Goal: Information Seeking & Learning: Learn about a topic

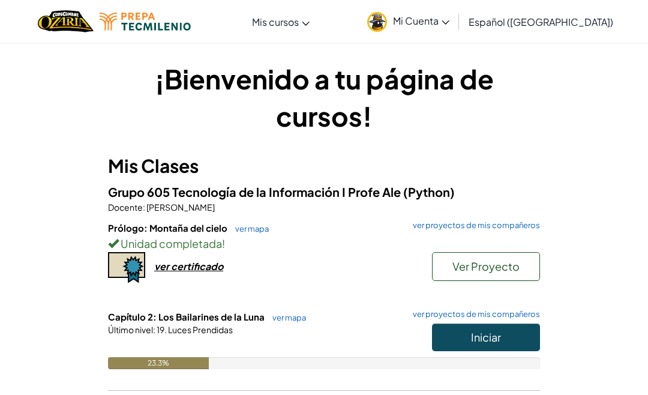
click at [484, 343] on span "Iniciar" at bounding box center [486, 337] width 30 height 14
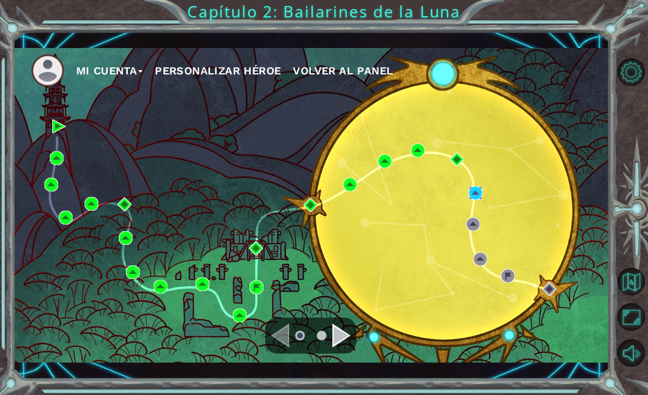
click at [476, 198] on img at bounding box center [476, 193] width 14 height 14
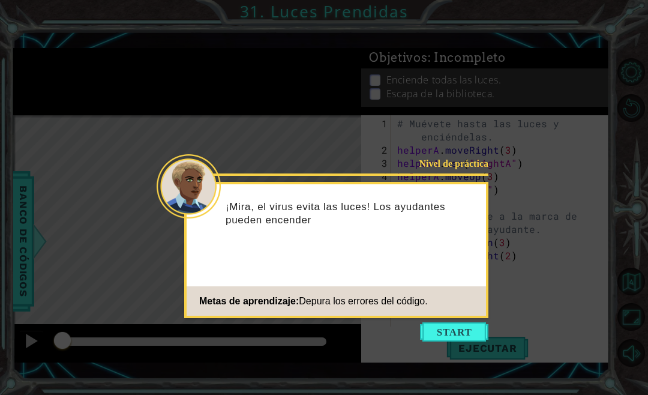
click at [456, 329] on button "Start" at bounding box center [454, 331] width 68 height 19
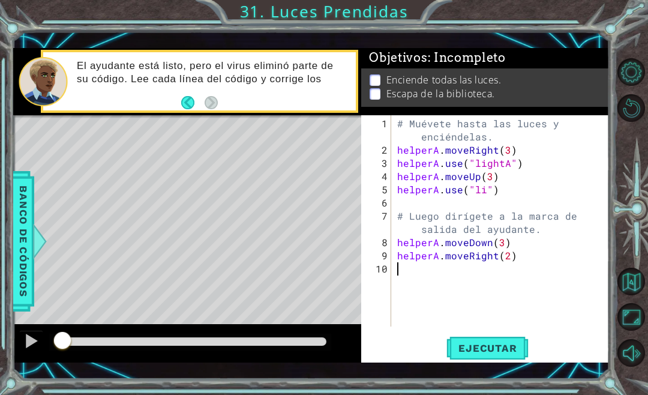
click at [500, 354] on span "Ejecutar" at bounding box center [487, 348] width 82 height 12
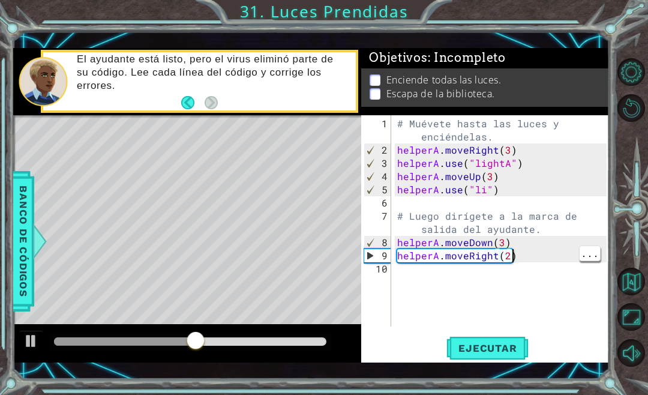
click at [535, 264] on div "# Muévete hasta las luces y enciéndelas. helperA . moveRight ( 3 ) helperA . us…" at bounding box center [504, 242] width 218 height 251
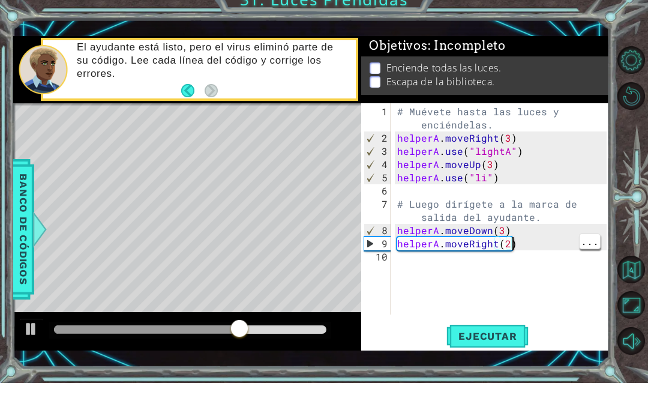
click at [542, 241] on div "# Muévete hasta las luces y enciéndelas. helperA . moveRight ( 3 ) helperA . us…" at bounding box center [504, 242] width 218 height 251
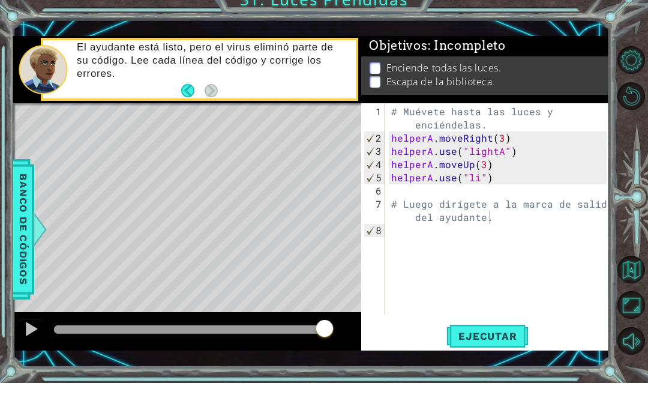
click at [504, 342] on span "Ejecutar" at bounding box center [487, 348] width 82 height 12
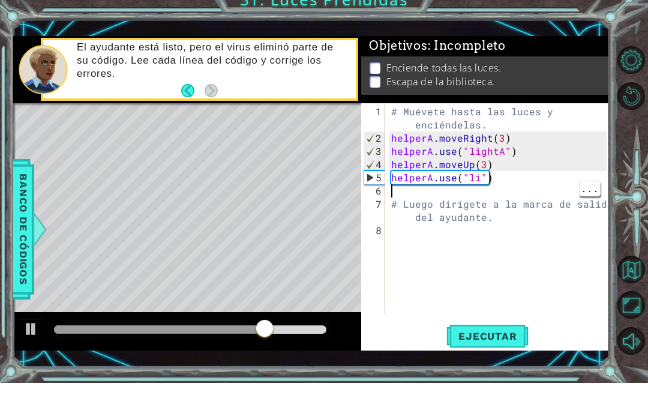
click at [505, 187] on div "# Muévete hasta las luces y enciéndelas. helperA . moveRight ( 3 ) helperA . us…" at bounding box center [501, 242] width 224 height 251
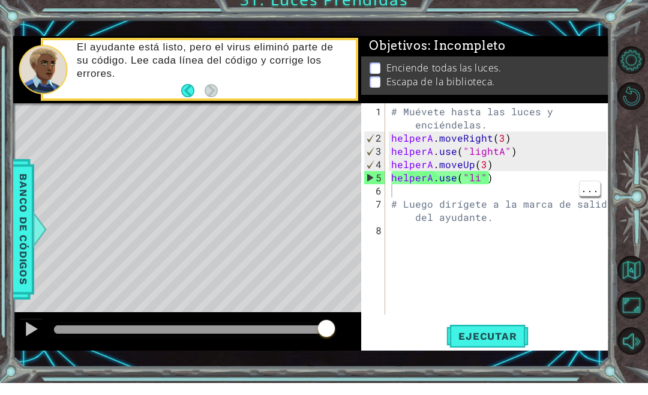
click at [504, 192] on div "# Muévete hasta las luces y enciéndelas. helperA . moveRight ( 3 ) helperA . us…" at bounding box center [501, 242] width 224 height 251
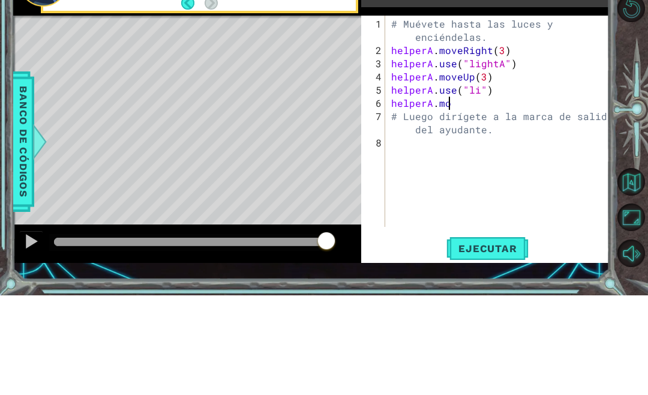
scroll to position [16, 73]
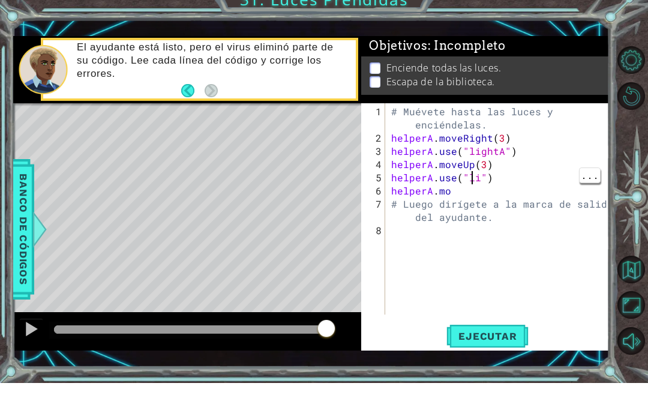
click at [475, 182] on div "# Muévete hasta las luces y enciéndelas. helperA . moveRight ( 3 ) helperA . us…" at bounding box center [501, 242] width 224 height 251
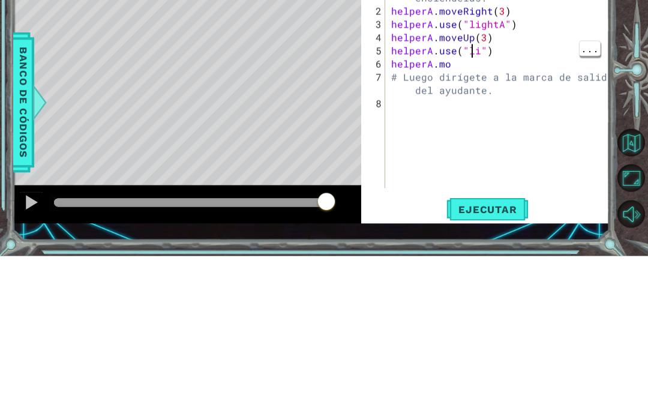
click at [466, 117] on div "# Muévete hasta las luces y enciéndelas. helperA . moveRight ( 3 ) helperA . us…" at bounding box center [501, 242] width 224 height 251
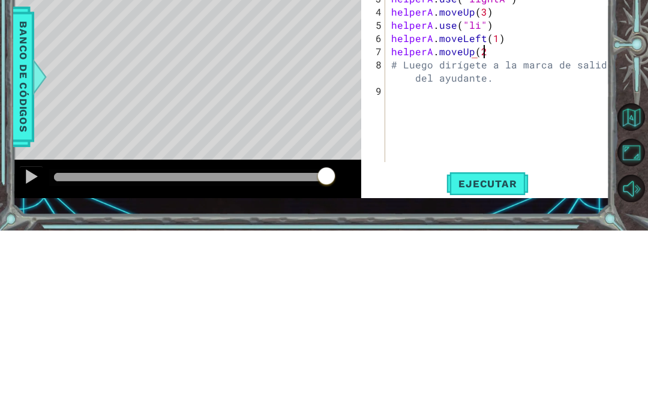
scroll to position [16, 113]
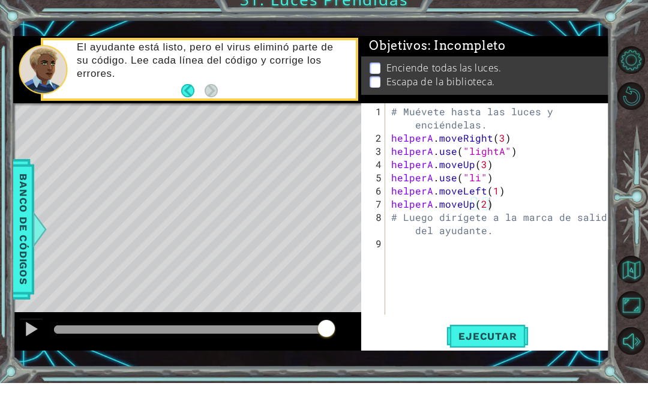
click at [507, 342] on span "Ejecutar" at bounding box center [487, 348] width 82 height 12
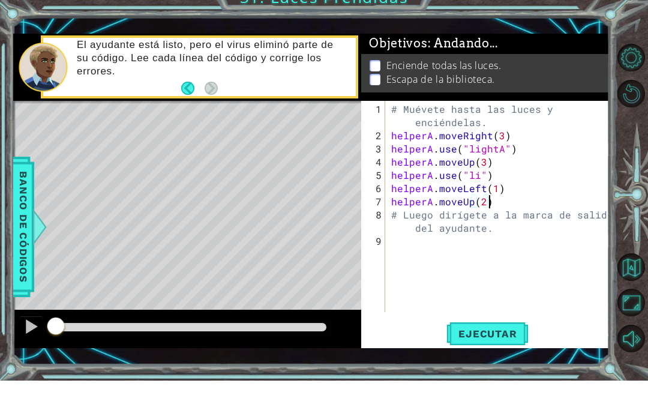
scroll to position [16, 47]
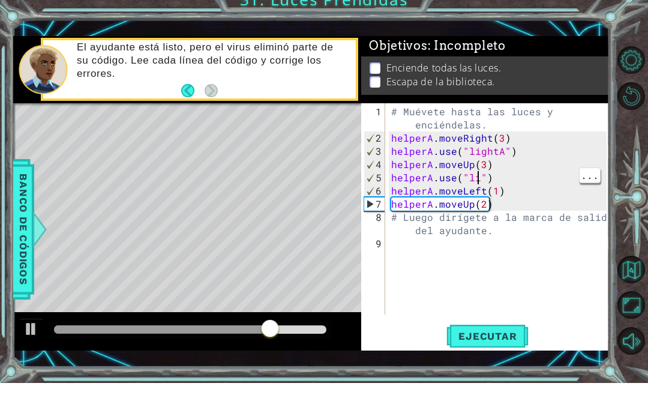
click at [478, 182] on div "# Muévete hasta las luces y enciéndelas. helperA . moveRight ( 3 ) helperA . us…" at bounding box center [501, 242] width 224 height 251
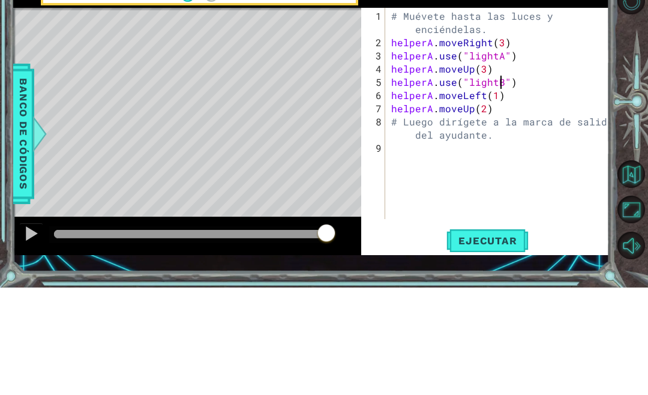
scroll to position [16, 38]
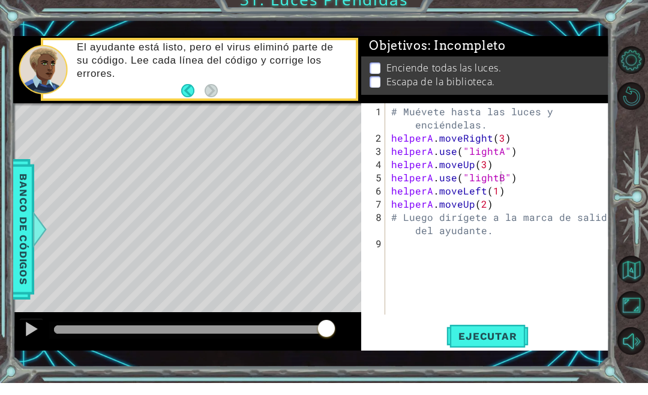
click at [494, 342] on span "Ejecutar" at bounding box center [487, 348] width 82 height 12
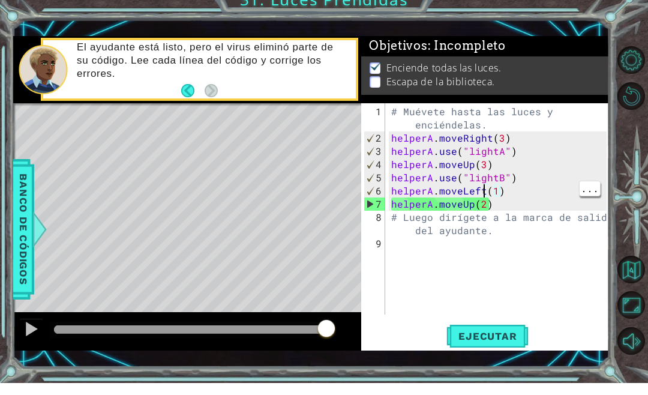
click at [482, 191] on div "# Muévete hasta las luces y enciéndelas. helperA . moveRight ( 3 ) helperA . us…" at bounding box center [501, 242] width 224 height 251
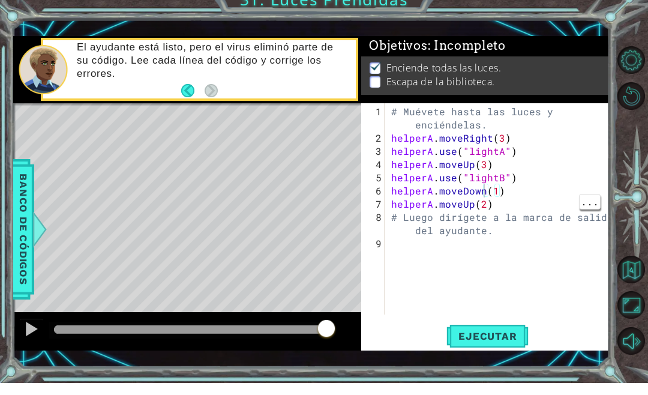
click at [472, 208] on div "# Muévete hasta las luces y enciéndelas. helperA . moveRight ( 3 ) helperA . us…" at bounding box center [501, 242] width 224 height 251
click at [502, 342] on span "Ejecutar" at bounding box center [487, 348] width 82 height 12
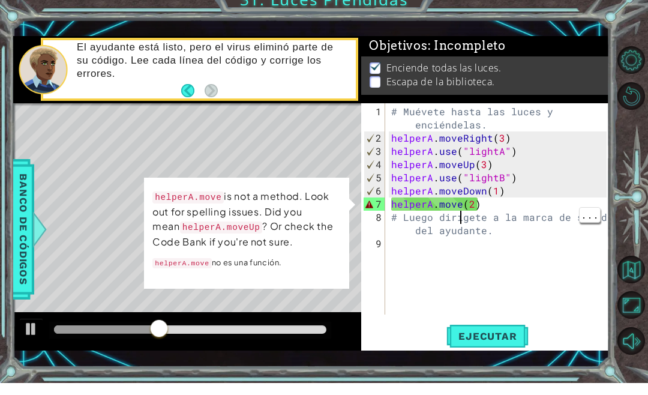
click at [463, 204] on div "# Muévete hasta las luces y enciéndelas. helperA . moveRight ( 3 ) helperA . us…" at bounding box center [501, 242] width 224 height 251
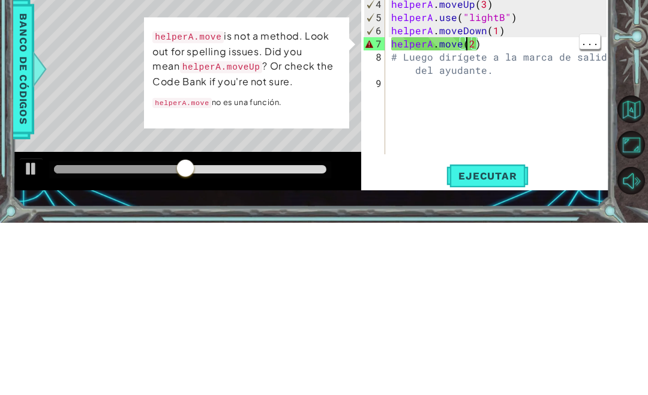
click at [463, 117] on div "# Muévete hasta las luces y enciéndelas. helperA . moveRight ( 3 ) helperA . us…" at bounding box center [501, 242] width 224 height 251
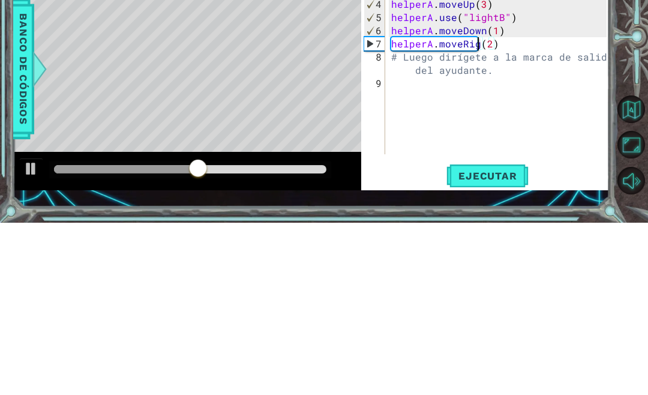
scroll to position [16, 44]
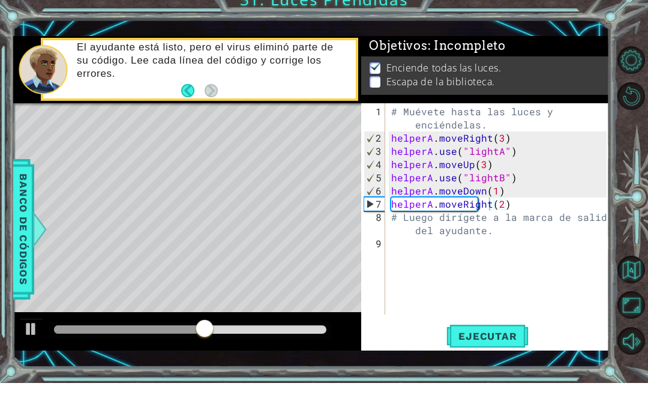
type textarea "abcde fg"
click at [495, 342] on span "Ejecutar" at bounding box center [487, 348] width 82 height 12
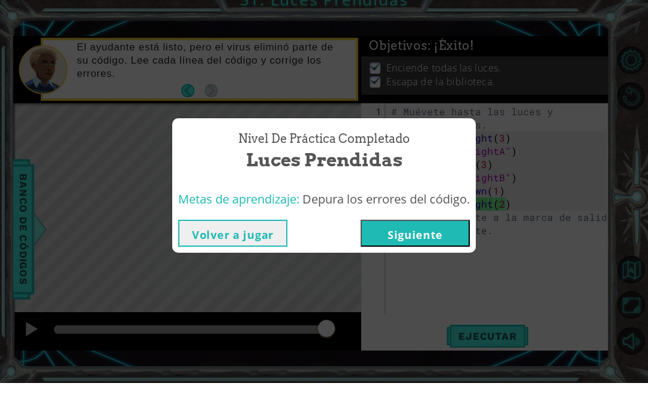
click at [438, 232] on button "Siguiente" at bounding box center [415, 245] width 109 height 27
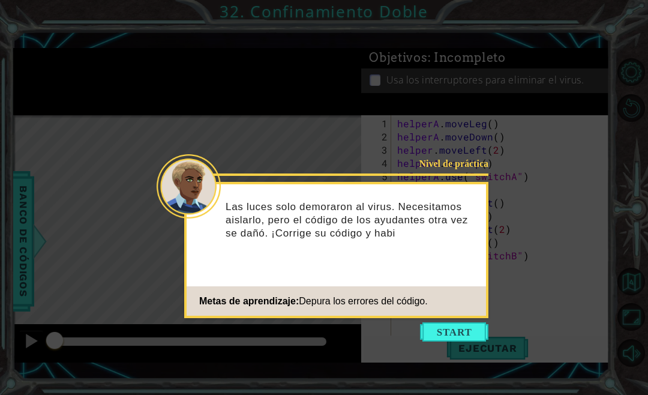
click at [466, 332] on button "Start" at bounding box center [454, 331] width 68 height 19
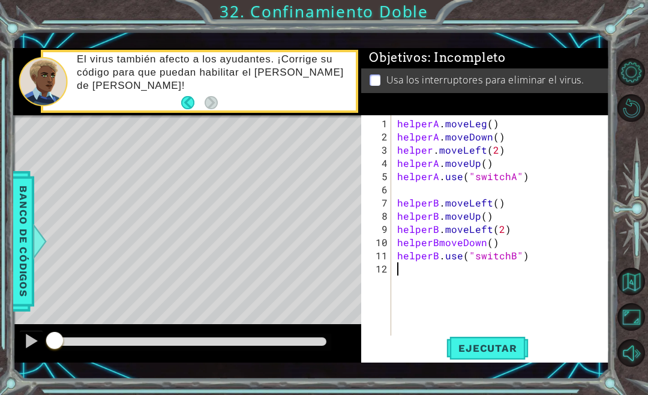
click at [497, 351] on span "Ejecutar" at bounding box center [487, 348] width 82 height 12
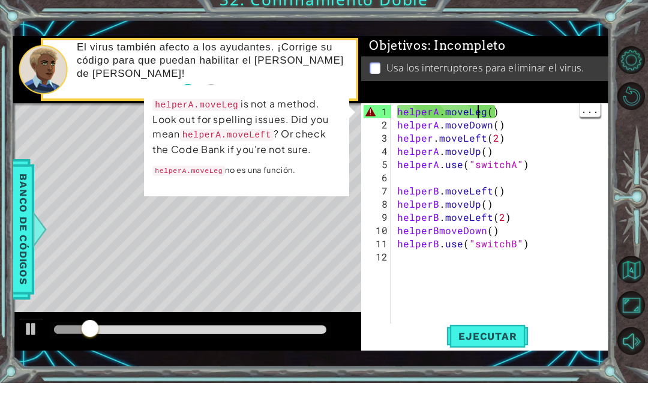
click at [478, 117] on div "helperA . moveLeg ( ) helperA . moveDown ( ) helper . moveLeft ( 2 ) helperA . …" at bounding box center [504, 242] width 218 height 251
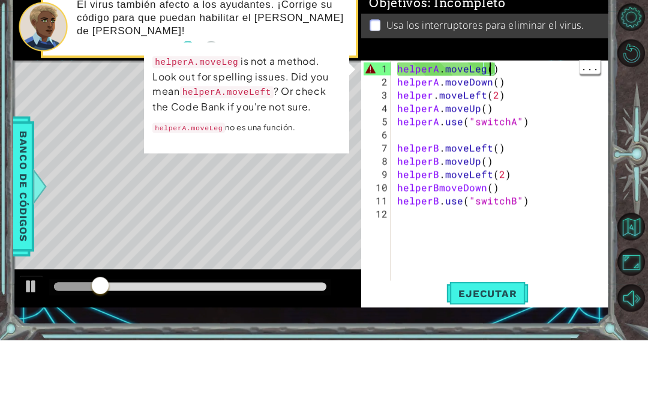
click at [487, 117] on div "helperA . moveLeg ( ) helperA . moveDown ( ) helper . moveLeft ( 2 ) helperA . …" at bounding box center [504, 242] width 218 height 251
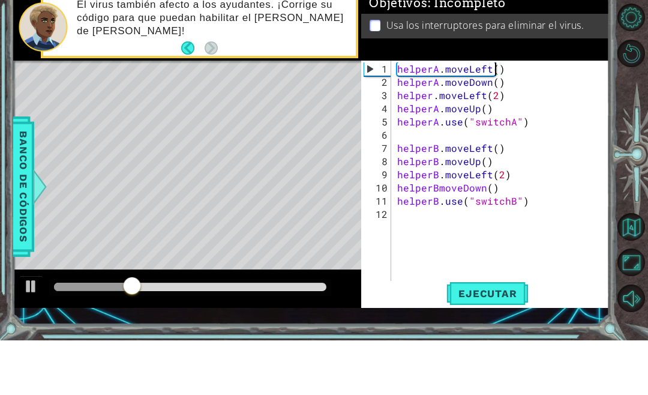
scroll to position [16, 33]
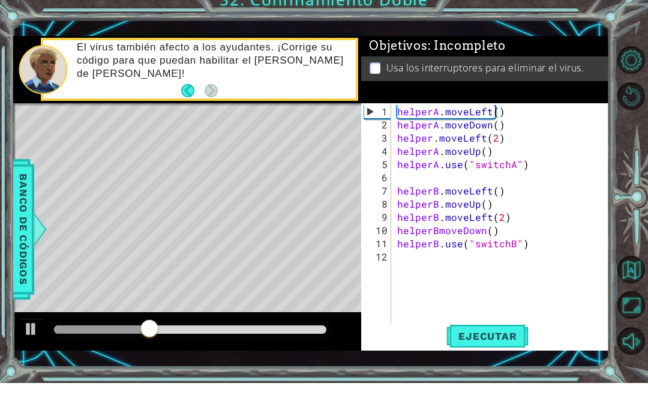
click at [505, 342] on span "Ejecutar" at bounding box center [487, 348] width 82 height 12
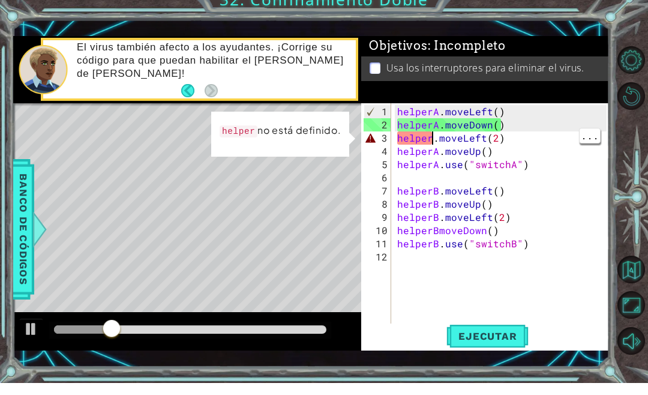
click at [436, 135] on div "helperA . moveLeft ( ) helperA . moveDown ( ) helper . moveLeft ( 2 ) helperA .…" at bounding box center [504, 242] width 218 height 251
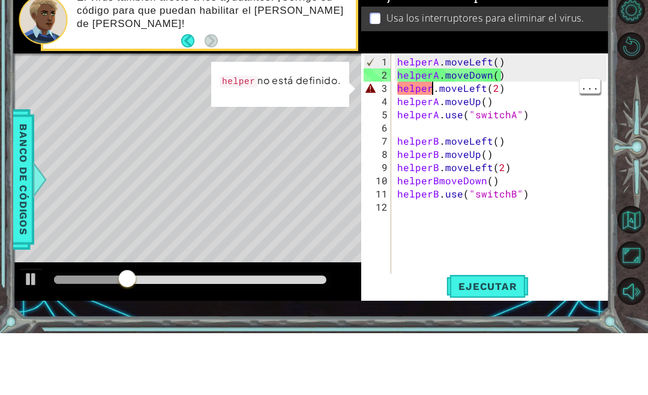
click at [432, 117] on div "helperA . moveLeft ( ) helperA . moveDown ( ) helper . moveLeft ( 2 ) helperA .…" at bounding box center [504, 242] width 218 height 251
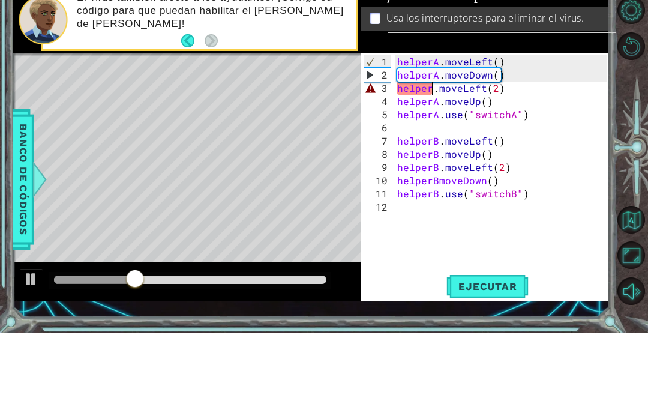
scroll to position [16, 22]
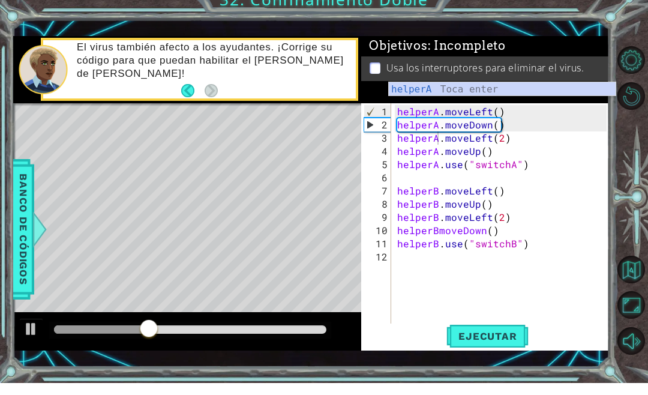
click at [500, 342] on span "Ejecutar" at bounding box center [487, 348] width 82 height 12
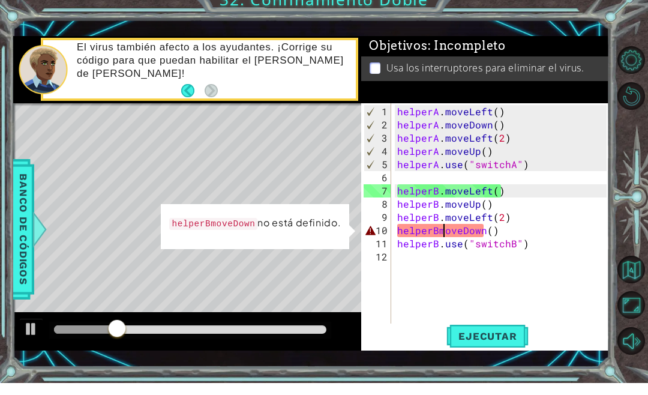
click at [439, 234] on div "helperA . moveLeft ( ) helperA . moveDown ( ) helperA . moveLeft ( 2 ) helperA …" at bounding box center [504, 242] width 218 height 251
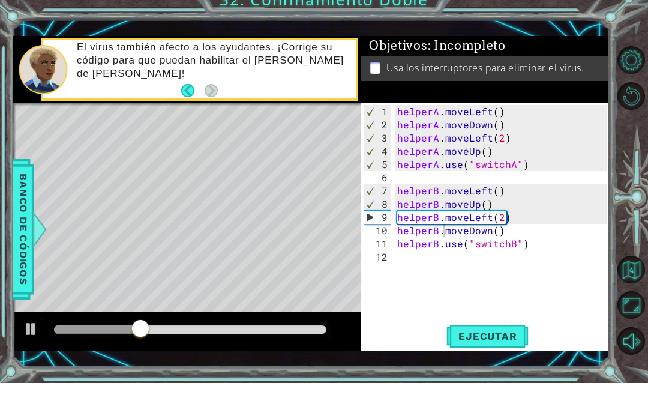
type textarea "abcde fg"
click at [491, 342] on span "Ejecutar" at bounding box center [487, 348] width 82 height 12
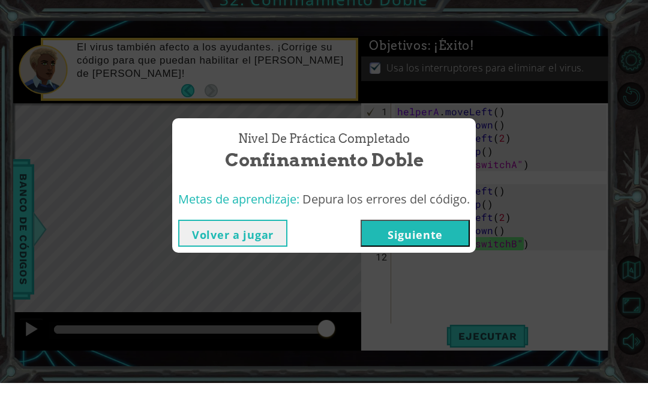
click at [441, 232] on button "Siguiente" at bounding box center [415, 245] width 109 height 27
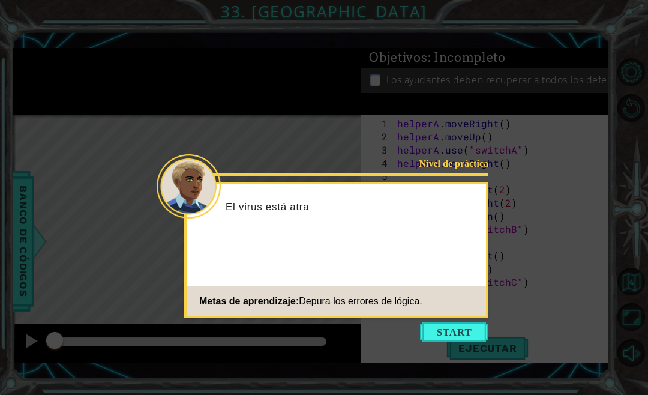
click at [454, 329] on button "Start" at bounding box center [454, 331] width 68 height 19
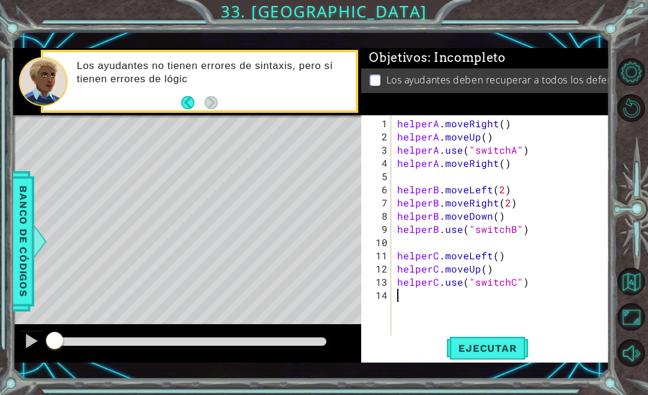
click at [494, 347] on span "Ejecutar" at bounding box center [487, 348] width 82 height 12
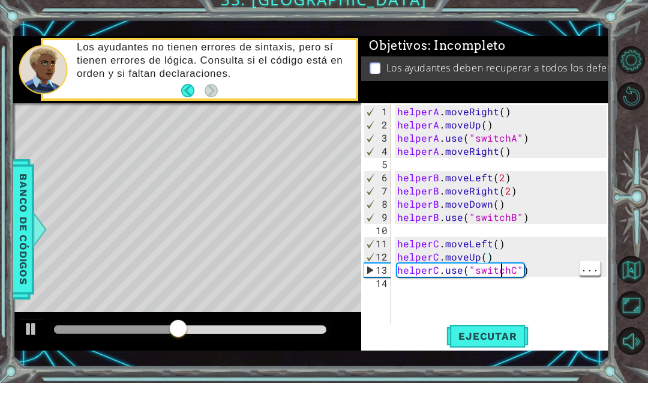
click at [503, 262] on div "helperA . moveRight ( ) helperA . moveUp ( ) helperA . use ( "switchA" ) helper…" at bounding box center [504, 242] width 218 height 251
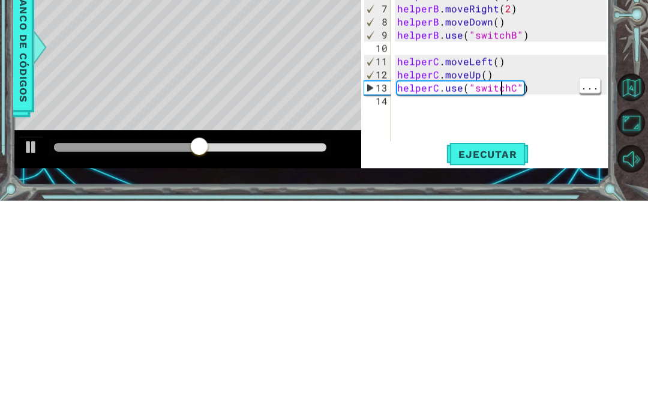
click at [503, 117] on div "helperA . moveRight ( ) helperA . moveUp ( ) helperA . use ( "switchA" ) helper…" at bounding box center [504, 242] width 218 height 251
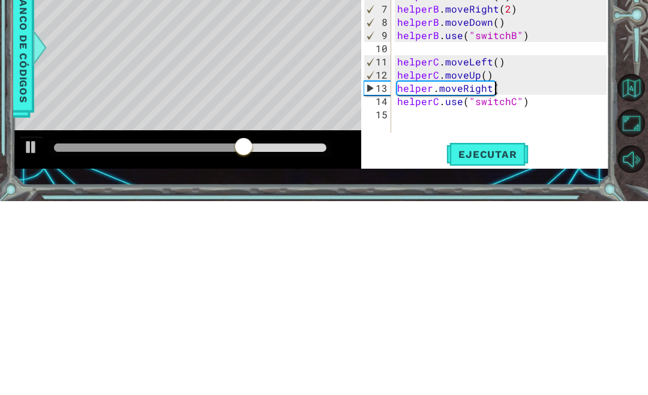
scroll to position [16, 119]
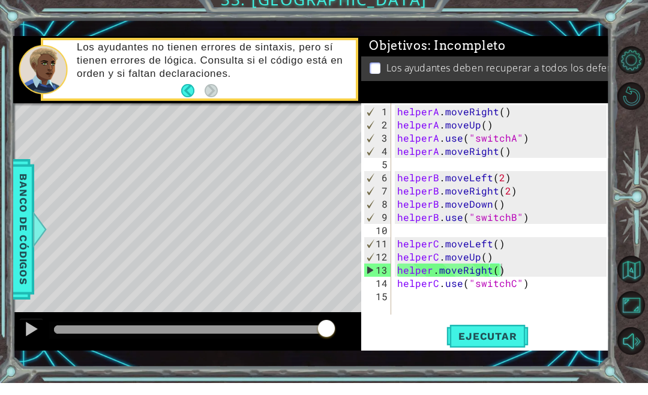
click at [481, 342] on span "Ejecutar" at bounding box center [487, 348] width 82 height 12
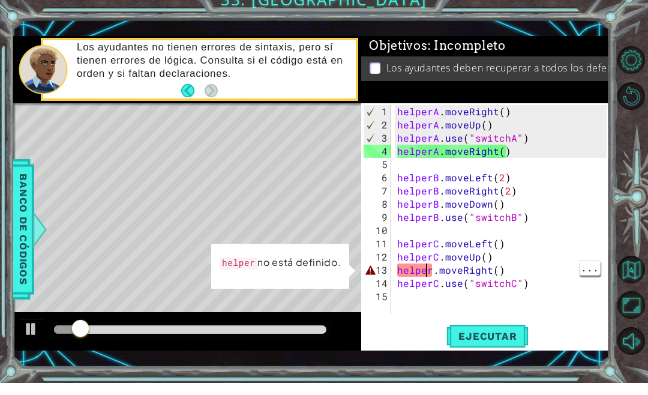
click at [436, 269] on div "helperA . moveRight ( ) helperA . moveUp ( ) helperA . use ( "switchA" ) helper…" at bounding box center [504, 236] width 218 height 238
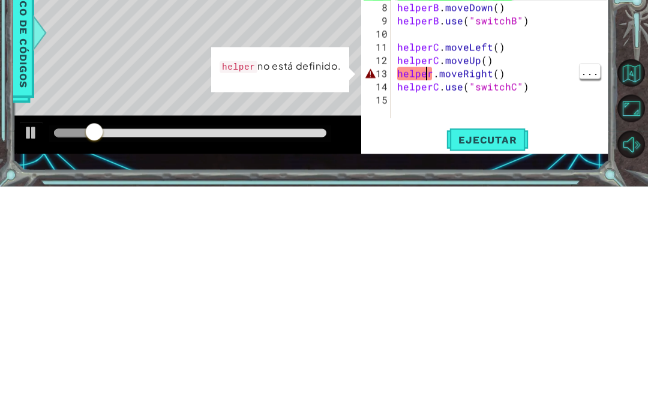
click at [428, 117] on div "helperA . moveRight ( ) helperA . moveUp ( ) helperA . use ( "switchA" ) helper…" at bounding box center [504, 236] width 218 height 238
click at [437, 117] on div "helperA . moveRight ( ) helperA . moveUp ( ) helperA . use ( "switchA" ) helper…" at bounding box center [504, 236] width 218 height 238
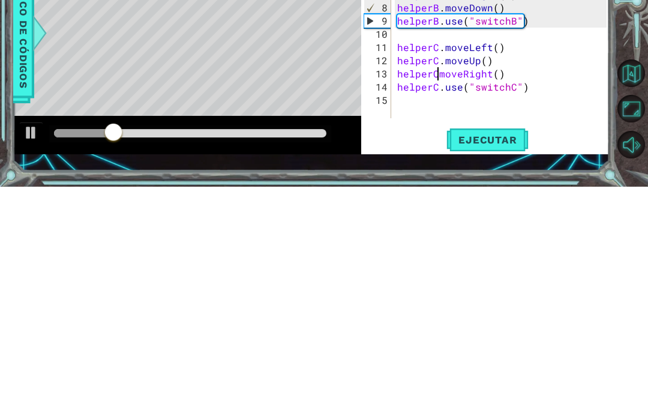
scroll to position [16, 22]
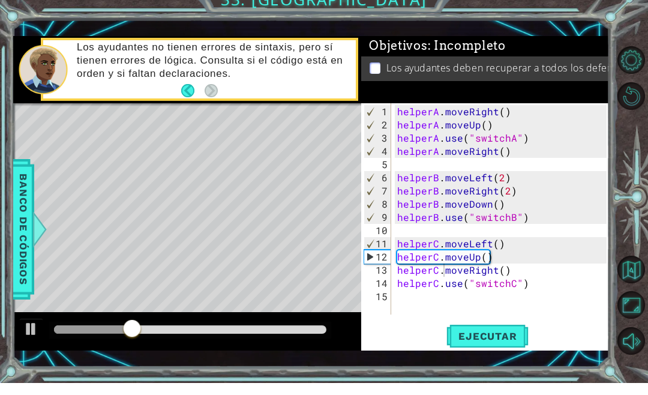
click at [505, 342] on span "Ejecutar" at bounding box center [487, 348] width 82 height 12
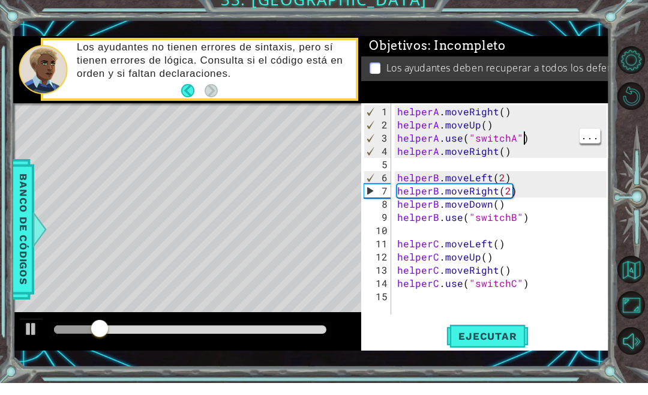
click at [539, 136] on div "helperA . moveRight ( ) helperA . moveUp ( ) helperA . use ( "switchA" ) helper…" at bounding box center [504, 236] width 218 height 238
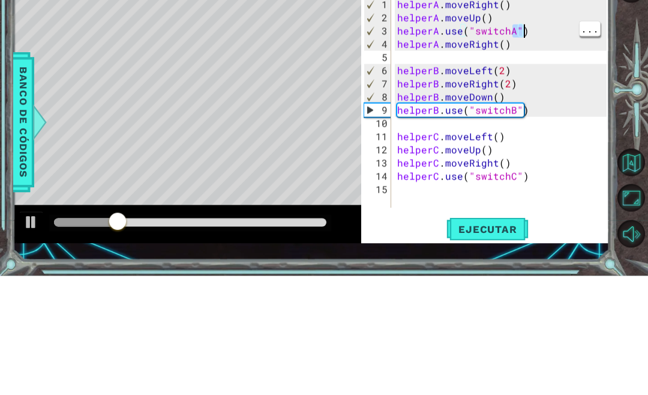
click at [535, 117] on div "helperA . moveRight ( ) helperA . moveUp ( ) helperA . use ( "switchA" ) helper…" at bounding box center [504, 236] width 218 height 238
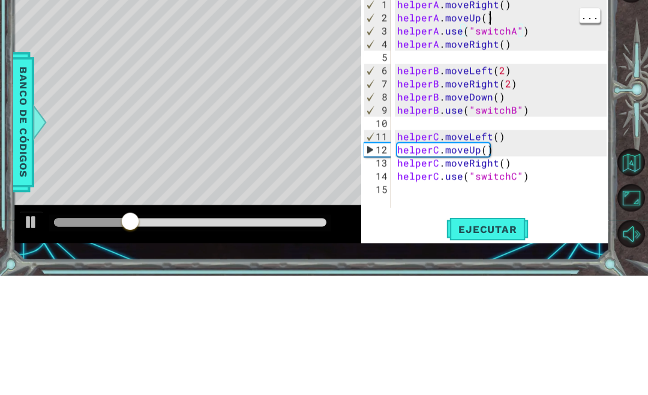
click at [500, 117] on div "helperA . moveRight ( ) helperA . moveUp ( ) helperA . use ( "switchA" ) helper…" at bounding box center [504, 236] width 218 height 238
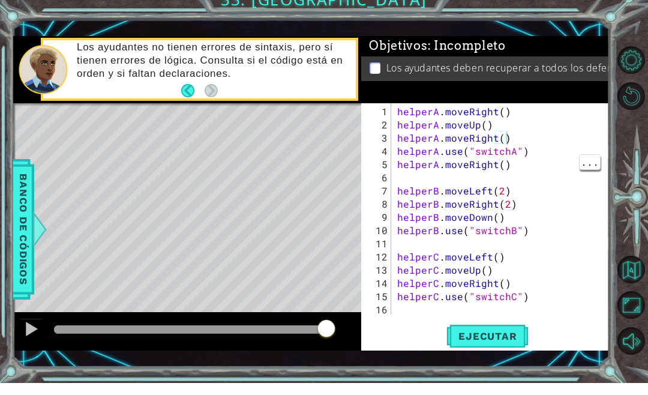
scroll to position [16, 47]
click at [527, 167] on div "helperA . moveRight ( ) helperA . moveUp ( ) helperA . moveRight ( ) helperA . …" at bounding box center [504, 236] width 218 height 238
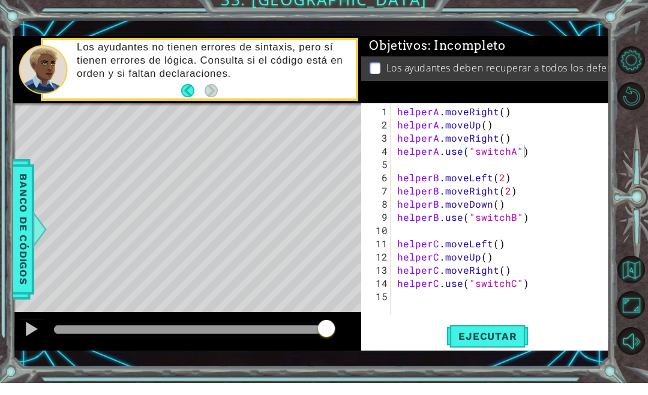
click at [478, 342] on span "Ejecutar" at bounding box center [487, 348] width 82 height 12
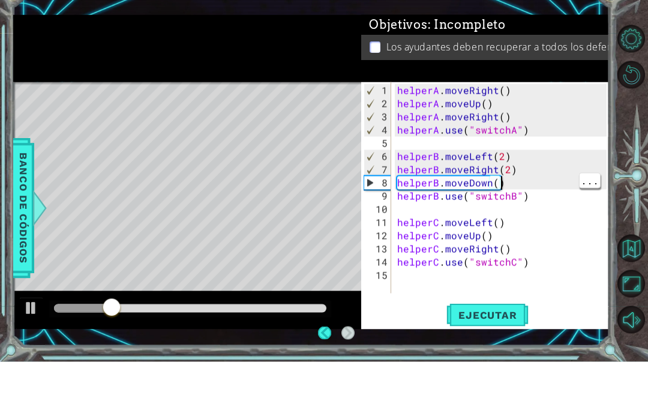
scroll to position [12, 0]
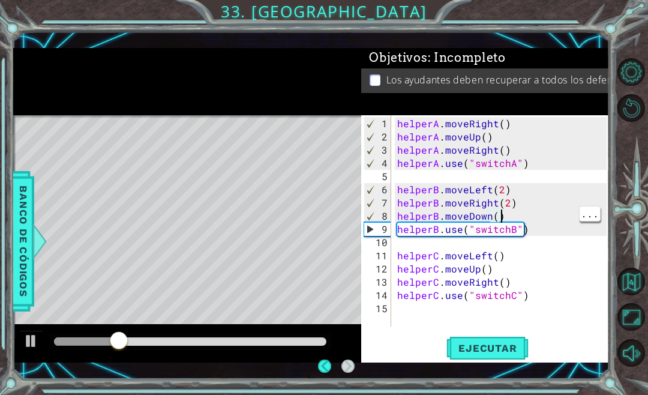
click at [507, 213] on div "helperA . moveRight ( ) helperA . moveUp ( ) helperA . moveRight ( ) helperA . …" at bounding box center [504, 236] width 218 height 238
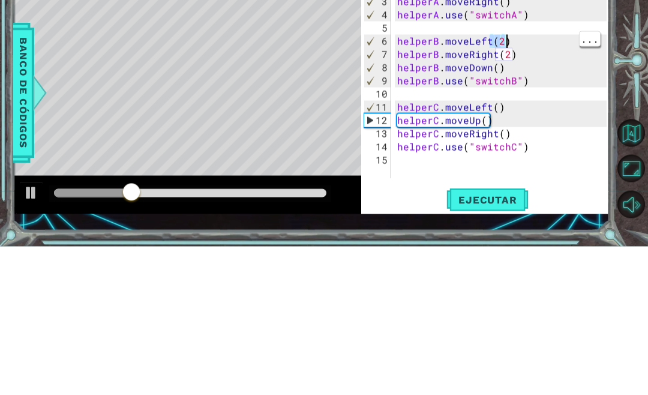
click at [527, 117] on div "helperA . moveRight ( ) helperA . moveUp ( ) helperA . moveRight ( ) helperA . …" at bounding box center [504, 236] width 218 height 238
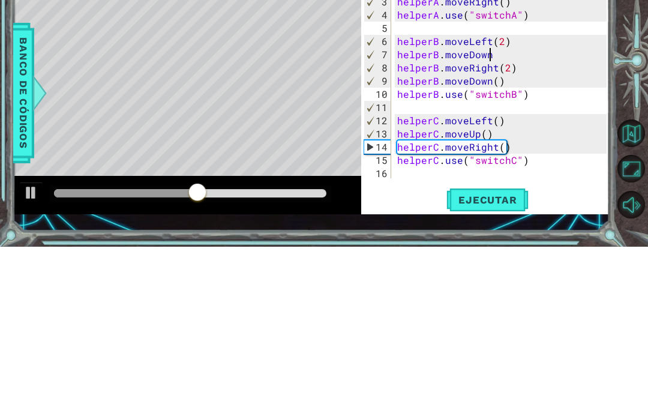
scroll to position [16, 47]
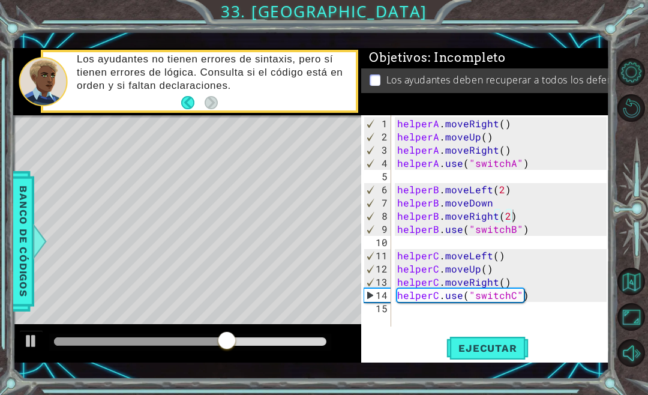
click at [498, 350] on span "Ejecutar" at bounding box center [487, 348] width 82 height 12
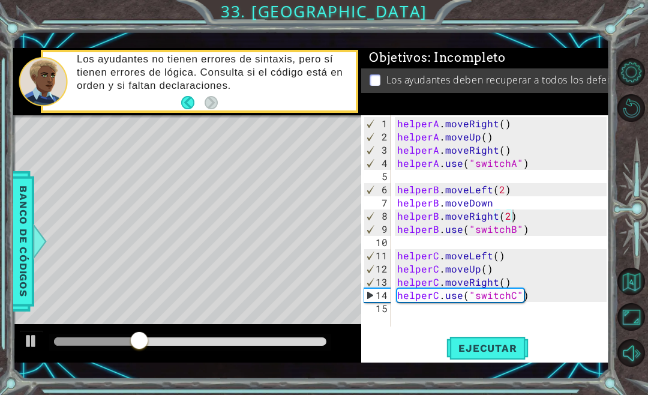
click at [494, 354] on span "Ejecutar" at bounding box center [487, 348] width 82 height 12
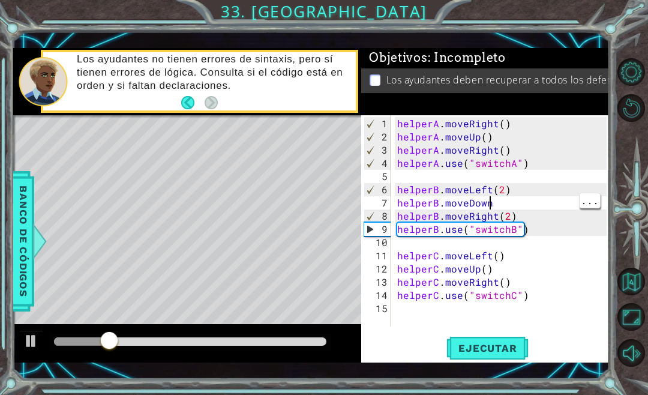
click at [511, 197] on div "helperA . moveRight ( ) helperA . moveUp ( ) helperA . moveRight ( ) helperA . …" at bounding box center [504, 236] width 218 height 238
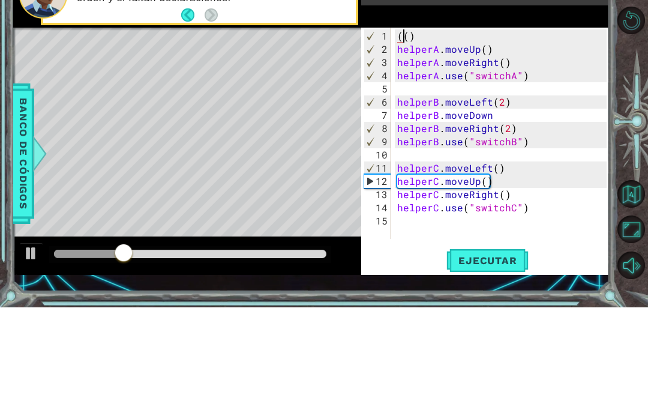
scroll to position [16, 27]
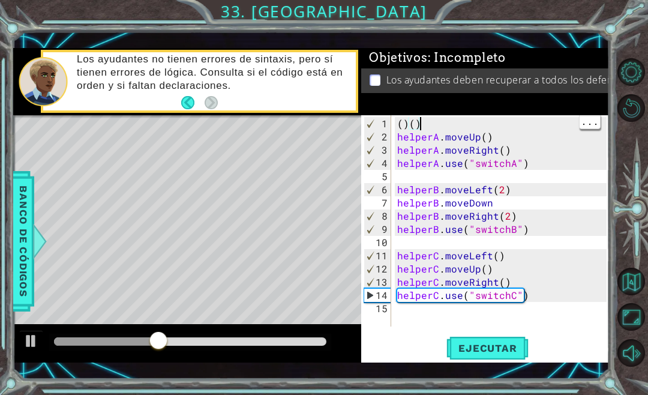
click at [490, 127] on div "( ) ( ) helperA . moveUp ( ) helperA . moveRight ( ) helperA . use ( "switchA" …" at bounding box center [504, 236] width 218 height 238
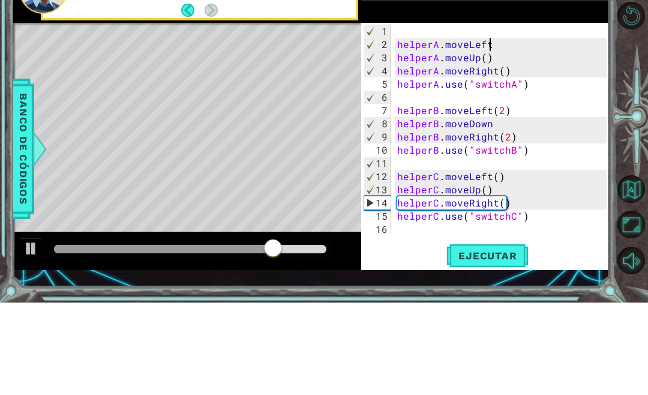
scroll to position [16, 47]
click at [395, 117] on div "helperA . moveLeft helperA . moveUp ( ) helperA . moveRight ( ) helperA . use (…" at bounding box center [504, 236] width 218 height 238
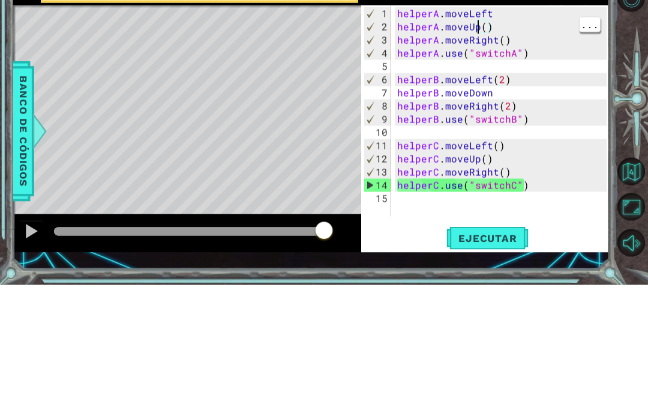
click at [478, 117] on div "helperA . moveLeft helperA . moveUp ( ) helperA . moveRight ( ) helperA . use (…" at bounding box center [504, 236] width 218 height 238
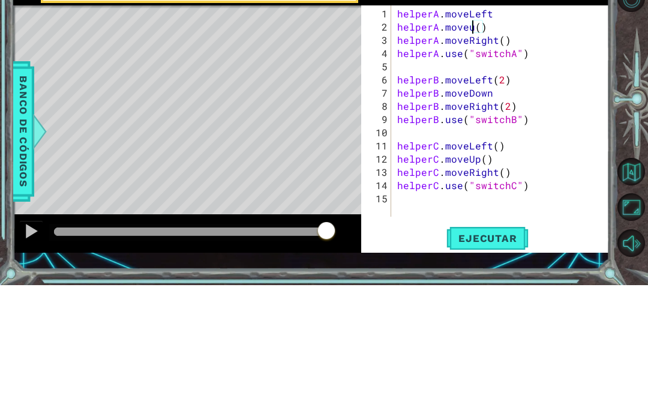
scroll to position [16, 27]
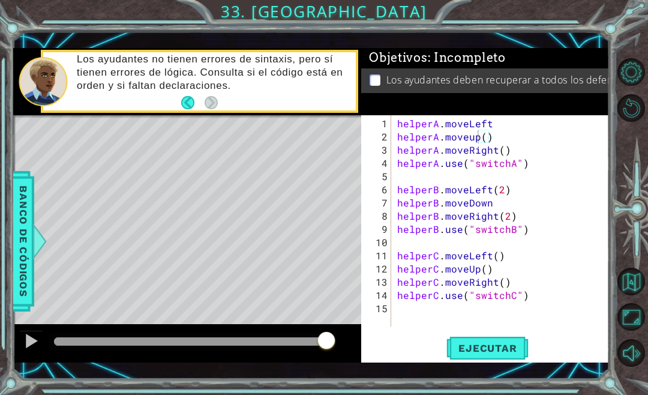
click at [500, 344] on span "Ejecutar" at bounding box center [487, 348] width 82 height 12
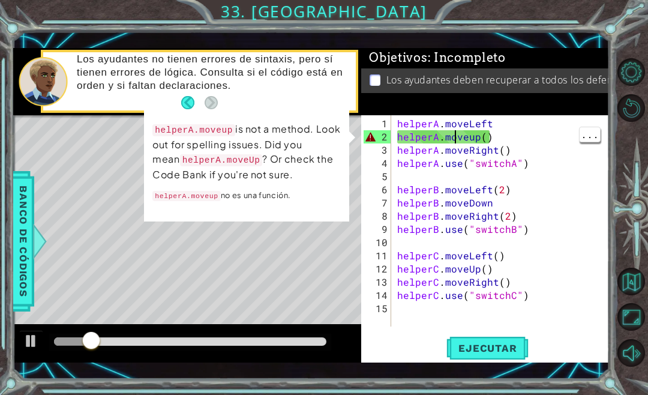
click at [477, 137] on div "helperA . moveLeft helperA . moveup ( ) helperA . moveRight ( ) helperA . use (…" at bounding box center [504, 236] width 218 height 238
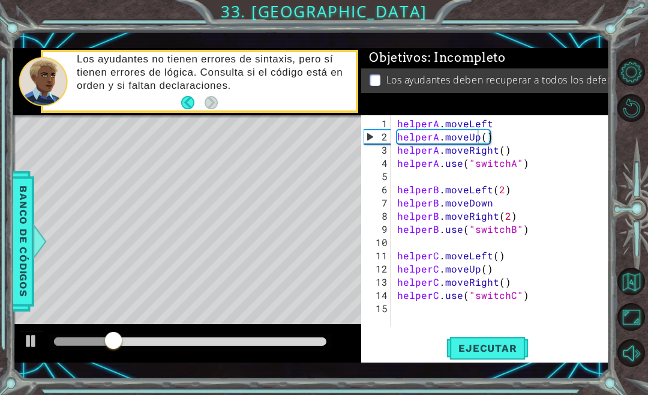
click at [500, 354] on span "Ejecutar" at bounding box center [487, 348] width 82 height 12
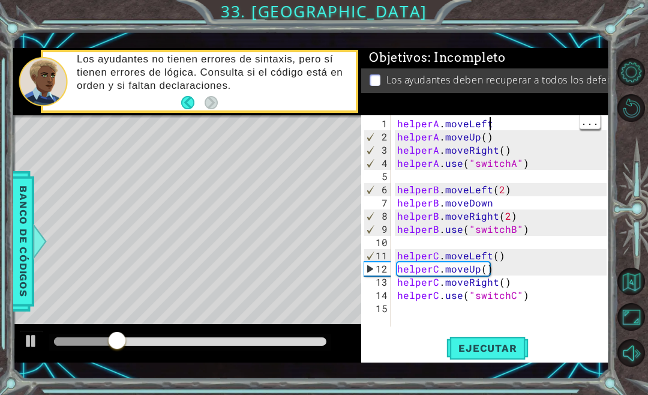
click at [504, 120] on div "helperA . moveLeft helperA . moveUp ( ) helperA . moveRight ( ) helperA . use (…" at bounding box center [504, 236] width 218 height 238
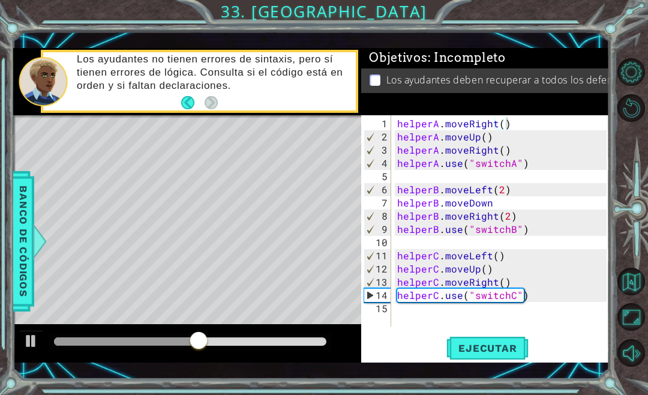
scroll to position [16, 47]
click at [509, 202] on div "helperA . moveRight ( ) helperA . moveUp ( ) helperA . moveRight ( ) helperA . …" at bounding box center [504, 236] width 218 height 238
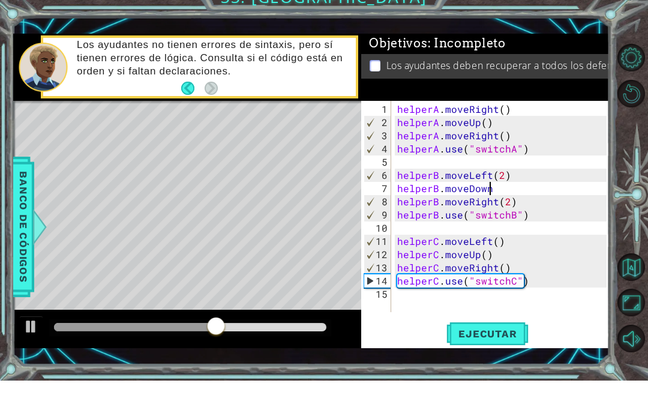
scroll to position [16, 27]
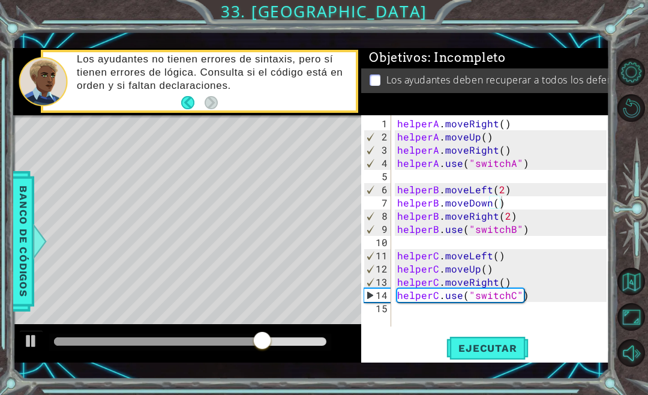
type textarea "abcde fg"
click at [501, 350] on span "Ejecutar" at bounding box center [487, 348] width 82 height 12
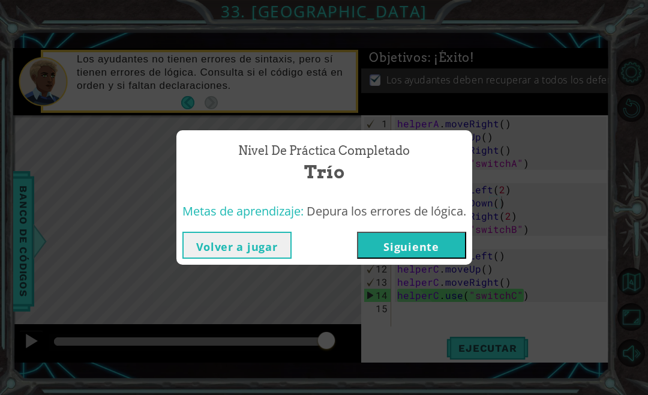
click at [437, 243] on button "Siguiente" at bounding box center [411, 245] width 109 height 27
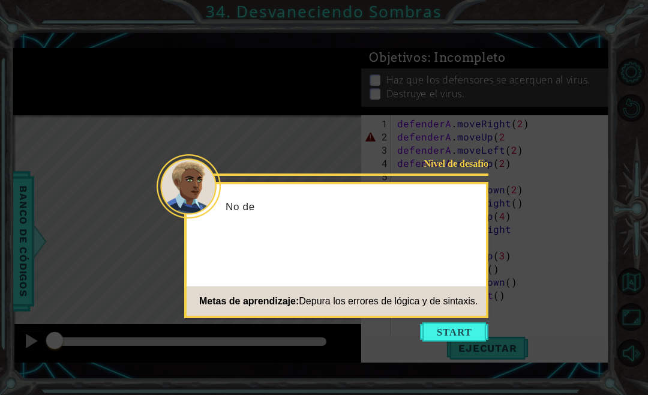
click at [459, 333] on button "Start" at bounding box center [454, 331] width 68 height 19
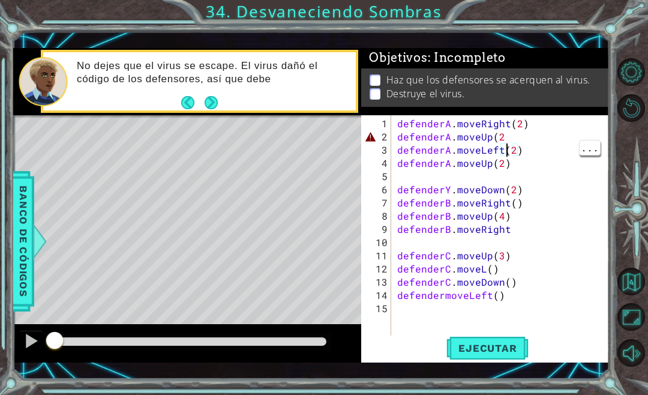
click at [503, 147] on div "defenderA . moveRight ( 2 ) defenderA . moveUp ( 2 defenderA . moveLeft ( 2 ) d…" at bounding box center [504, 242] width 218 height 251
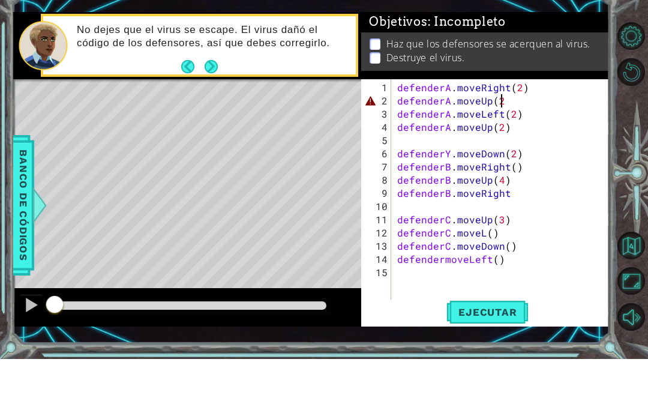
scroll to position [16, 22]
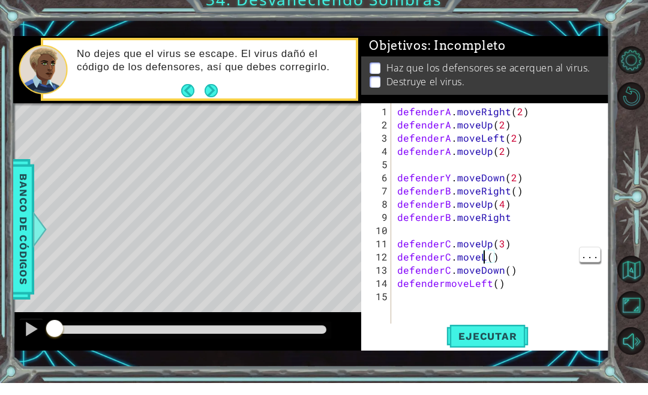
click at [485, 259] on div "defenderA . moveRight ( 2 ) defenderA . moveUp ( 2 ) defenderA . moveLeft ( 2 )…" at bounding box center [504, 242] width 218 height 251
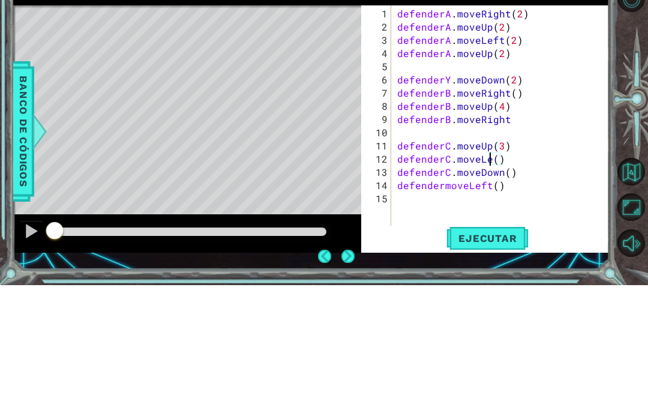
scroll to position [16, 33]
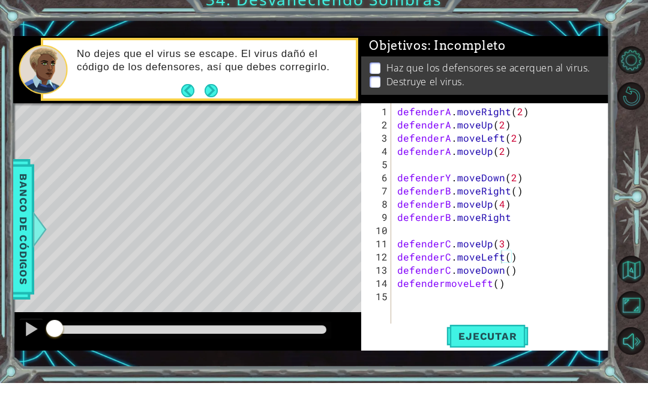
click at [506, 342] on span "Ejecutar" at bounding box center [487, 348] width 82 height 12
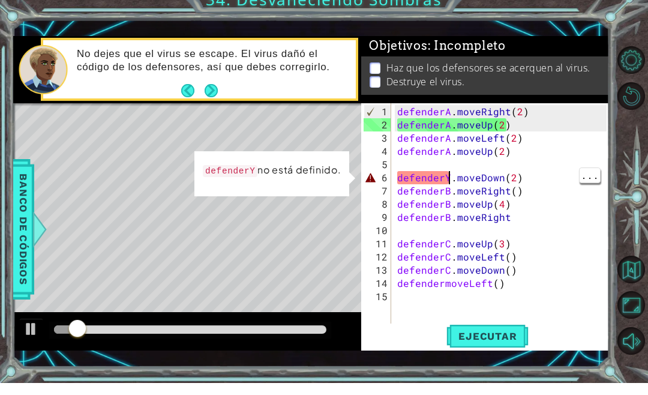
click at [451, 177] on div "defenderA . moveRight ( 2 ) defenderA . moveUp ( 2 ) defenderA . moveLeft ( 2 )…" at bounding box center [504, 242] width 218 height 251
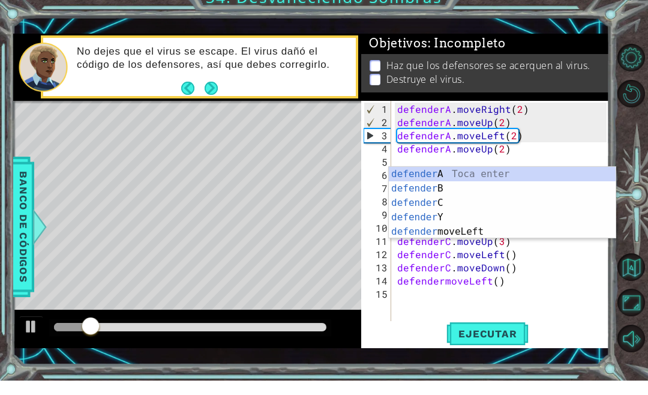
scroll to position [16, 22]
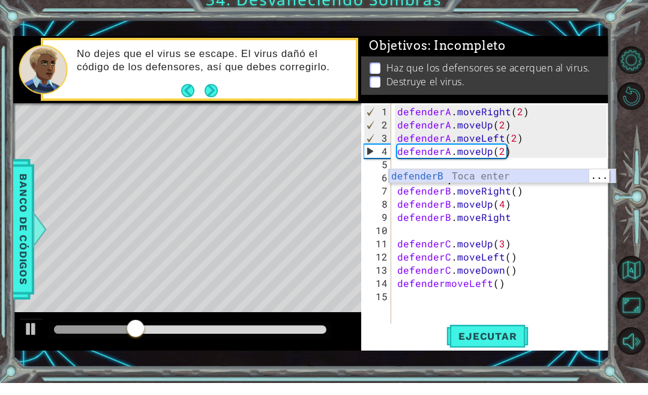
click at [461, 181] on div "defenderB Toca enter" at bounding box center [502, 202] width 227 height 43
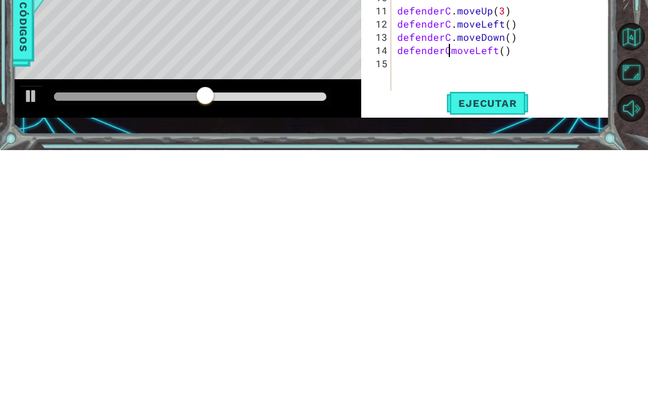
scroll to position [16, 27]
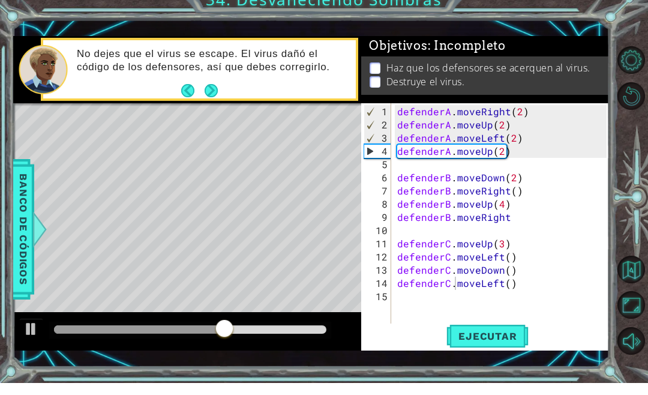
click at [502, 342] on span "Ejecutar" at bounding box center [487, 348] width 82 height 12
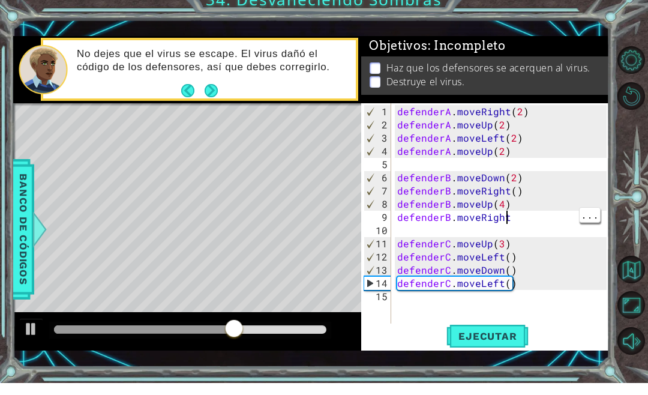
click at [517, 214] on div "defenderA . moveRight ( 2 ) defenderA . moveUp ( 2 ) defenderA . moveLeft ( 2 )…" at bounding box center [504, 242] width 218 height 251
type textarea "abcde fg"
click at [504, 342] on span "Ejecutar" at bounding box center [487, 348] width 82 height 12
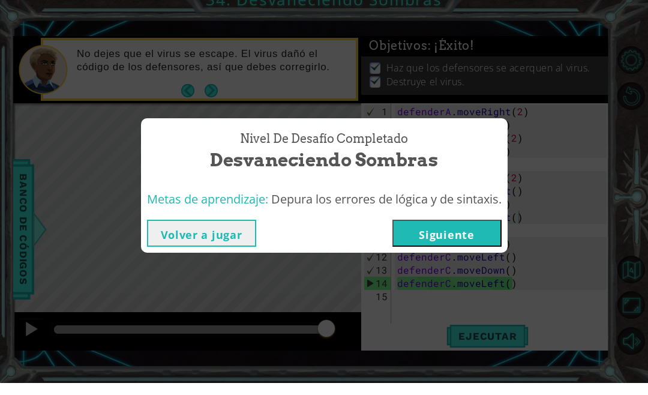
click at [457, 244] on button "Siguiente" at bounding box center [446, 245] width 109 height 27
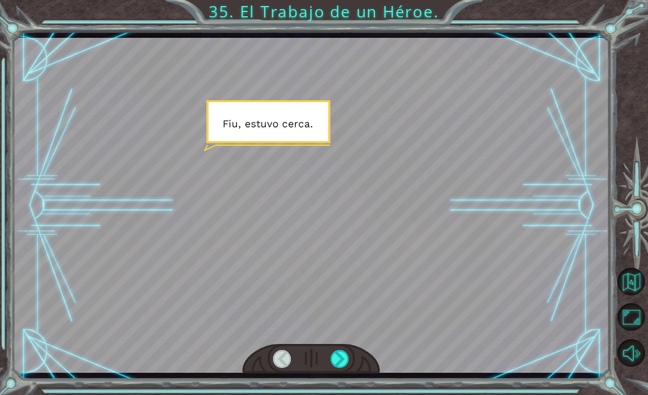
click at [341, 356] on div at bounding box center [340, 359] width 19 height 18
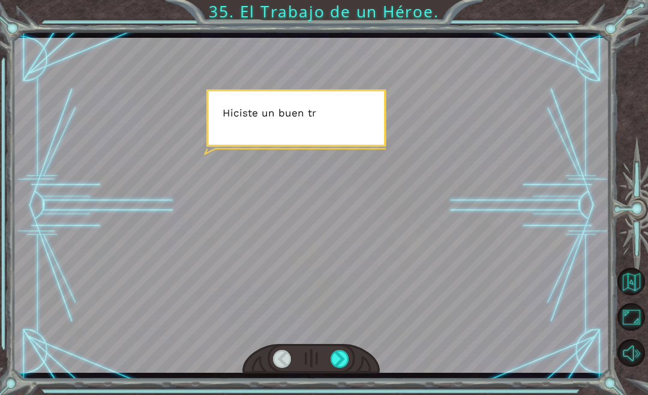
click at [344, 366] on div at bounding box center [340, 359] width 19 height 18
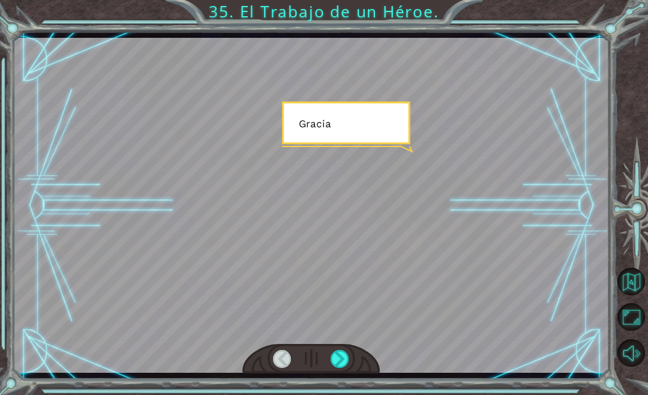
click at [348, 368] on div at bounding box center [340, 359] width 19 height 18
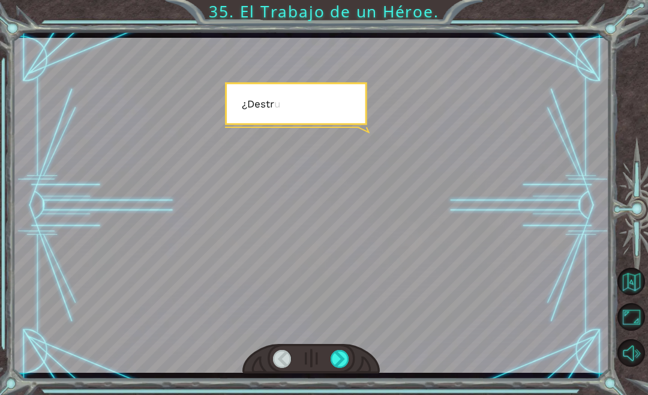
click at [343, 365] on div at bounding box center [340, 359] width 19 height 18
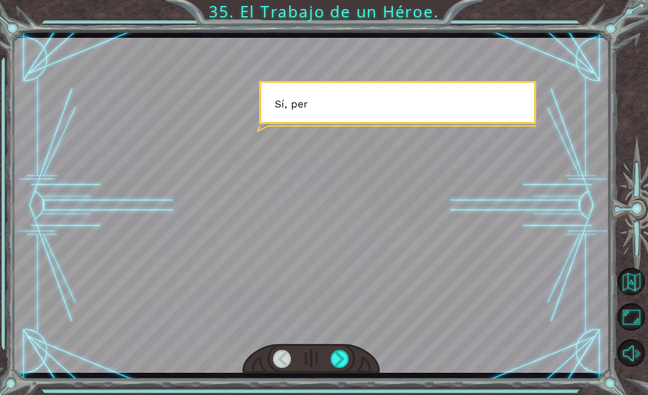
click at [348, 364] on div at bounding box center [340, 359] width 19 height 18
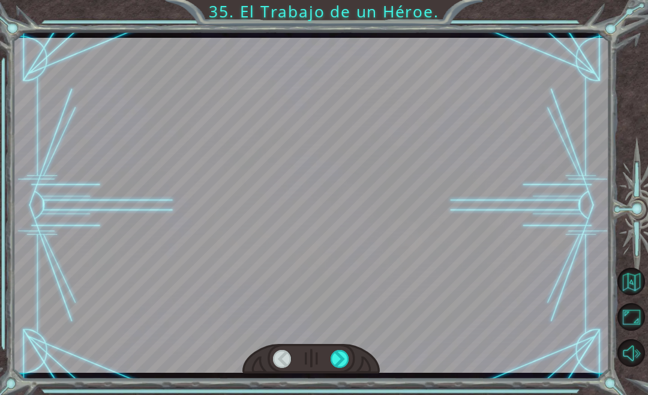
click at [349, 365] on div at bounding box center [340, 359] width 19 height 18
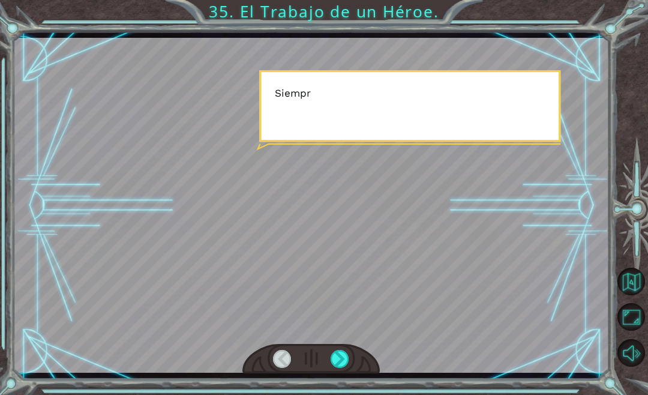
click at [349, 361] on div at bounding box center [340, 359] width 19 height 18
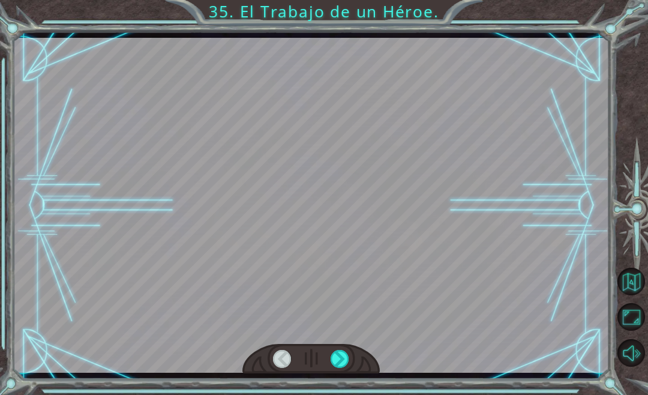
click at [358, 369] on div at bounding box center [310, 359] width 137 height 30
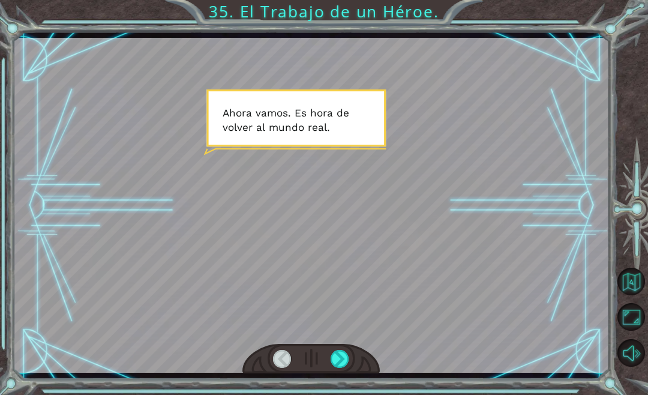
click at [362, 365] on div at bounding box center [310, 359] width 137 height 30
click at [361, 367] on div at bounding box center [310, 359] width 137 height 30
click at [354, 358] on div at bounding box center [310, 359] width 137 height 30
click at [347, 362] on div at bounding box center [340, 359] width 19 height 18
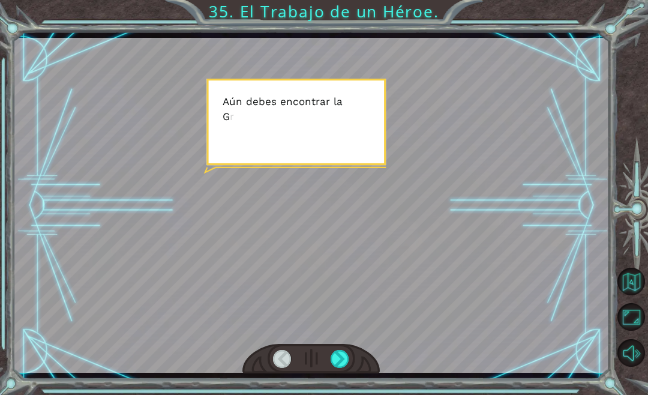
click at [339, 368] on div at bounding box center [340, 359] width 19 height 18
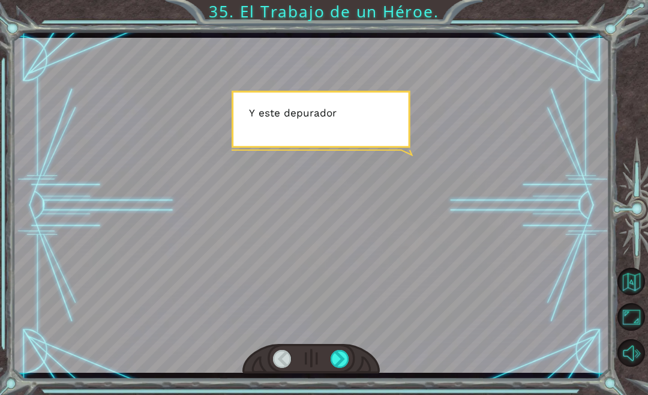
click at [339, 368] on div at bounding box center [340, 359] width 19 height 18
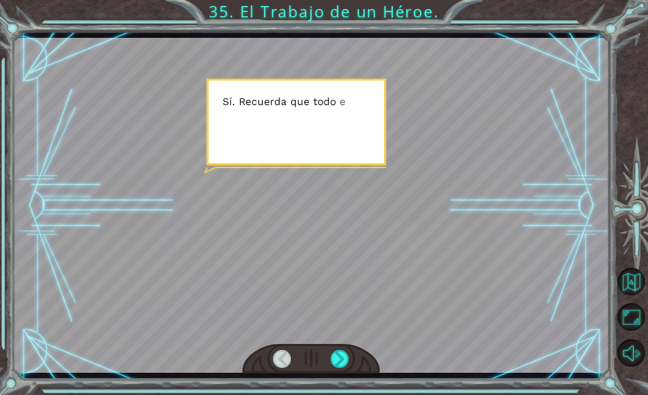
click at [344, 368] on div at bounding box center [340, 359] width 19 height 18
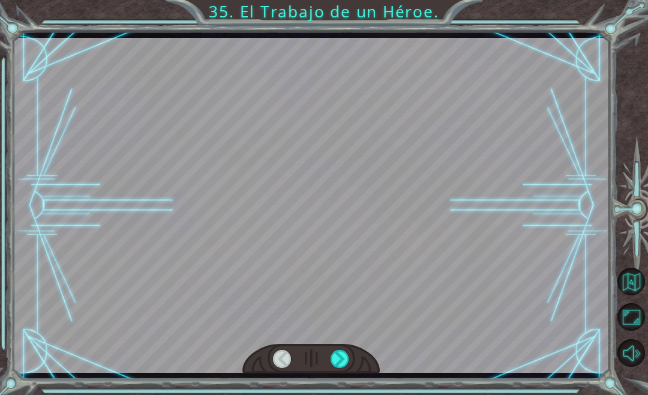
click at [343, 368] on div at bounding box center [340, 359] width 19 height 18
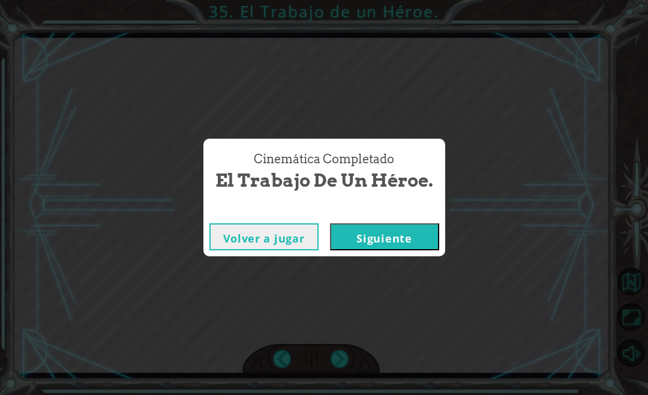
click at [406, 242] on button "Siguiente" at bounding box center [384, 236] width 109 height 27
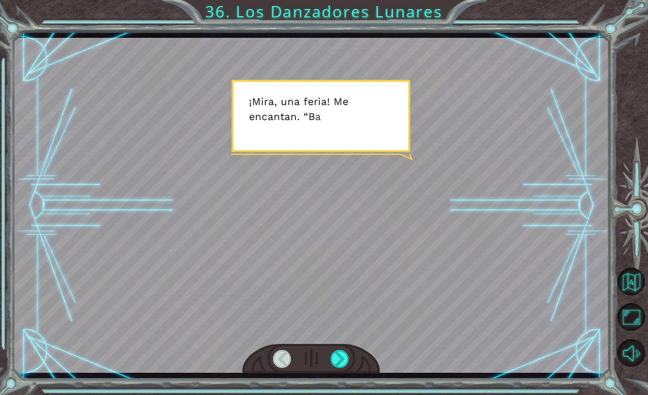
click at [339, 362] on div at bounding box center [340, 359] width 19 height 18
click at [349, 368] on div at bounding box center [340, 359] width 19 height 18
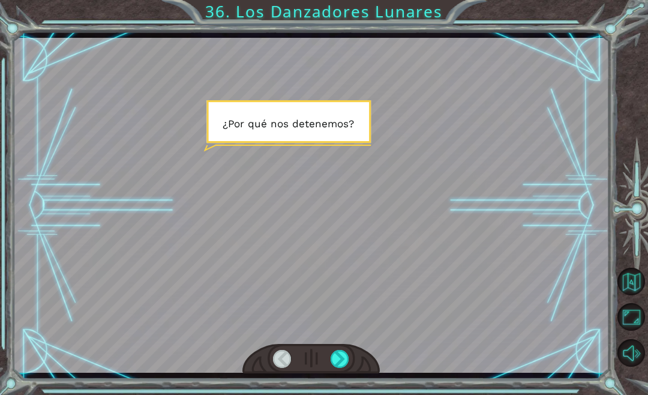
click at [362, 373] on div at bounding box center [310, 359] width 137 height 30
click at [345, 368] on div at bounding box center [340, 359] width 19 height 18
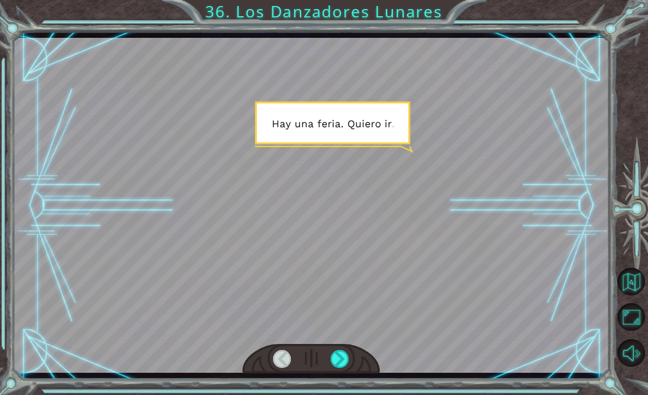
click at [345, 368] on div at bounding box center [340, 359] width 19 height 18
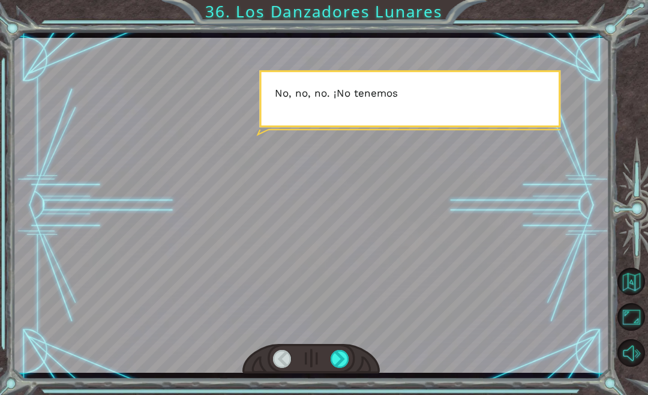
click at [348, 363] on div at bounding box center [340, 359] width 19 height 18
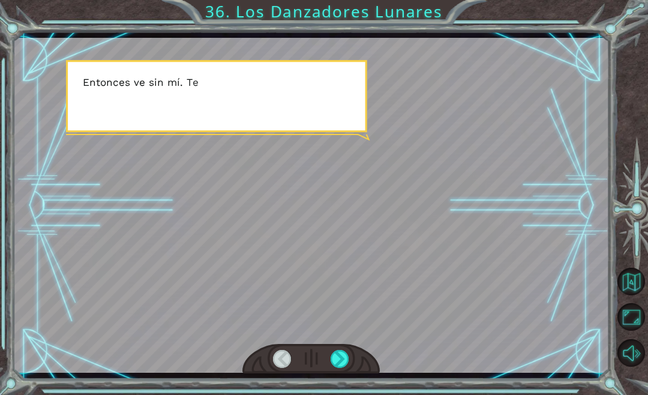
click at [347, 368] on div at bounding box center [340, 359] width 19 height 18
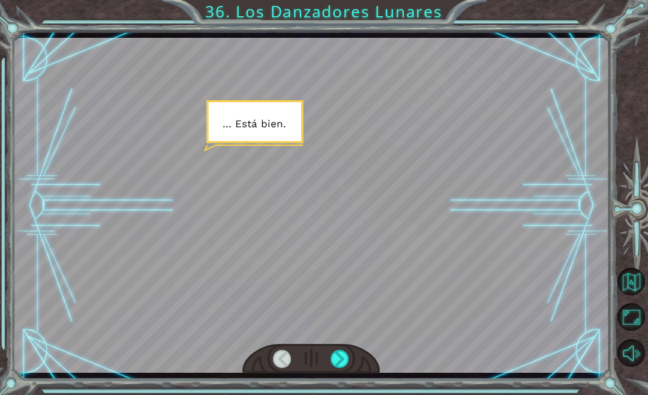
click at [345, 364] on div at bounding box center [340, 359] width 19 height 18
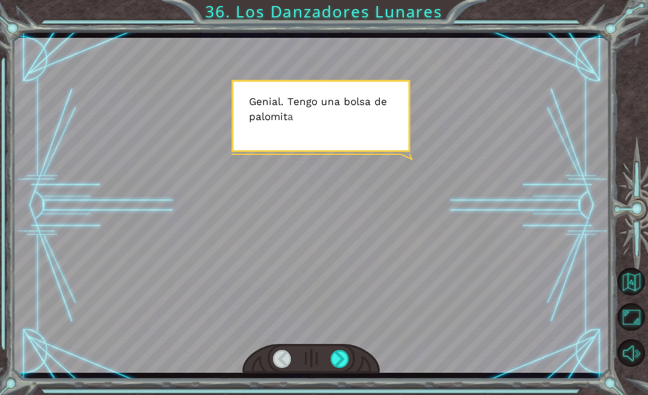
click at [331, 368] on div at bounding box center [340, 359] width 19 height 18
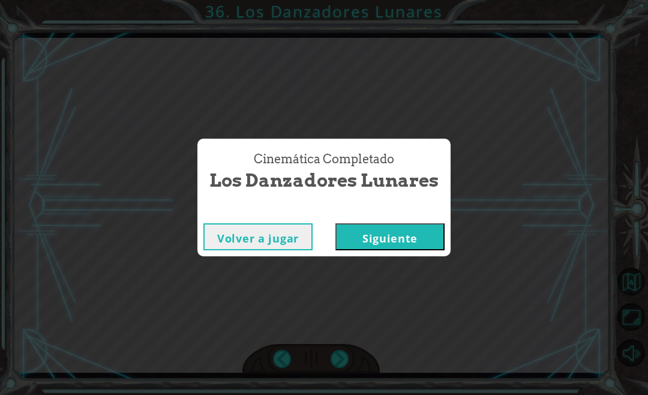
click at [407, 250] on button "Siguiente" at bounding box center [389, 236] width 109 height 27
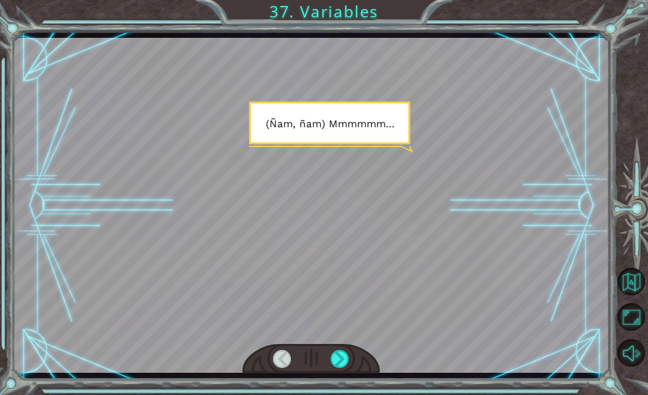
click at [179, 238] on div at bounding box center [311, 205] width 596 height 335
click at [341, 368] on div at bounding box center [340, 359] width 19 height 18
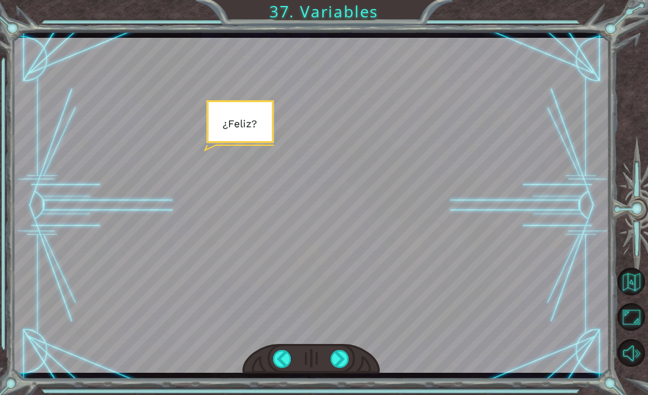
click at [335, 368] on div at bounding box center [340, 359] width 19 height 18
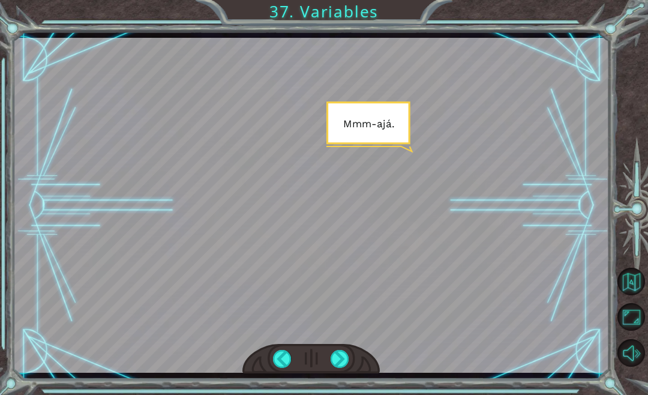
click at [345, 364] on div at bounding box center [340, 359] width 19 height 18
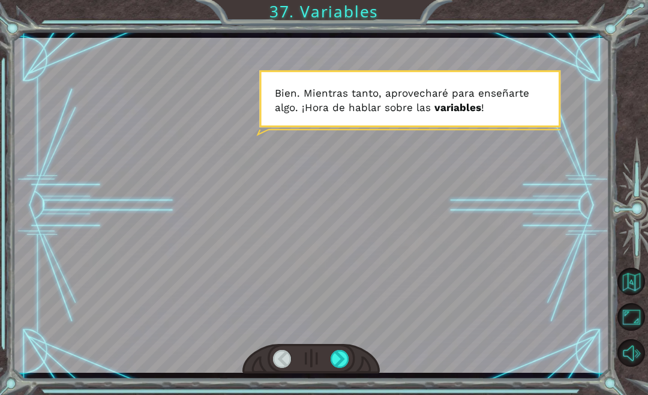
click at [332, 356] on div at bounding box center [340, 359] width 19 height 18
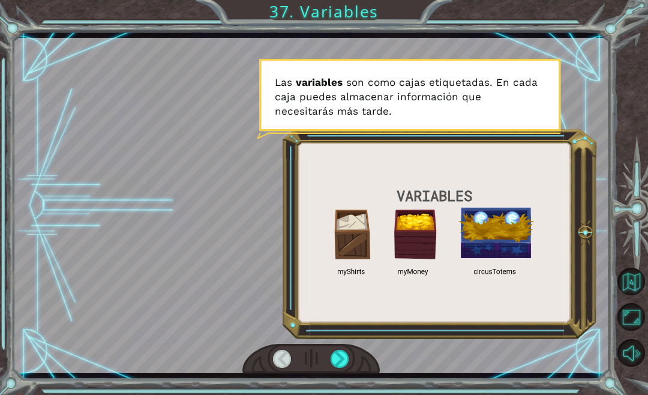
click at [336, 361] on div at bounding box center [340, 359] width 19 height 18
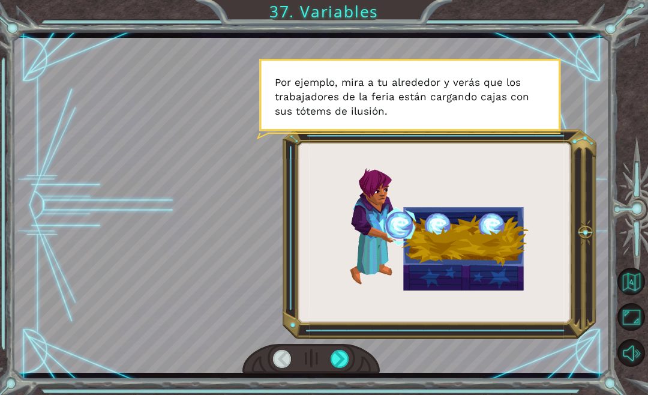
click at [337, 364] on div at bounding box center [340, 359] width 19 height 18
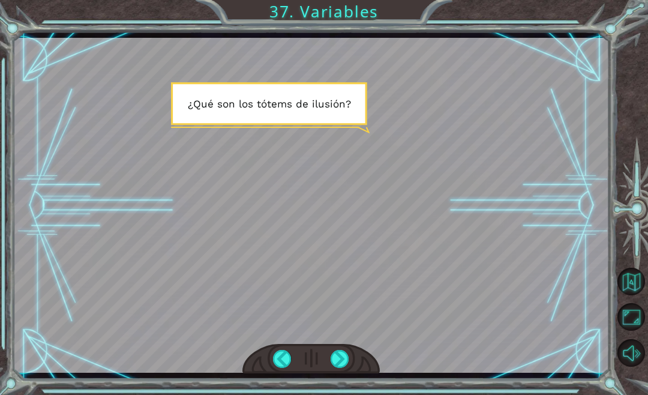
click at [341, 361] on div at bounding box center [340, 359] width 19 height 18
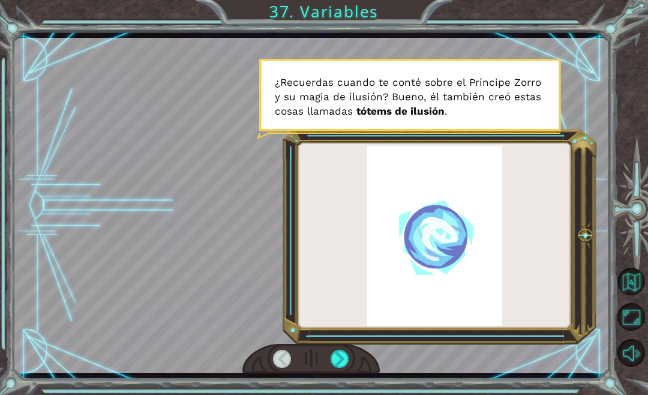
click at [341, 357] on div at bounding box center [340, 359] width 19 height 18
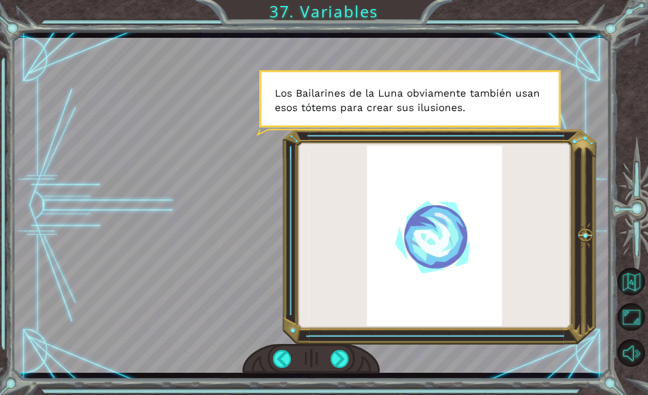
click at [340, 363] on div at bounding box center [340, 359] width 19 height 18
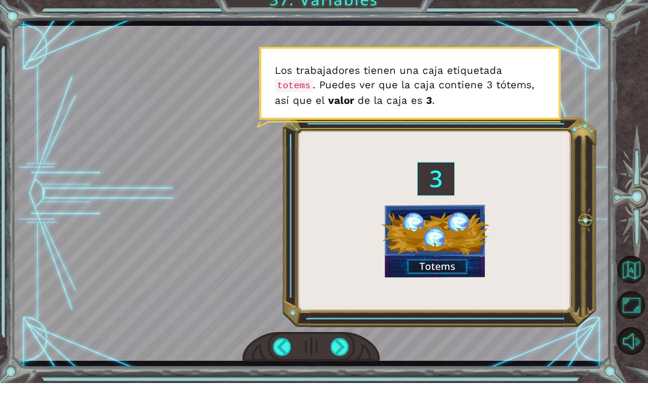
click at [339, 351] on div at bounding box center [340, 359] width 19 height 18
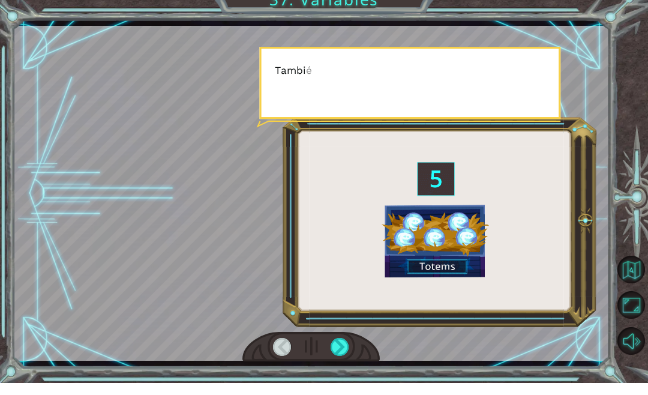
click at [347, 350] on div at bounding box center [340, 359] width 19 height 18
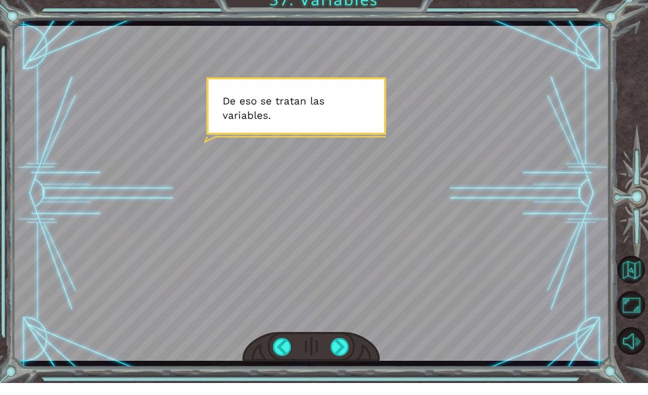
click at [334, 350] on div at bounding box center [340, 359] width 19 height 18
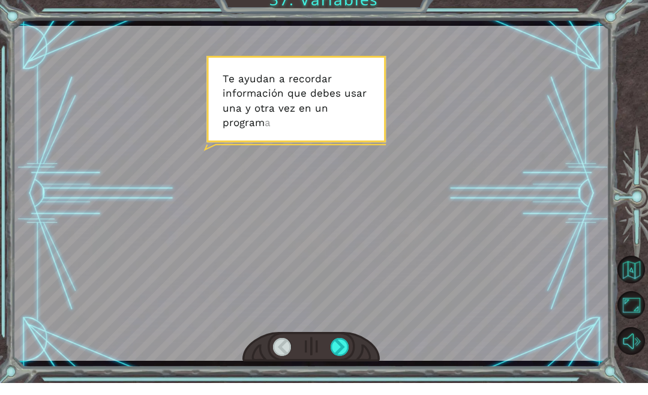
click at [340, 350] on div at bounding box center [340, 359] width 19 height 18
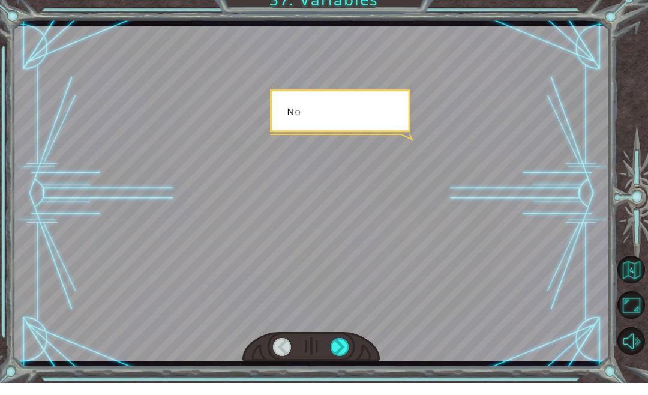
click at [344, 350] on div at bounding box center [340, 359] width 19 height 18
click at [346, 350] on div at bounding box center [340, 359] width 19 height 18
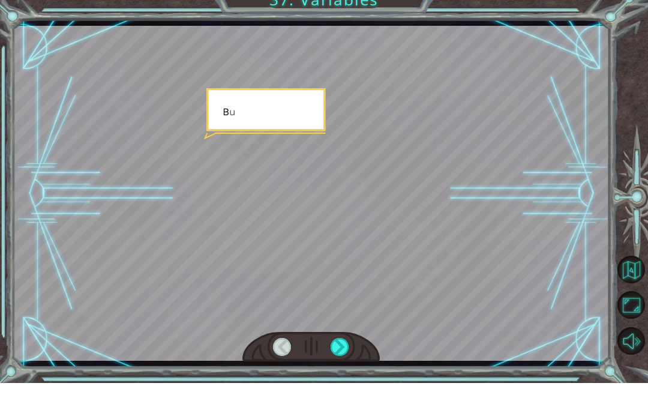
click at [343, 350] on div at bounding box center [340, 359] width 19 height 18
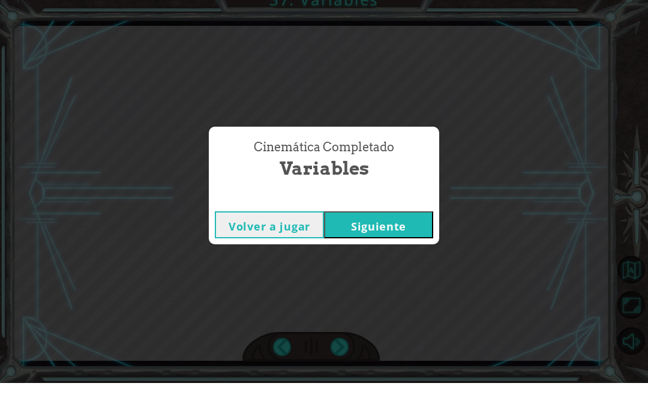
click at [347, 343] on div "Cinemática Completado Variables Volver a jugar [GEOGRAPHIC_DATA]" at bounding box center [324, 197] width 648 height 395
click at [409, 236] on button "Siguiente" at bounding box center [378, 236] width 109 height 27
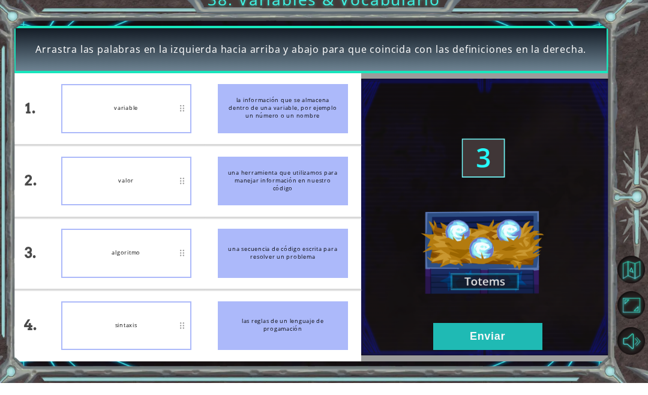
click at [467, 341] on button "Enviar" at bounding box center [487, 348] width 109 height 27
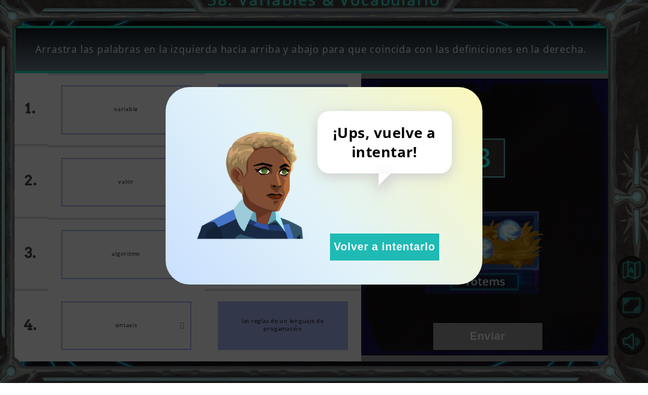
click at [407, 250] on button "Volver a intentarlo" at bounding box center [384, 258] width 109 height 27
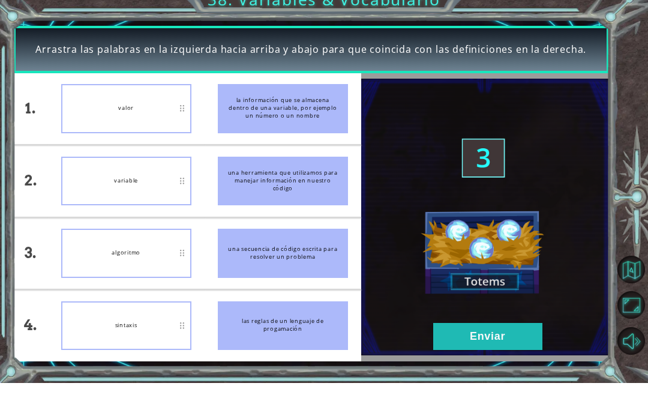
click at [461, 347] on button "Enviar" at bounding box center [487, 348] width 109 height 27
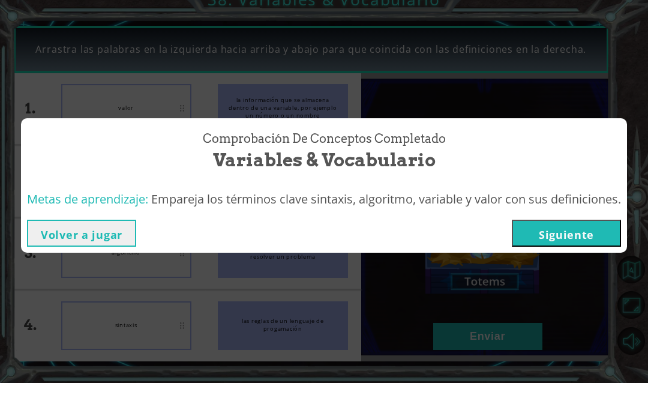
click at [557, 232] on button "Siguiente" at bounding box center [566, 245] width 109 height 27
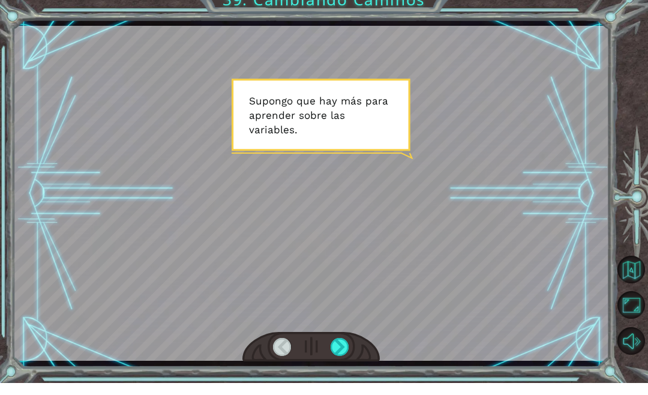
click at [342, 350] on div at bounding box center [340, 359] width 19 height 18
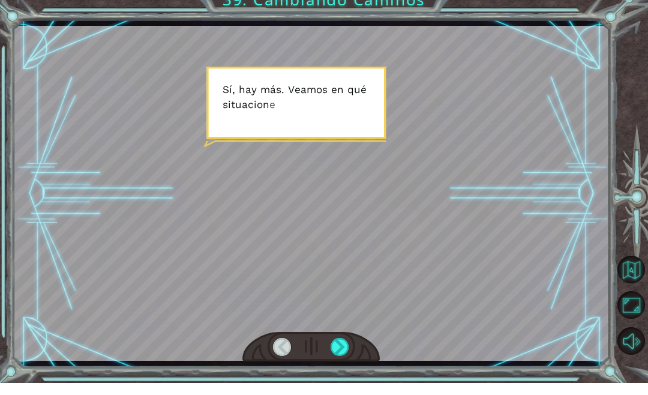
click at [347, 350] on div at bounding box center [340, 359] width 19 height 18
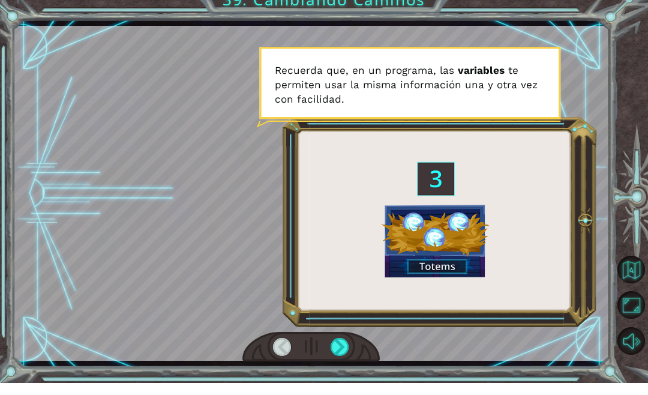
click at [355, 344] on div at bounding box center [310, 359] width 137 height 30
click at [342, 350] on div at bounding box center [340, 359] width 19 height 18
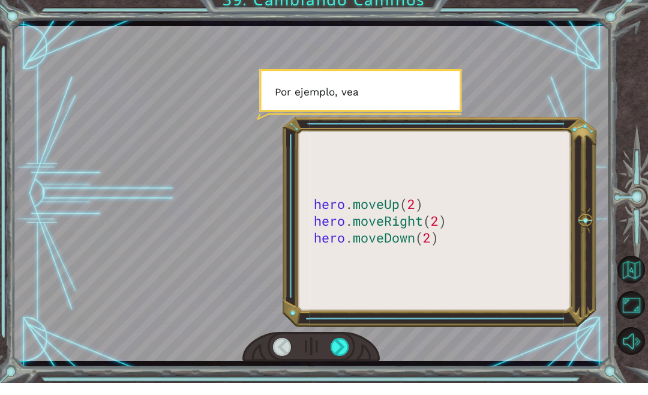
click at [347, 350] on div at bounding box center [340, 359] width 19 height 18
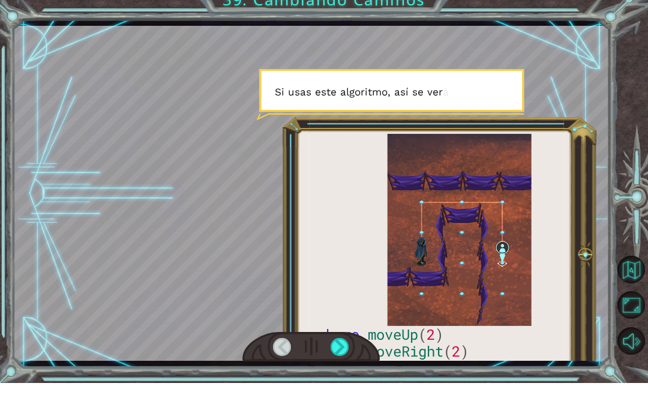
click at [342, 350] on div at bounding box center [340, 359] width 19 height 18
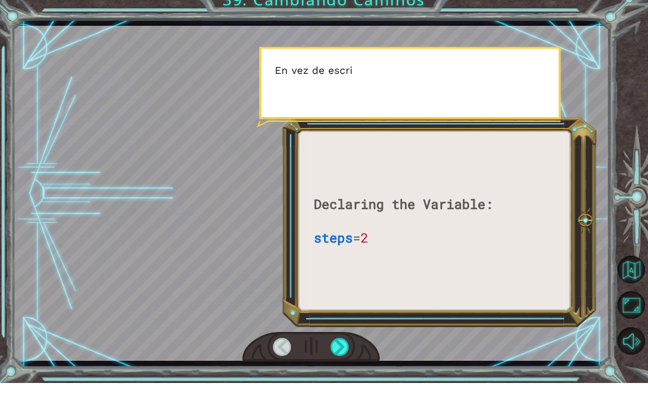
click at [344, 350] on div at bounding box center [340, 359] width 19 height 18
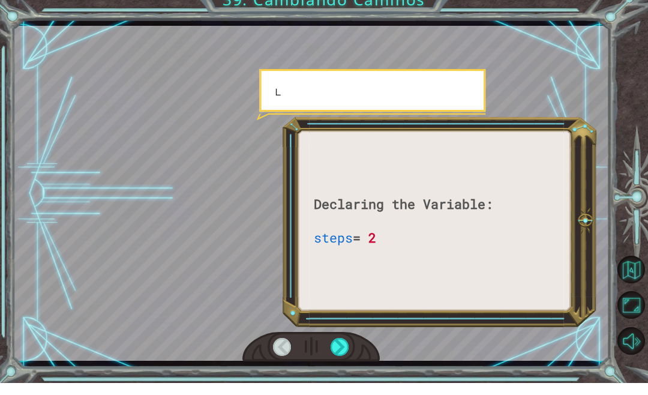
click at [347, 350] on div at bounding box center [340, 359] width 19 height 18
click at [344, 350] on div at bounding box center [340, 359] width 19 height 18
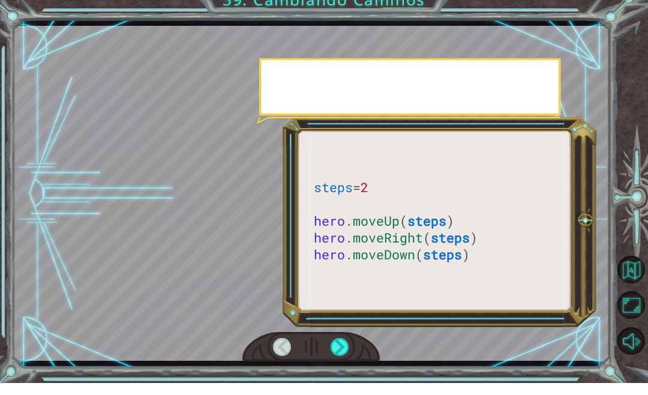
click at [337, 350] on div at bounding box center [340, 359] width 19 height 18
click at [340, 350] on div at bounding box center [340, 359] width 19 height 18
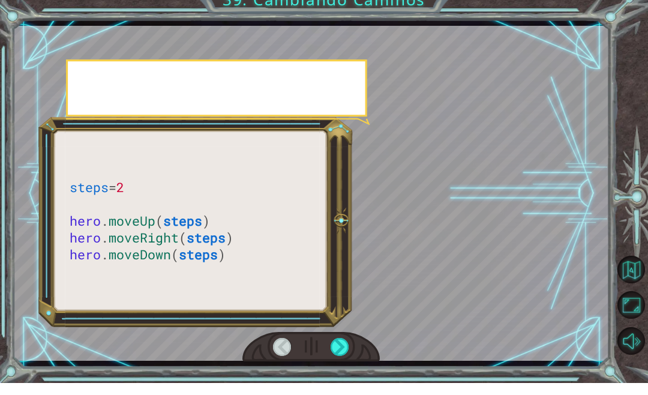
click at [348, 350] on div at bounding box center [340, 359] width 19 height 18
click at [347, 353] on div at bounding box center [340, 359] width 19 height 18
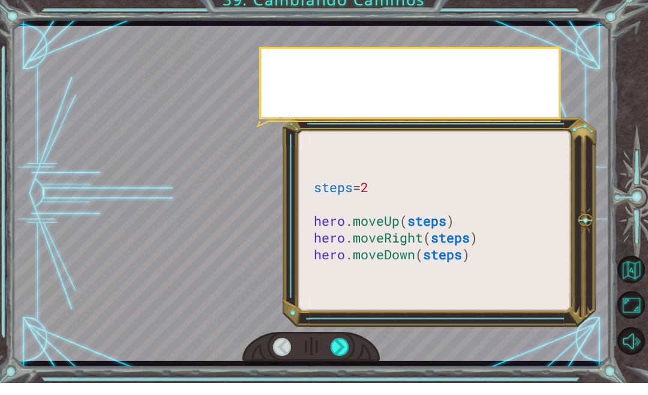
click at [354, 344] on div at bounding box center [310, 359] width 137 height 30
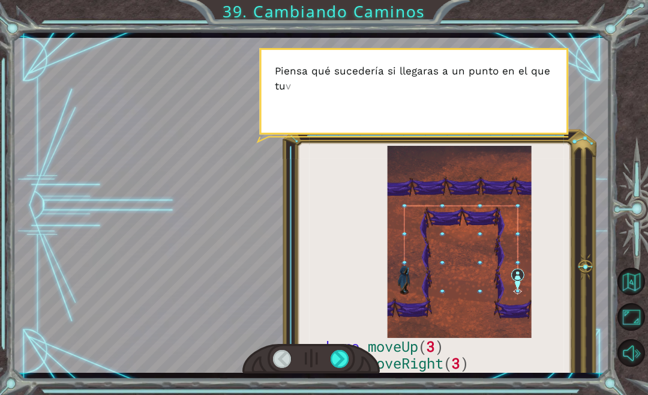
click at [356, 358] on div at bounding box center [310, 359] width 137 height 30
click at [348, 358] on div at bounding box center [340, 359] width 19 height 18
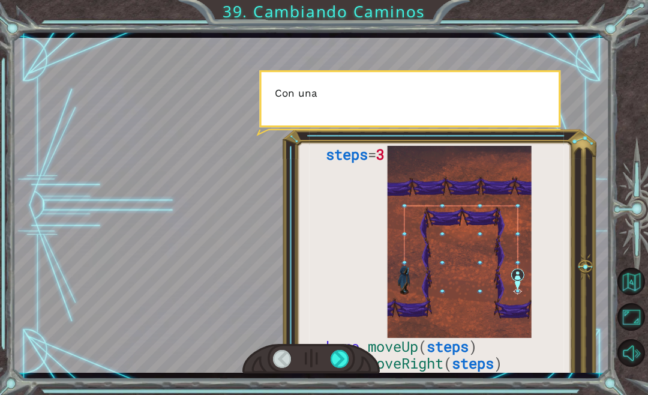
click at [349, 359] on div at bounding box center [340, 359] width 19 height 18
click at [358, 366] on div at bounding box center [310, 359] width 137 height 30
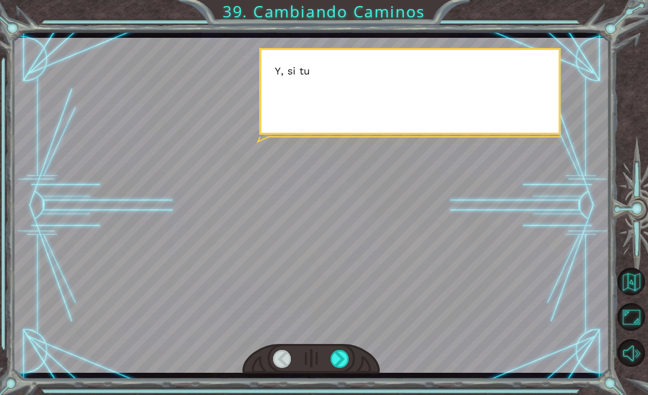
click at [350, 353] on div at bounding box center [310, 359] width 137 height 30
click at [340, 360] on div at bounding box center [340, 359] width 19 height 18
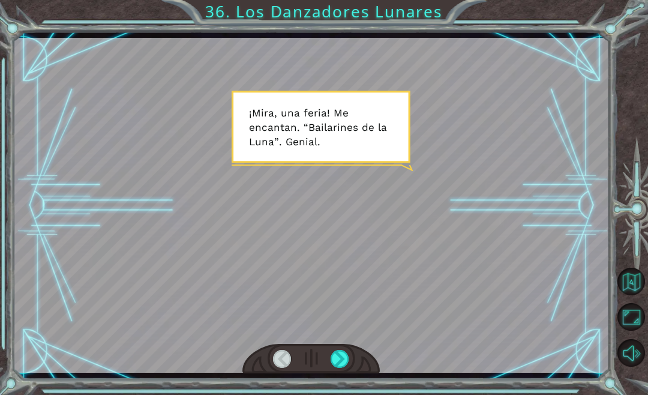
click at [334, 357] on div at bounding box center [340, 359] width 19 height 18
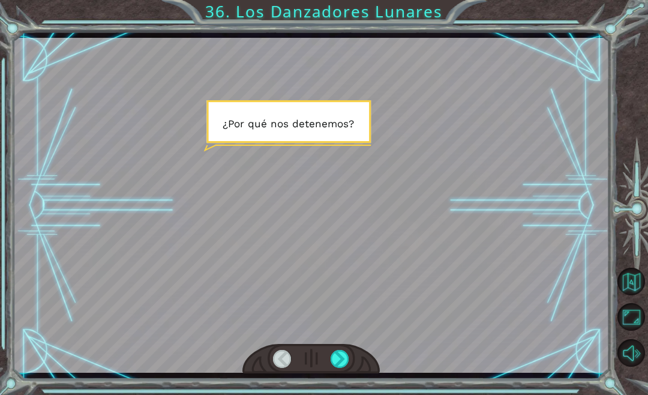
click at [322, 348] on div at bounding box center [311, 205] width 596 height 335
click at [331, 358] on div at bounding box center [340, 359] width 19 height 18
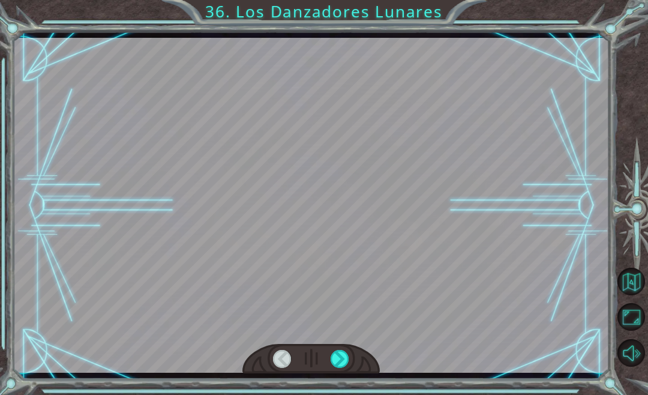
click at [331, 365] on div at bounding box center [340, 359] width 19 height 18
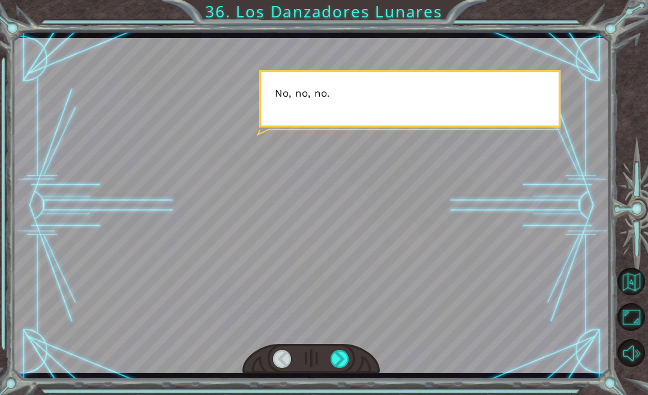
click at [334, 368] on div at bounding box center [340, 359] width 19 height 18
click at [325, 356] on div at bounding box center [310, 359] width 137 height 30
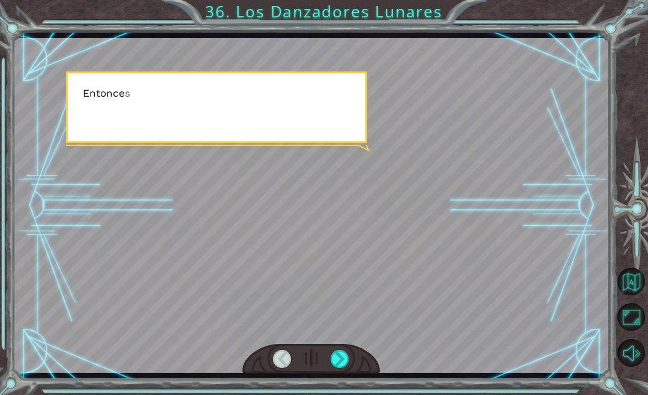
click at [331, 368] on div at bounding box center [340, 359] width 19 height 18
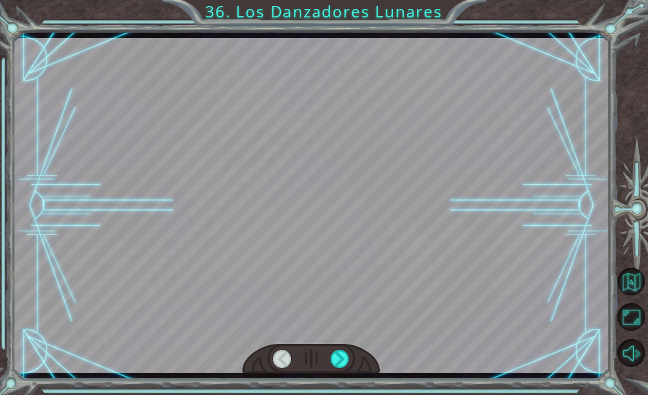
click at [326, 365] on div at bounding box center [310, 359] width 137 height 30
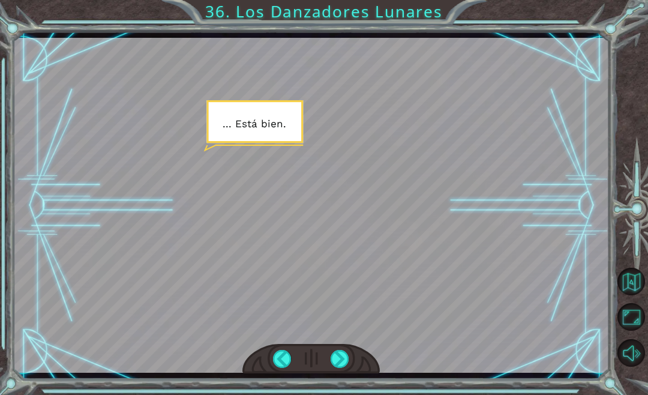
click at [335, 350] on div at bounding box center [310, 359] width 137 height 30
click at [339, 368] on div at bounding box center [340, 359] width 19 height 18
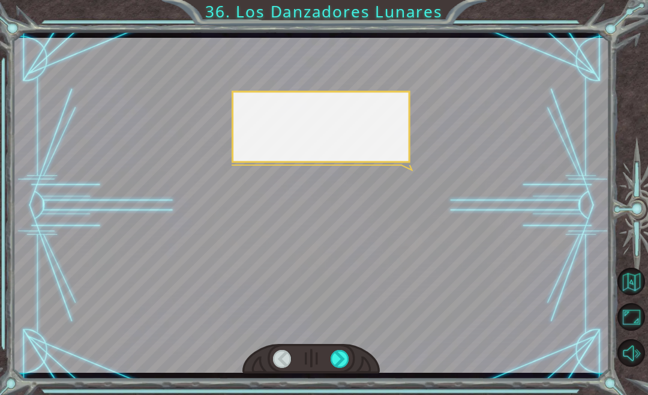
click at [346, 368] on div at bounding box center [340, 359] width 19 height 18
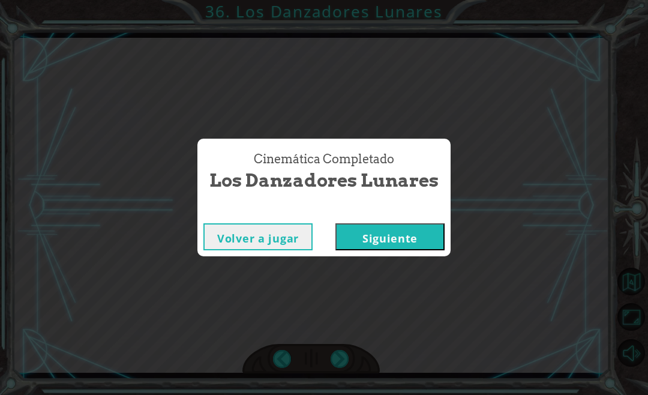
click at [437, 242] on button "Siguiente" at bounding box center [389, 236] width 109 height 27
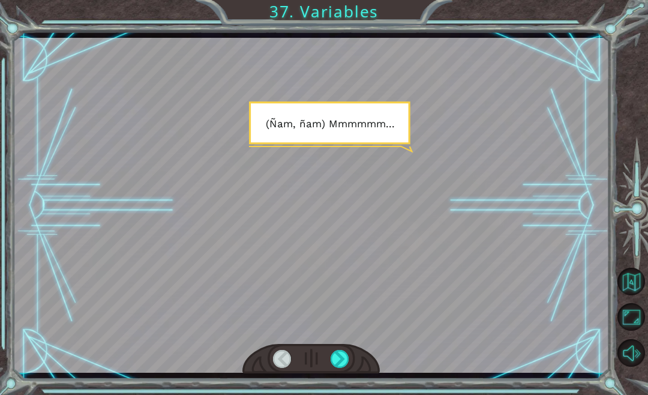
click at [338, 368] on div at bounding box center [340, 359] width 19 height 18
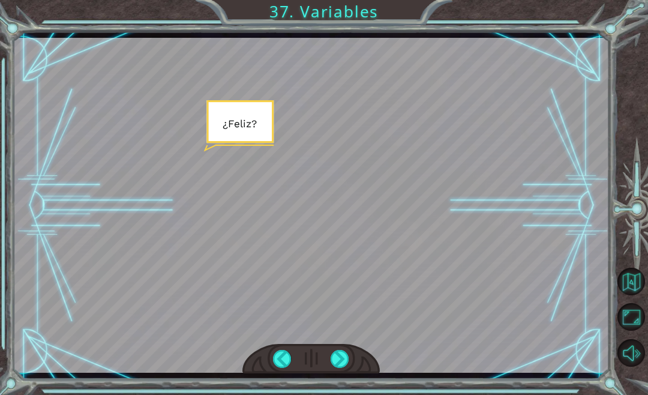
click at [349, 355] on div at bounding box center [310, 359] width 137 height 30
click at [349, 360] on div at bounding box center [340, 359] width 19 height 18
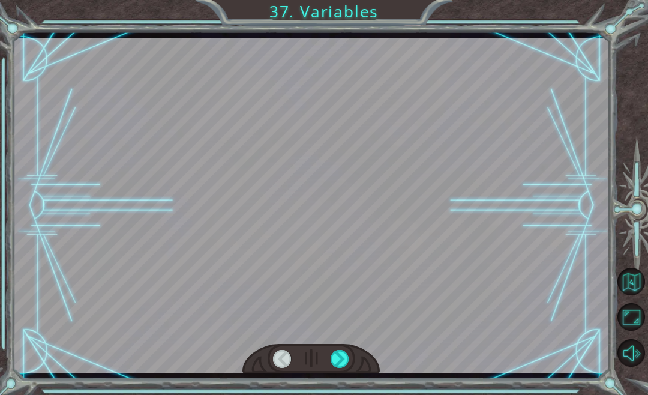
click at [349, 356] on div at bounding box center [340, 359] width 19 height 18
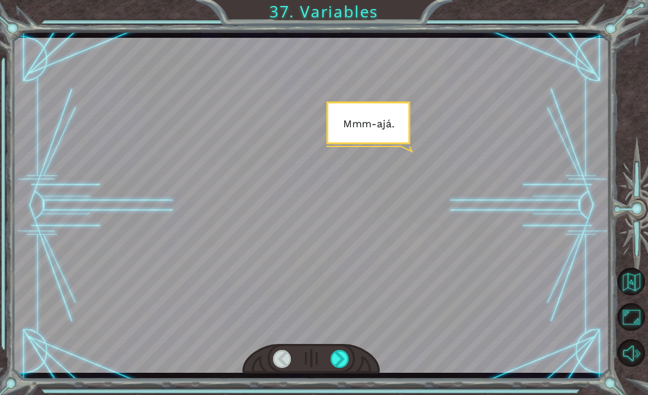
click at [348, 358] on div at bounding box center [340, 359] width 19 height 18
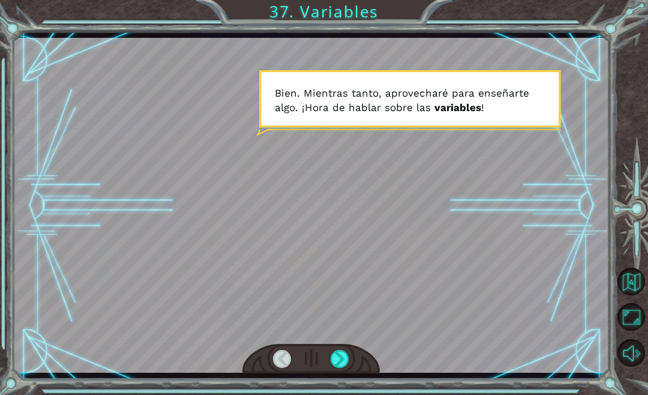
click at [348, 358] on div at bounding box center [340, 359] width 19 height 18
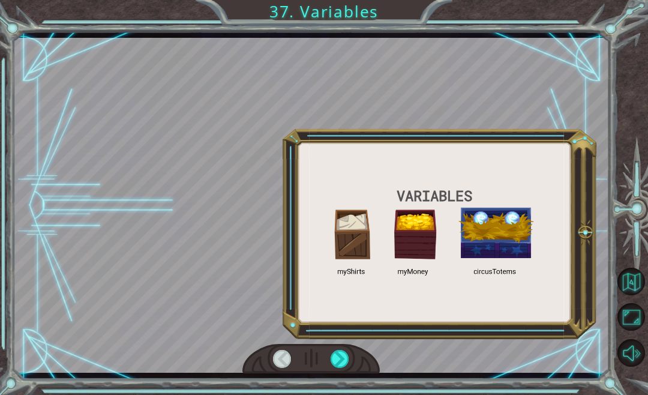
click at [349, 360] on div at bounding box center [340, 359] width 19 height 18
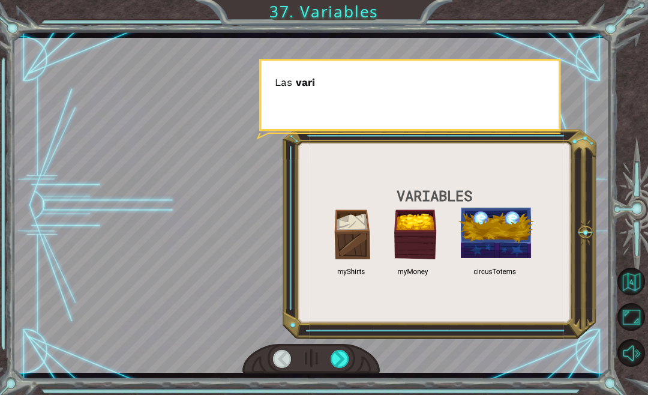
click at [349, 357] on div at bounding box center [340, 359] width 19 height 18
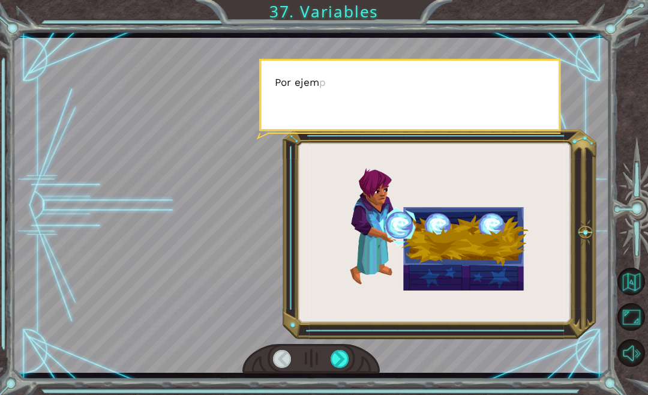
click at [348, 362] on div at bounding box center [340, 359] width 19 height 18
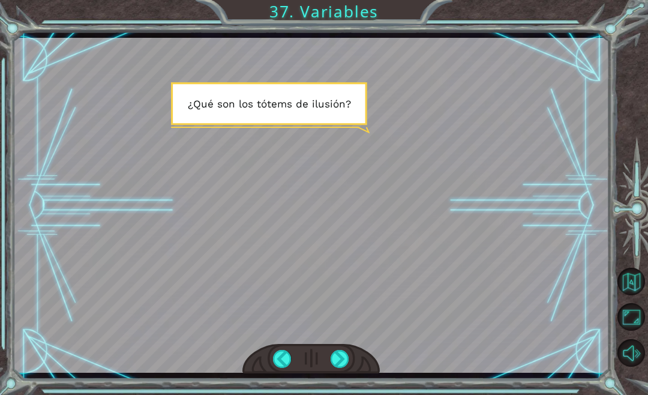
click at [346, 360] on div at bounding box center [340, 359] width 19 height 18
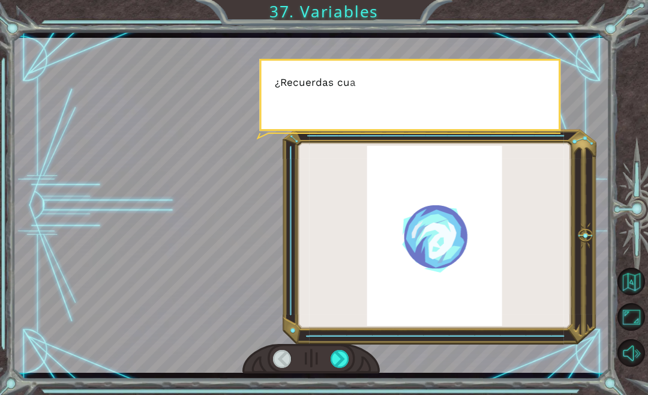
click at [340, 363] on div at bounding box center [340, 359] width 19 height 18
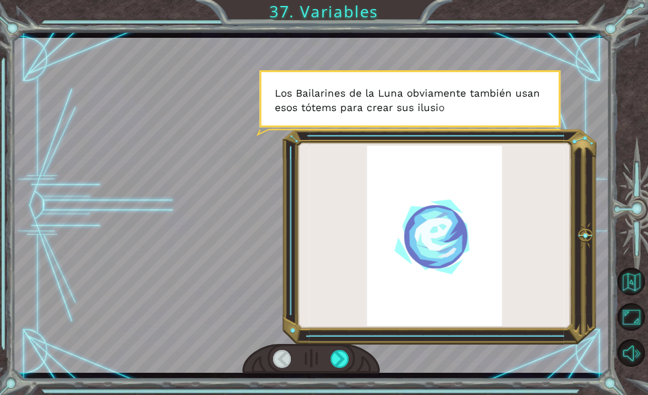
click at [343, 360] on div at bounding box center [340, 359] width 19 height 18
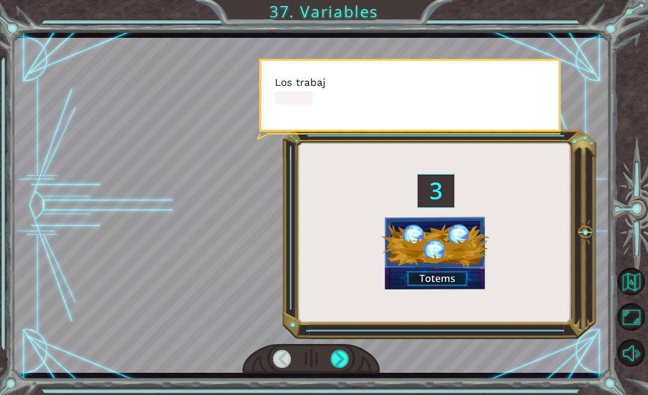
click at [348, 368] on div at bounding box center [340, 359] width 19 height 18
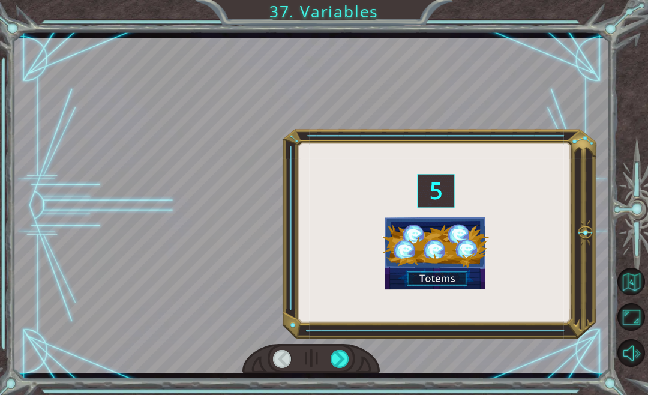
click at [346, 359] on div at bounding box center [340, 359] width 19 height 18
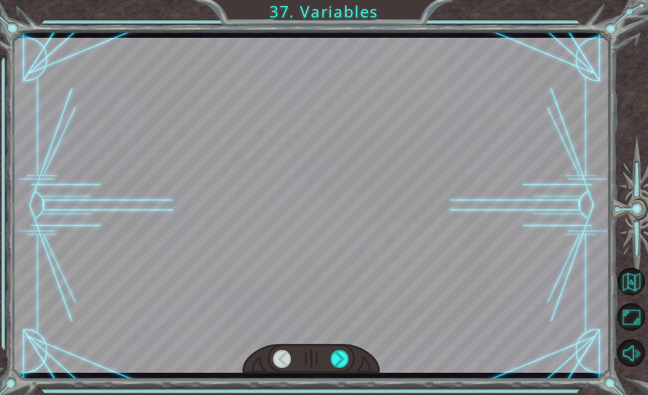
click at [346, 368] on div at bounding box center [340, 359] width 19 height 18
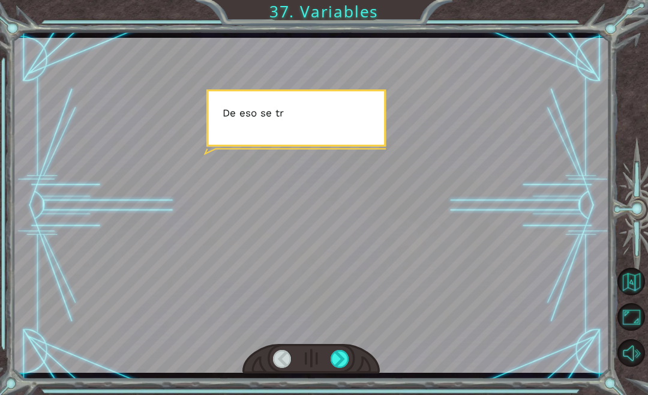
click at [342, 359] on div at bounding box center [340, 359] width 19 height 18
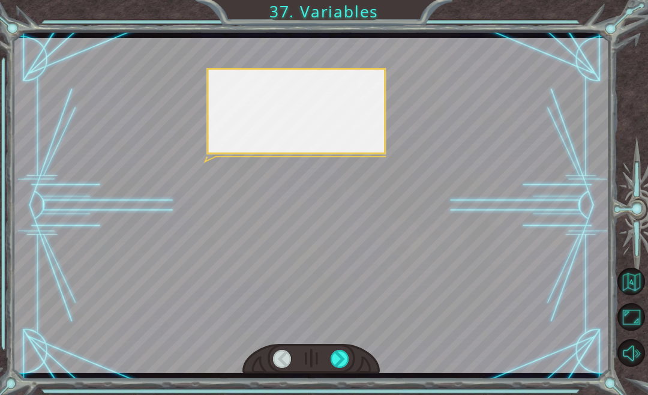
click at [340, 364] on div at bounding box center [340, 359] width 19 height 18
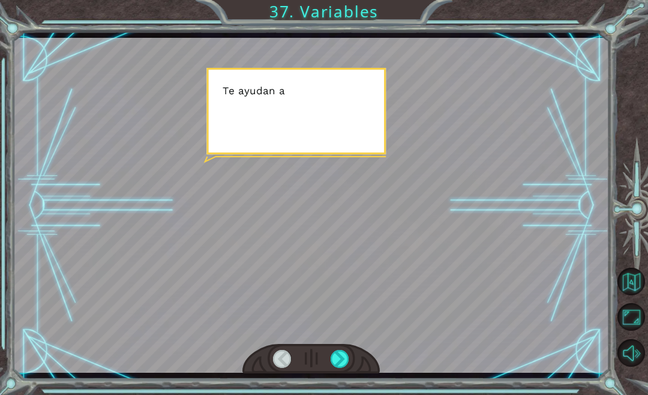
click at [345, 357] on div at bounding box center [340, 359] width 19 height 18
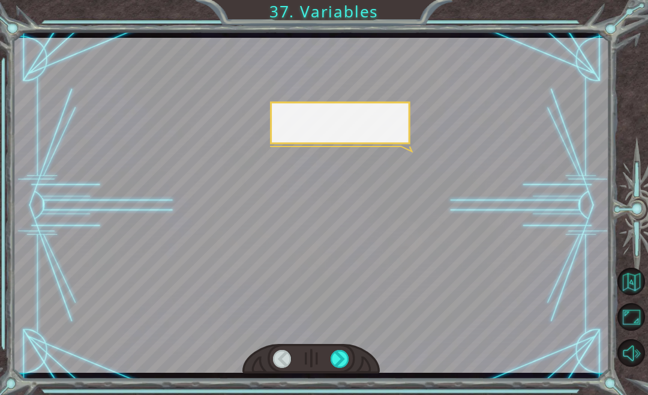
click at [342, 359] on div at bounding box center [340, 359] width 19 height 18
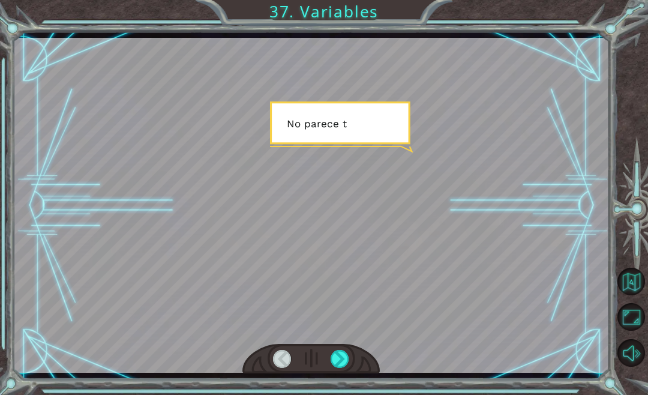
click at [337, 367] on div at bounding box center [340, 359] width 19 height 18
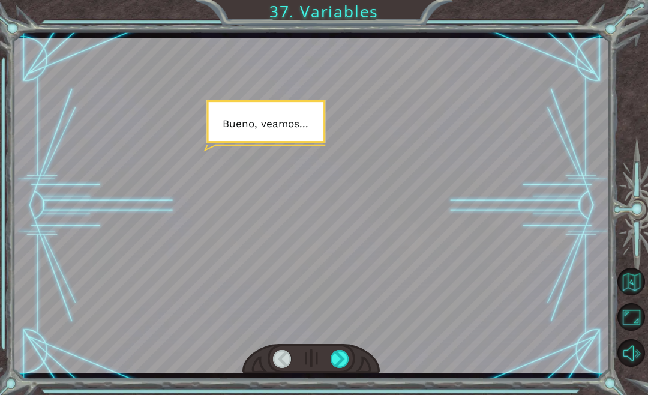
click at [347, 360] on div at bounding box center [340, 359] width 19 height 18
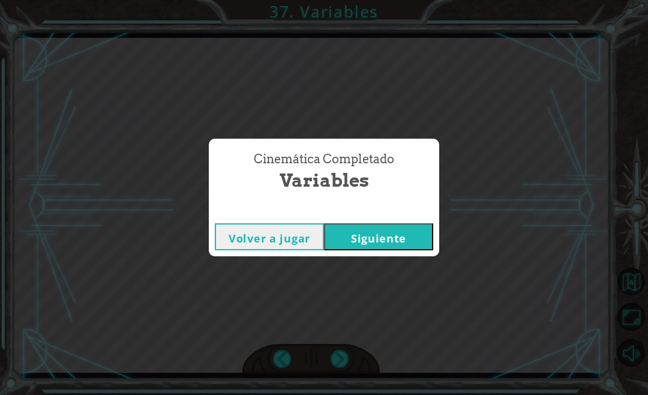
click at [341, 367] on div "Cinemática Completado Variables Volver a jugar [GEOGRAPHIC_DATA]" at bounding box center [324, 197] width 648 height 395
click at [342, 370] on div "Cinemática Completado Variables Volver a jugar [GEOGRAPHIC_DATA]" at bounding box center [324, 197] width 648 height 395
click at [397, 243] on button "Siguiente" at bounding box center [378, 236] width 109 height 27
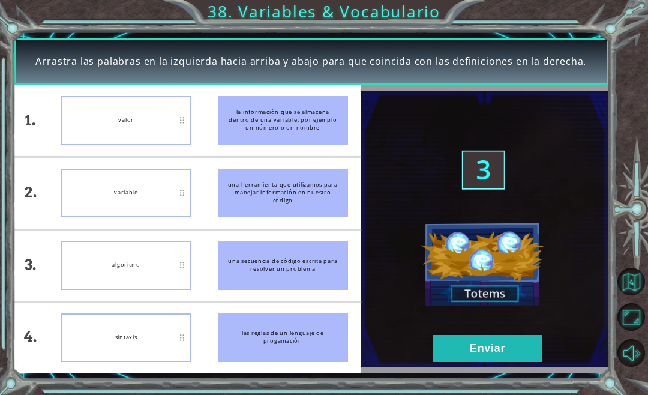
click at [466, 346] on button "Enviar" at bounding box center [487, 348] width 109 height 27
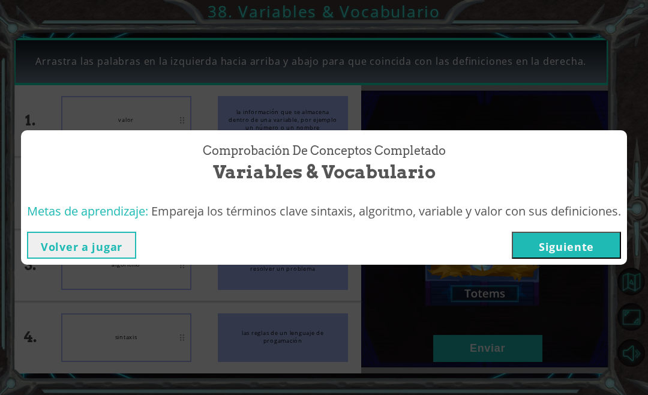
click at [559, 243] on button "Siguiente" at bounding box center [566, 245] width 109 height 27
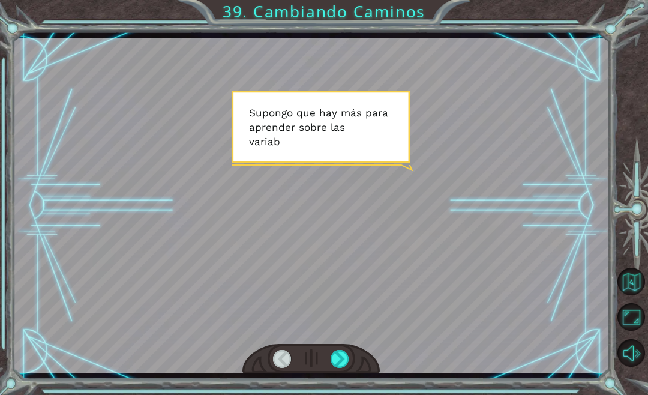
click at [340, 362] on div at bounding box center [340, 359] width 19 height 18
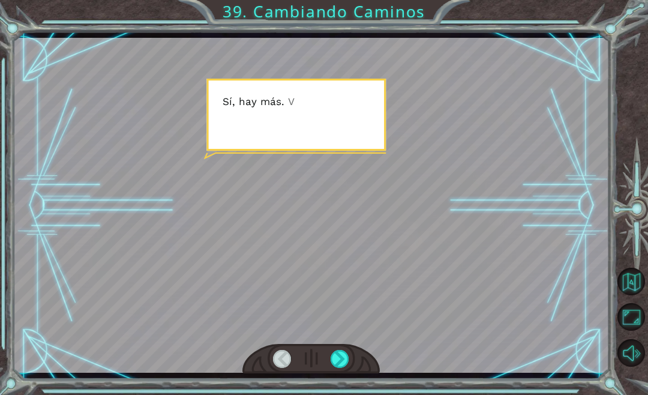
click at [345, 361] on div at bounding box center [340, 359] width 19 height 18
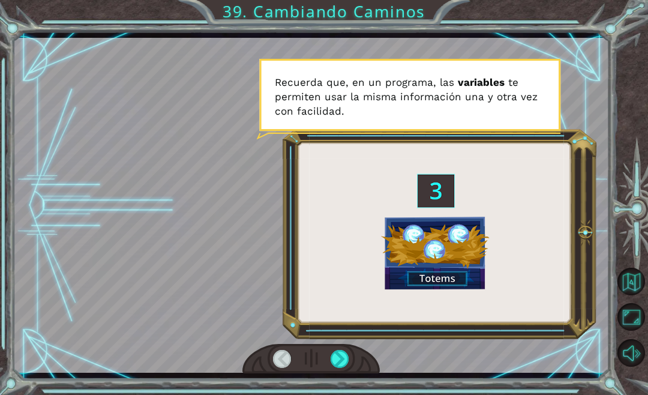
click at [349, 363] on div at bounding box center [340, 359] width 19 height 18
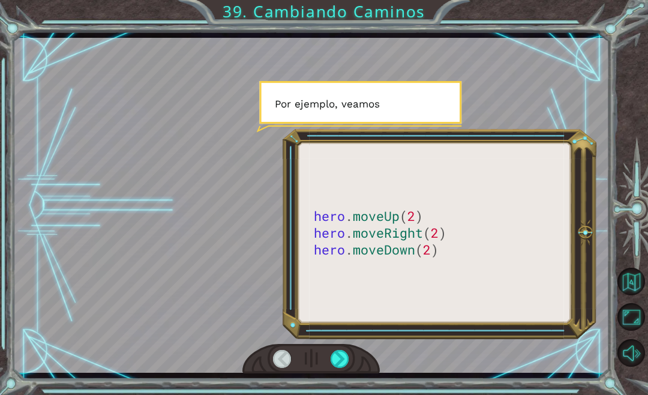
click at [349, 360] on div at bounding box center [340, 359] width 19 height 18
click at [355, 359] on div at bounding box center [310, 359] width 137 height 30
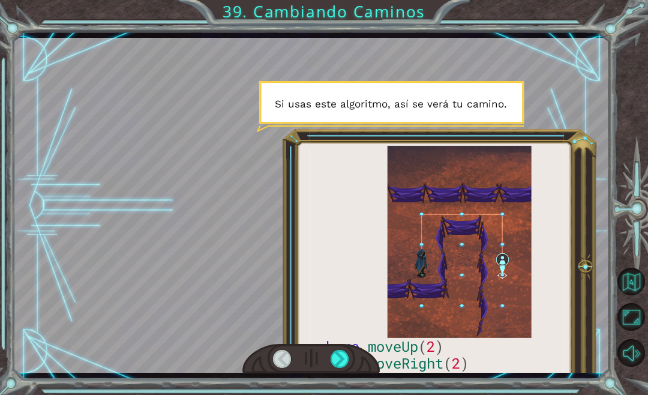
click at [349, 368] on div at bounding box center [340, 359] width 19 height 18
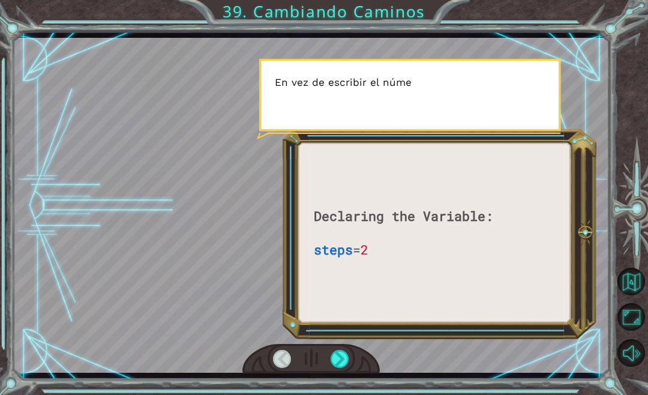
click at [347, 360] on div at bounding box center [340, 359] width 19 height 18
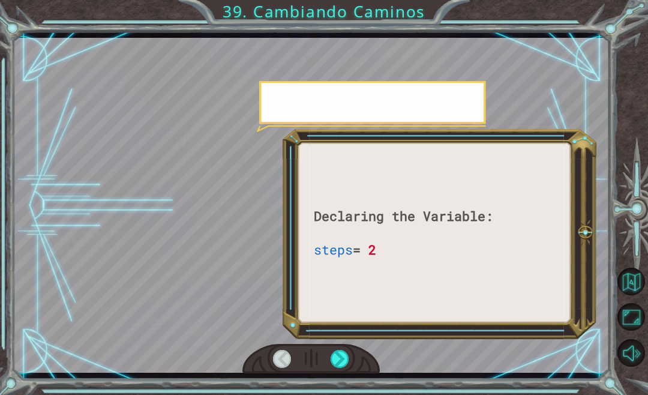
click at [353, 358] on div at bounding box center [310, 359] width 137 height 30
click at [347, 361] on div at bounding box center [340, 359] width 19 height 18
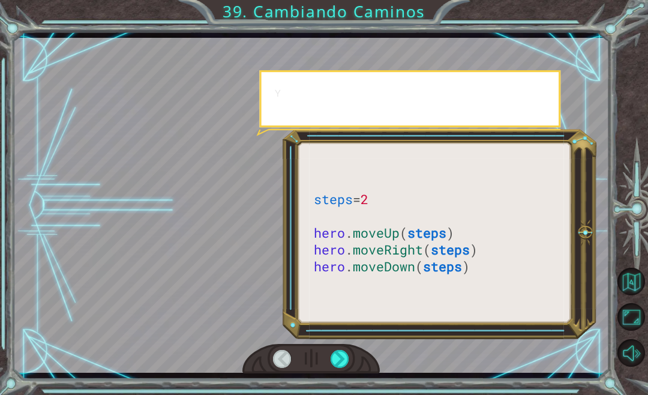
click at [348, 364] on div at bounding box center [340, 359] width 19 height 18
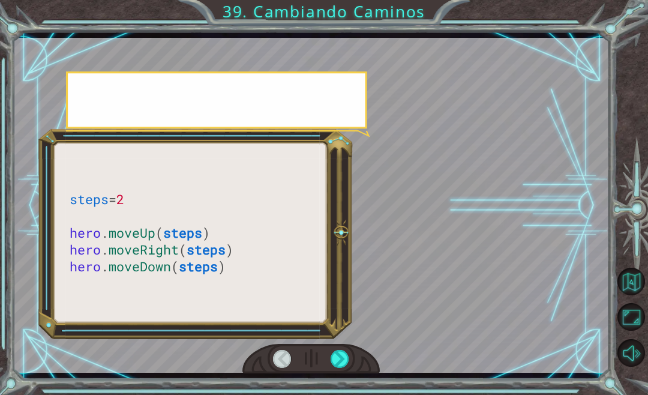
click at [348, 365] on div at bounding box center [340, 359] width 19 height 18
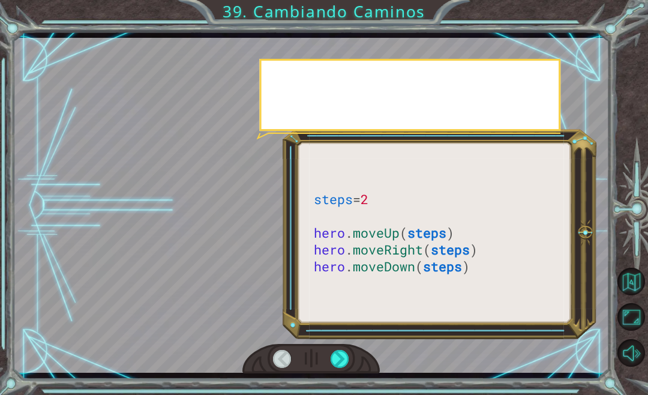
click at [347, 361] on div at bounding box center [340, 359] width 19 height 18
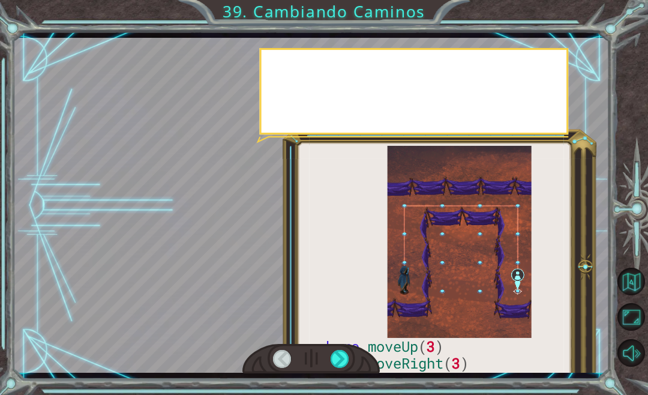
click at [356, 363] on div at bounding box center [310, 359] width 137 height 30
click at [357, 362] on div at bounding box center [310, 359] width 137 height 30
click at [359, 361] on div at bounding box center [310, 359] width 137 height 30
click at [358, 367] on div at bounding box center [310, 359] width 137 height 30
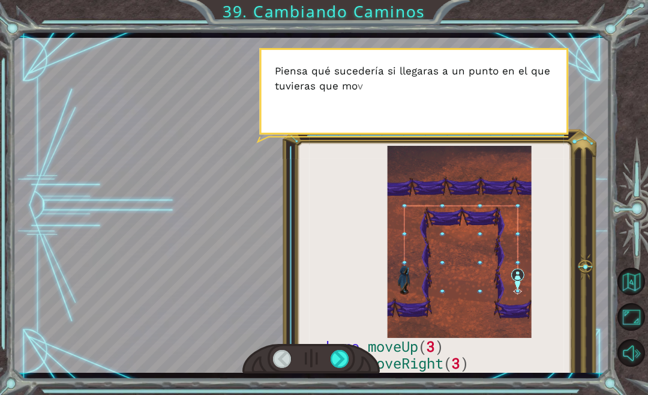
click at [361, 360] on div at bounding box center [310, 359] width 137 height 30
click at [359, 368] on div at bounding box center [310, 359] width 137 height 30
click at [347, 366] on div at bounding box center [340, 359] width 19 height 18
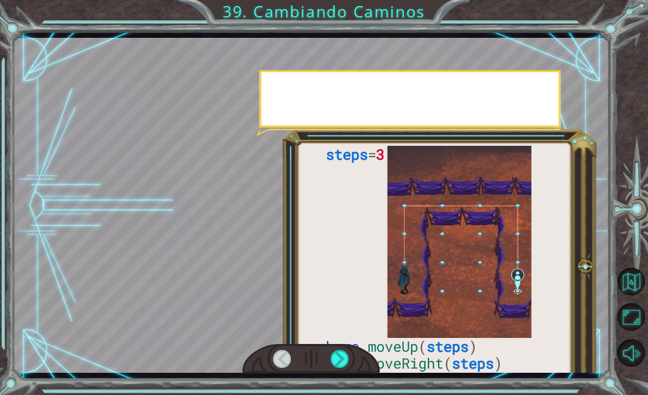
click at [348, 361] on div at bounding box center [340, 359] width 19 height 18
click at [349, 364] on div at bounding box center [340, 359] width 19 height 18
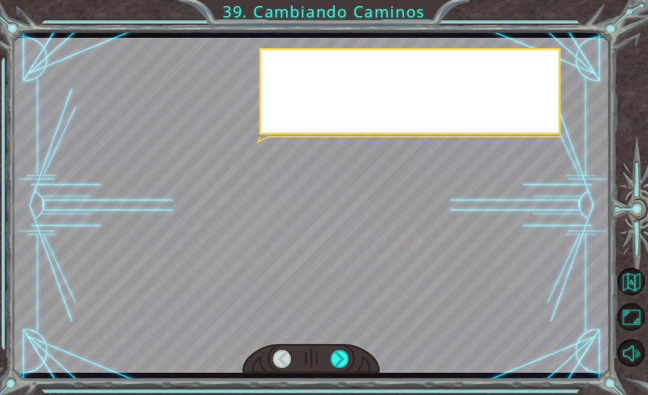
click at [349, 360] on div at bounding box center [340, 359] width 19 height 18
click at [356, 360] on div at bounding box center [310, 359] width 137 height 30
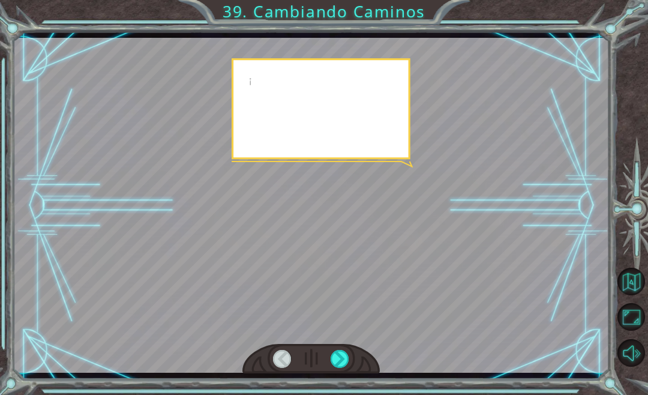
click at [348, 356] on div at bounding box center [340, 359] width 19 height 18
click at [357, 361] on div at bounding box center [310, 359] width 137 height 30
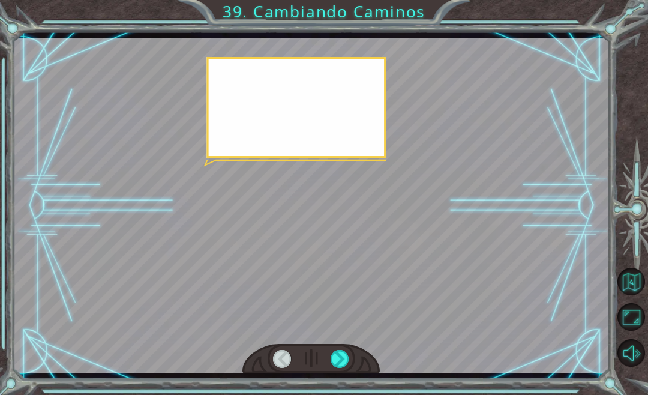
click at [356, 368] on div at bounding box center [310, 359] width 137 height 30
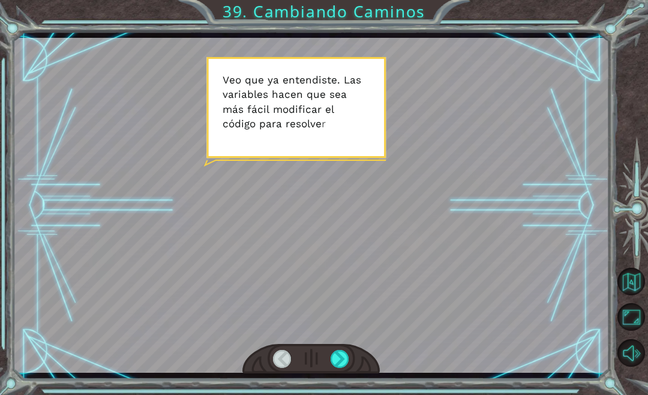
click at [358, 363] on div at bounding box center [310, 359] width 137 height 30
click at [344, 365] on div at bounding box center [340, 359] width 19 height 18
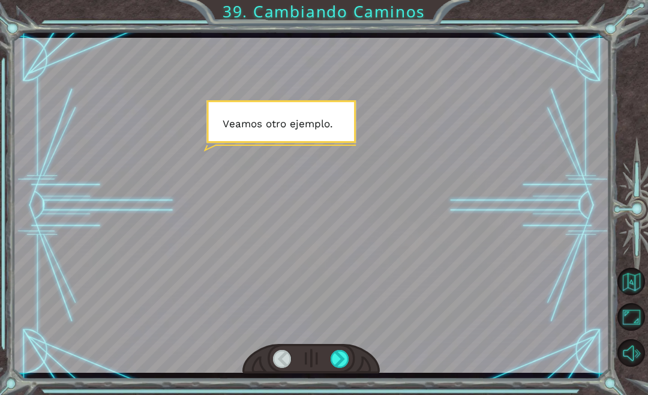
click at [338, 368] on div at bounding box center [340, 359] width 19 height 18
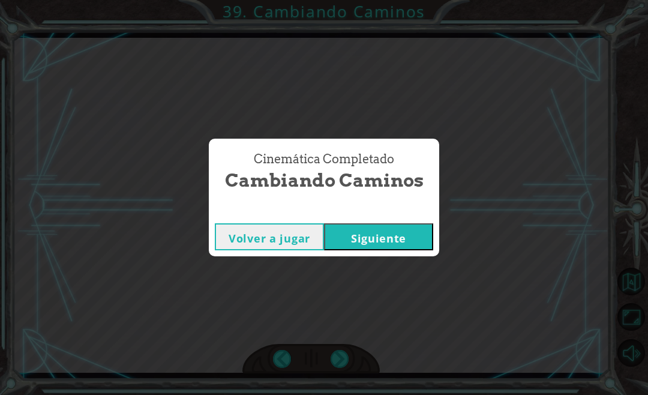
click at [344, 375] on div "Cinemática Completado Cambiando Caminos Volver a jugar [GEOGRAPHIC_DATA]" at bounding box center [324, 197] width 648 height 395
click at [398, 248] on button "Siguiente" at bounding box center [378, 236] width 109 height 27
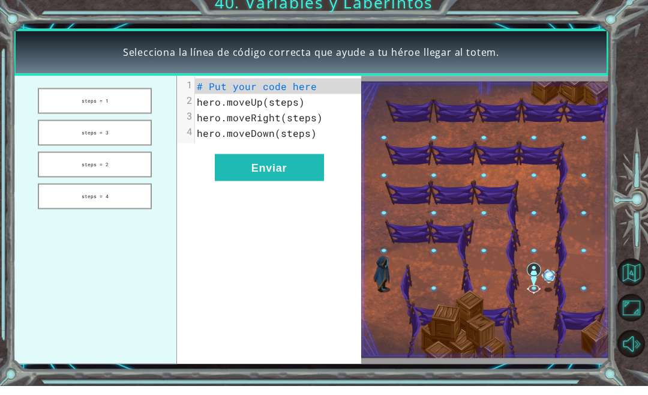
click at [91, 139] on button "steps = 3" at bounding box center [95, 142] width 114 height 26
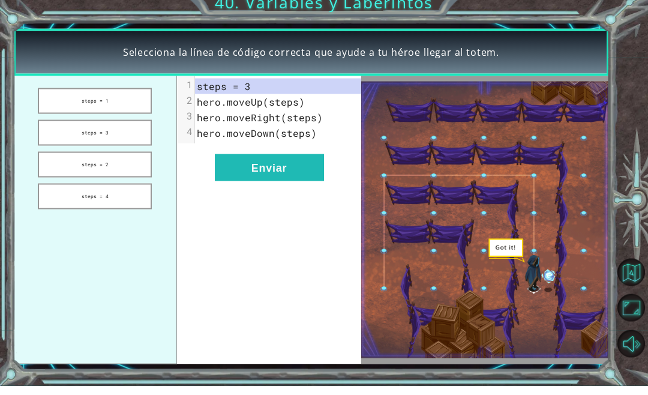
click at [298, 173] on button "Enviar" at bounding box center [269, 176] width 109 height 27
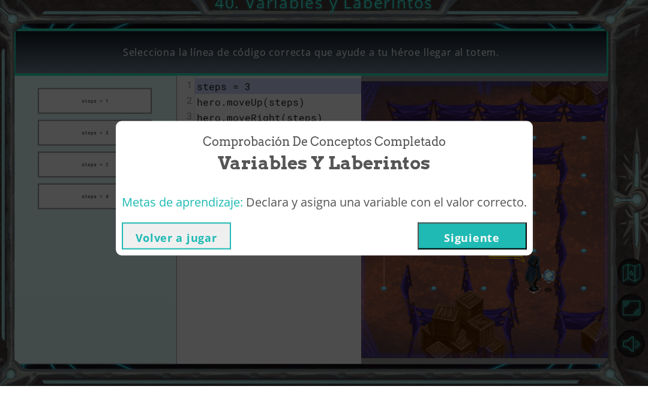
click at [487, 240] on button "Siguiente" at bounding box center [472, 245] width 109 height 27
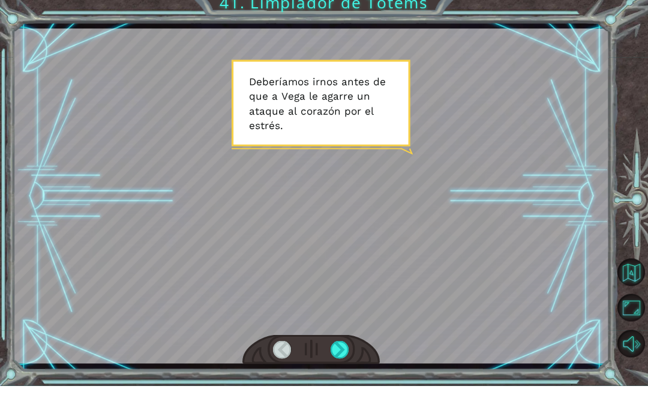
click at [346, 350] on div at bounding box center [340, 359] width 19 height 18
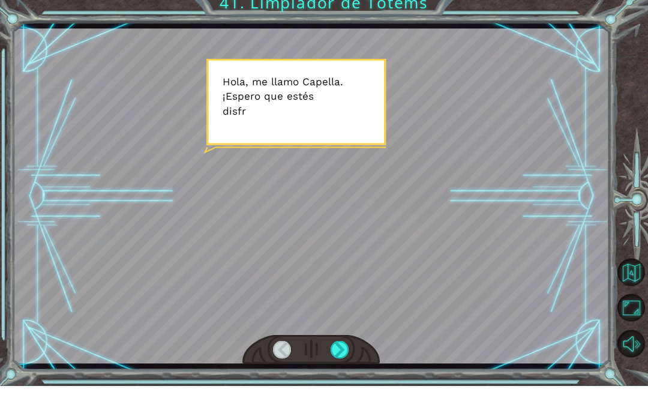
click at [348, 350] on div at bounding box center [340, 359] width 19 height 18
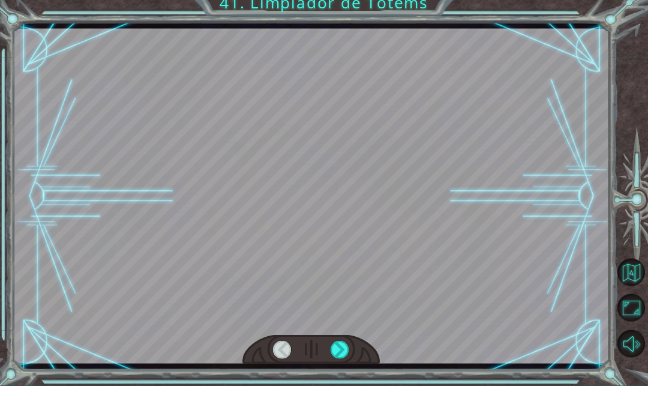
click at [349, 350] on div at bounding box center [340, 359] width 19 height 18
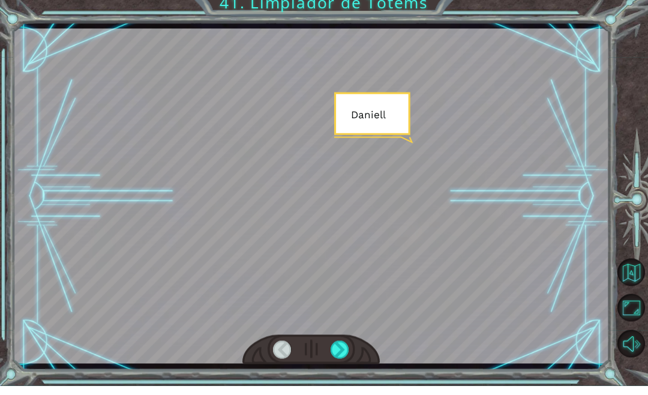
click at [343, 350] on div at bounding box center [340, 359] width 19 height 18
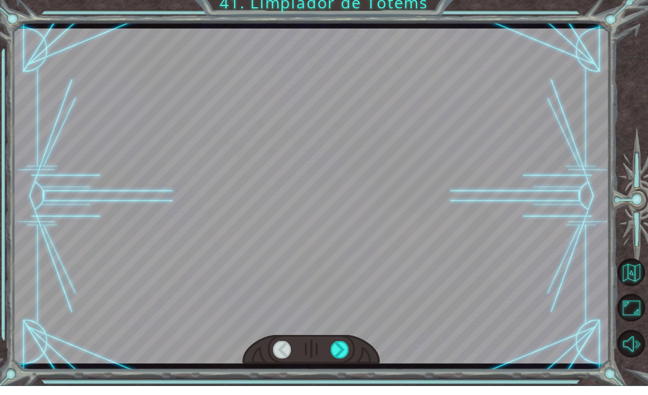
click at [348, 350] on div at bounding box center [340, 359] width 19 height 18
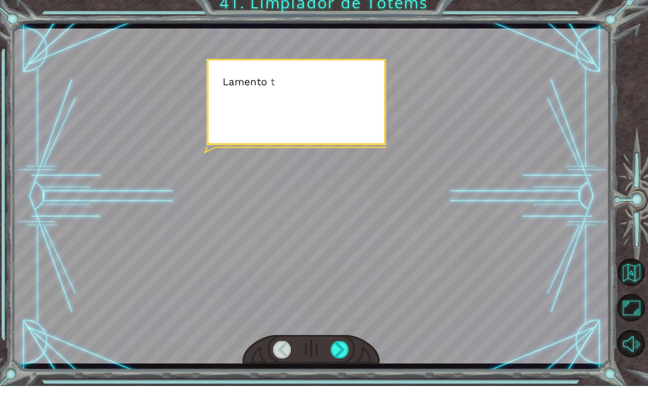
click at [345, 359] on div at bounding box center [340, 359] width 19 height 18
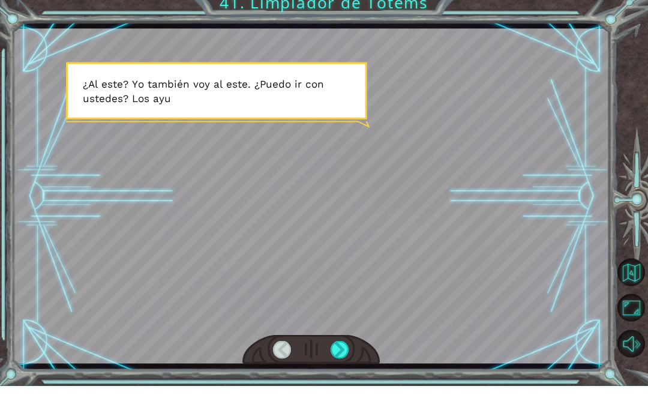
click at [348, 350] on div at bounding box center [340, 359] width 19 height 18
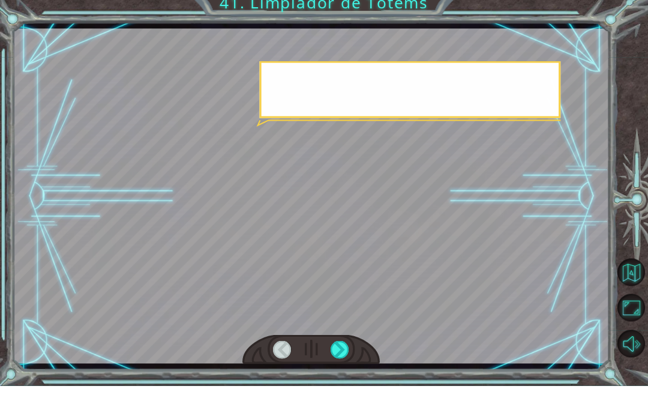
click at [354, 346] on div at bounding box center [310, 359] width 137 height 30
click at [345, 353] on div at bounding box center [340, 359] width 19 height 18
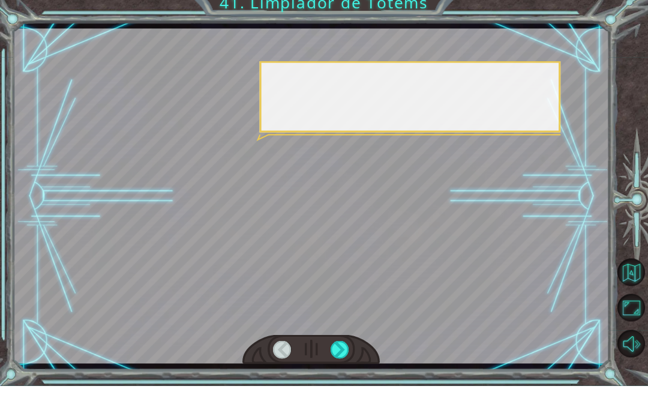
click at [348, 350] on div at bounding box center [340, 359] width 19 height 18
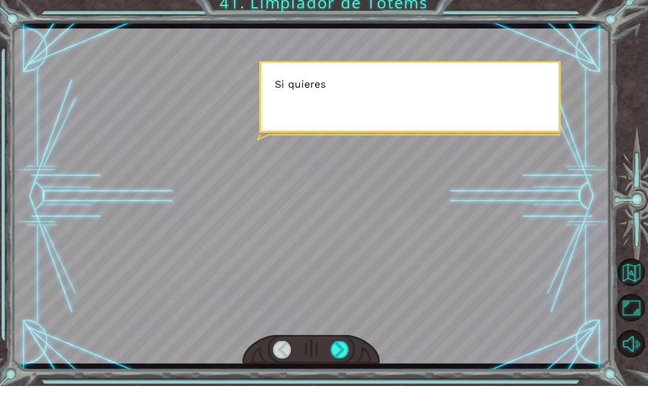
click at [347, 350] on div at bounding box center [340, 359] width 19 height 18
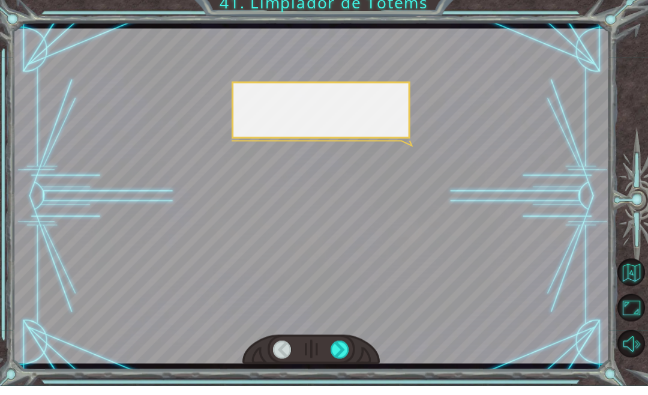
click at [347, 350] on div at bounding box center [340, 359] width 19 height 18
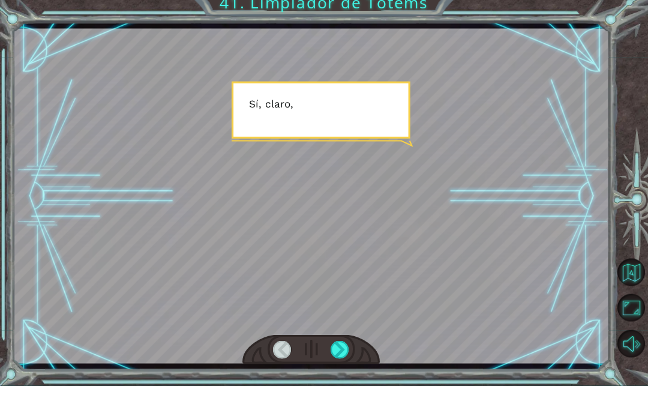
click at [348, 350] on div at bounding box center [340, 359] width 19 height 18
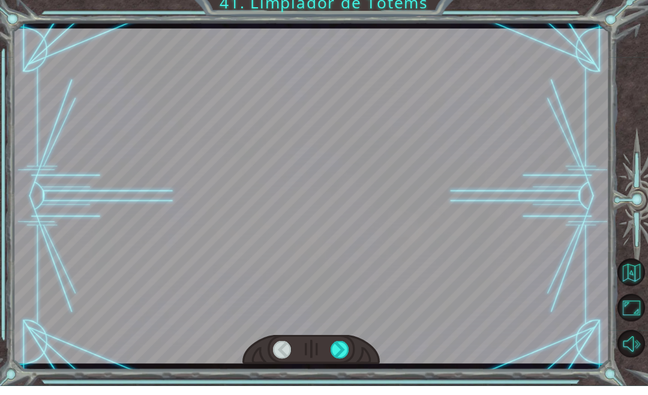
click at [355, 344] on div at bounding box center [310, 359] width 137 height 30
click at [355, 347] on div at bounding box center [310, 359] width 137 height 30
click at [349, 350] on div at bounding box center [340, 359] width 19 height 18
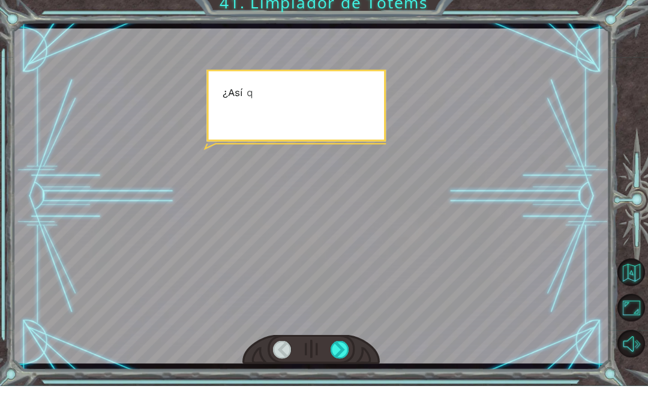
click at [341, 354] on div at bounding box center [340, 359] width 19 height 18
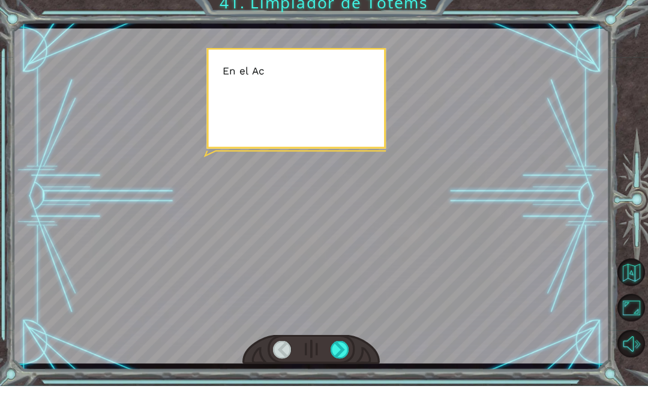
click at [341, 353] on div at bounding box center [340, 359] width 19 height 18
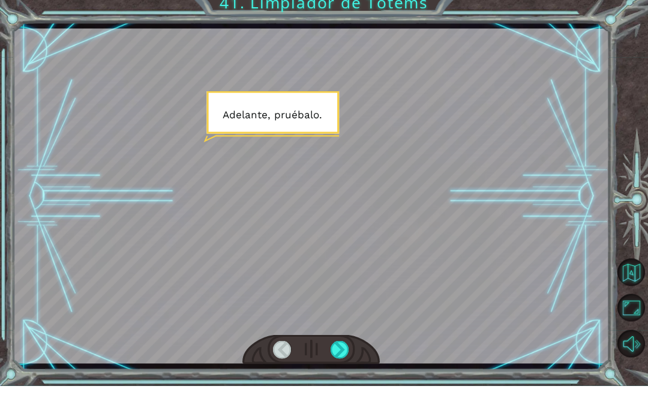
click at [344, 353] on div at bounding box center [340, 359] width 19 height 18
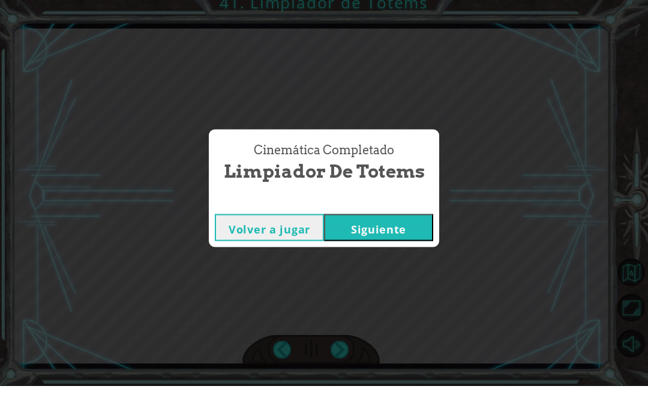
click at [353, 347] on div "Cinemática Completado Limpiador de Totems Volver a jugar [GEOGRAPHIC_DATA]" at bounding box center [324, 197] width 648 height 395
click at [389, 223] on button "Siguiente" at bounding box center [378, 236] width 109 height 27
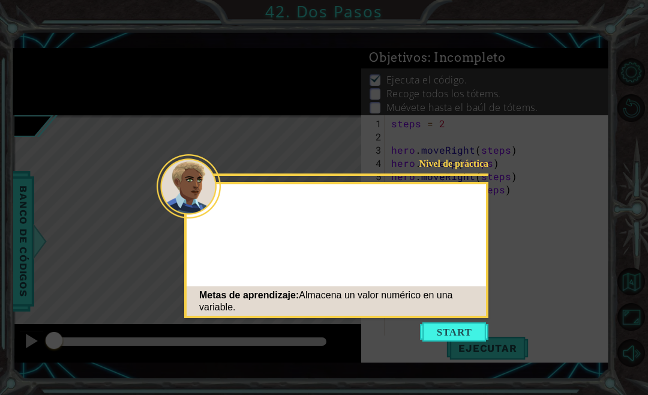
click at [484, 242] on div "Nivel de práctica Metas de aprendizaje: Almacena un valor numérico en una varia…" at bounding box center [336, 250] width 304 height 136
click at [457, 330] on button "Start" at bounding box center [454, 331] width 68 height 19
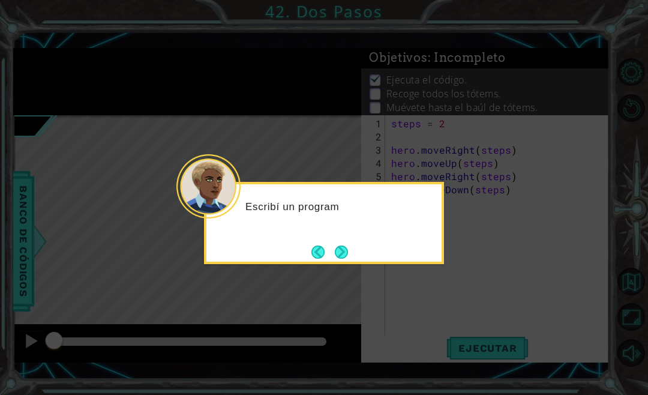
click at [347, 246] on button "Next" at bounding box center [341, 252] width 14 height 14
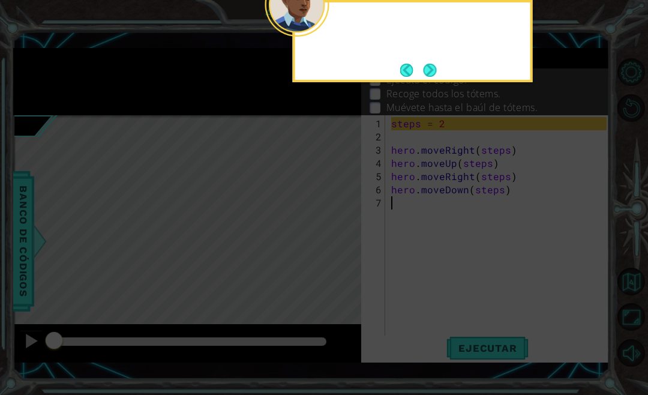
click at [339, 257] on icon at bounding box center [324, 91] width 648 height 632
click at [524, 177] on icon at bounding box center [324, 91] width 648 height 632
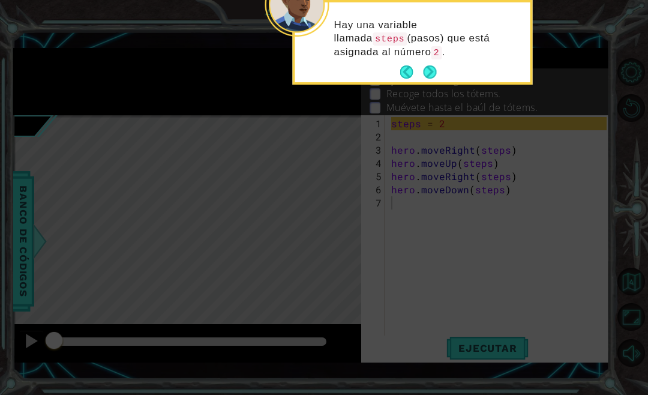
click at [431, 76] on button "Next" at bounding box center [429, 72] width 17 height 17
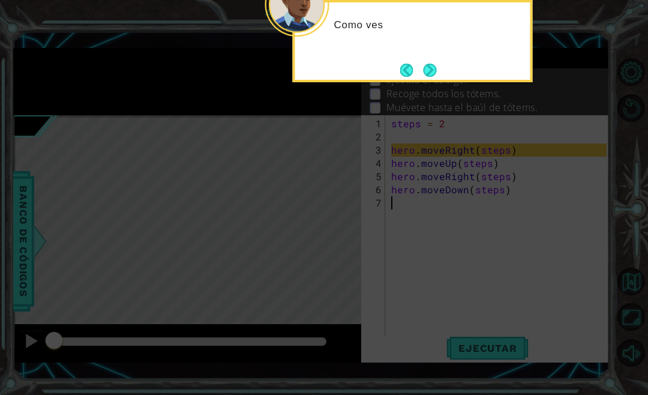
click at [431, 73] on button "Next" at bounding box center [430, 70] width 16 height 16
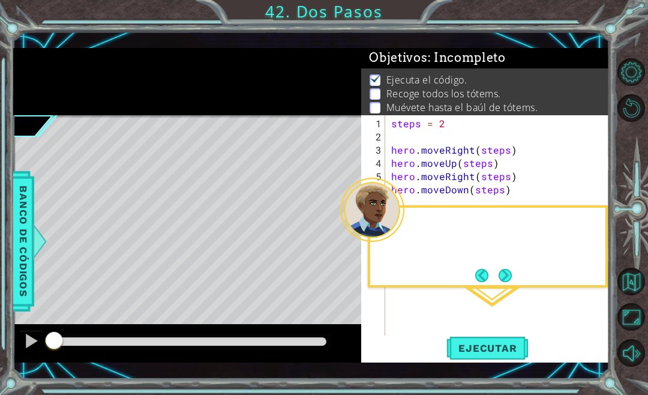
click at [434, 65] on span ": Incompleto" at bounding box center [467, 57] width 78 height 14
click at [505, 276] on button "Next" at bounding box center [505, 276] width 16 height 16
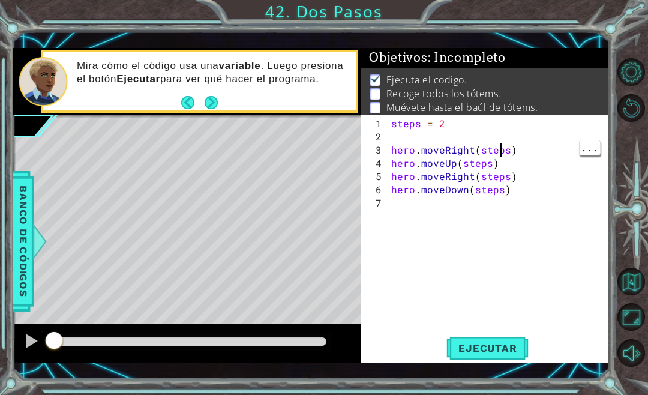
click at [499, 158] on div "steps = 2 hero . moveRight ( steps ) hero . moveUp ( steps ) hero . moveRight (…" at bounding box center [501, 242] width 224 height 251
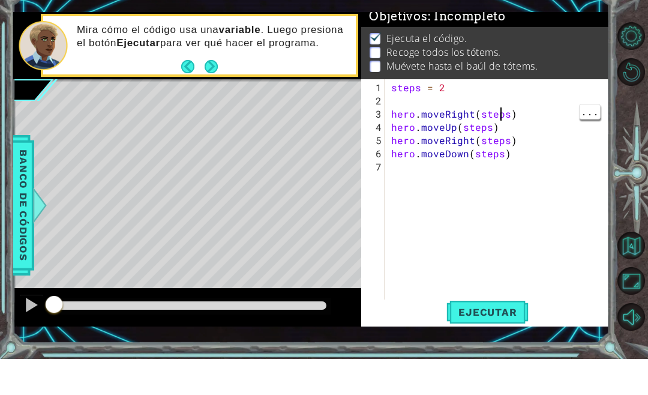
scroll to position [5, 0]
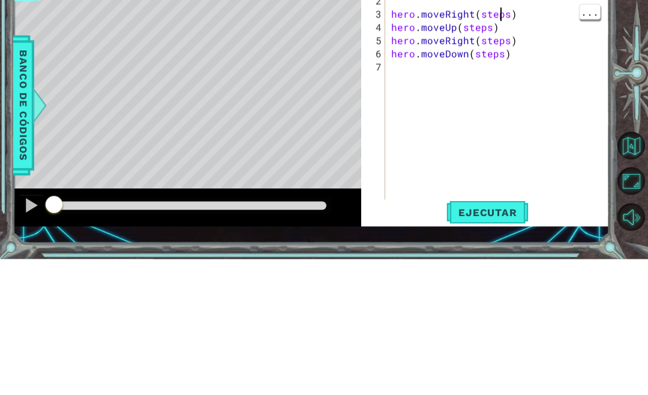
click at [504, 117] on div "steps = 2 hero . moveRight ( steps ) hero . moveUp ( steps ) hero . moveRight (…" at bounding box center [501, 242] width 224 height 251
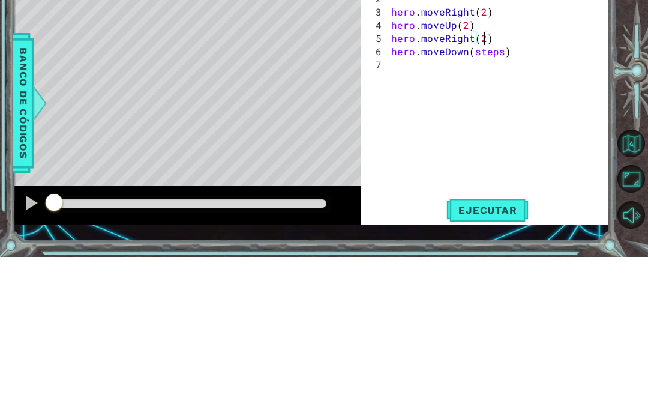
scroll to position [16, 22]
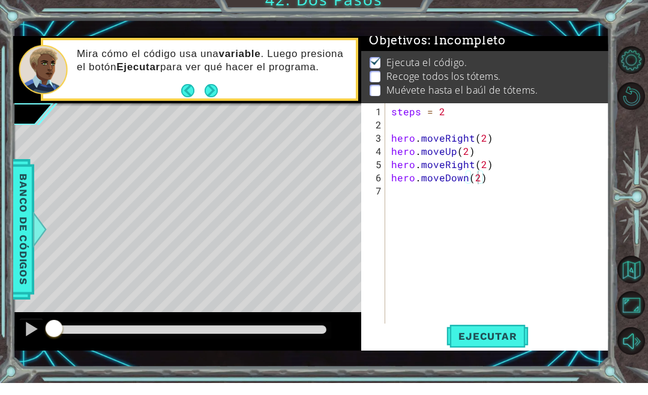
type textarea "abcde fg"
click at [491, 342] on span "Ejecutar" at bounding box center [487, 348] width 82 height 12
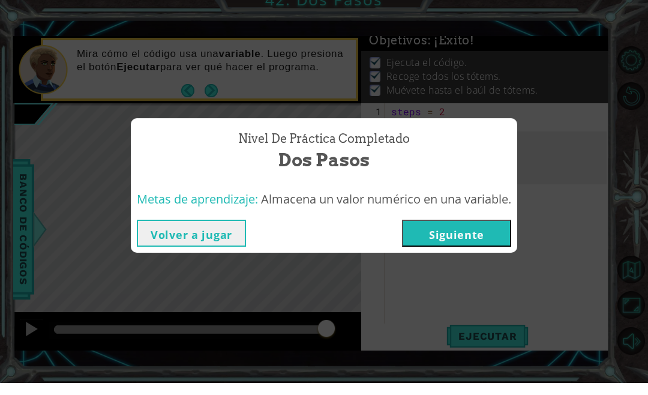
click at [472, 232] on button "Siguiente" at bounding box center [456, 245] width 109 height 27
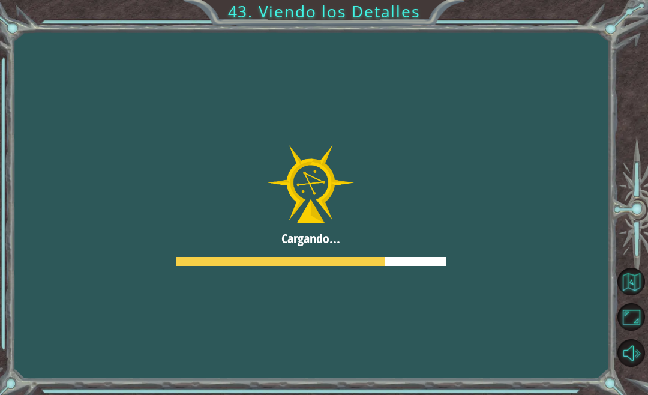
click at [478, 240] on div at bounding box center [311, 205] width 820 height 461
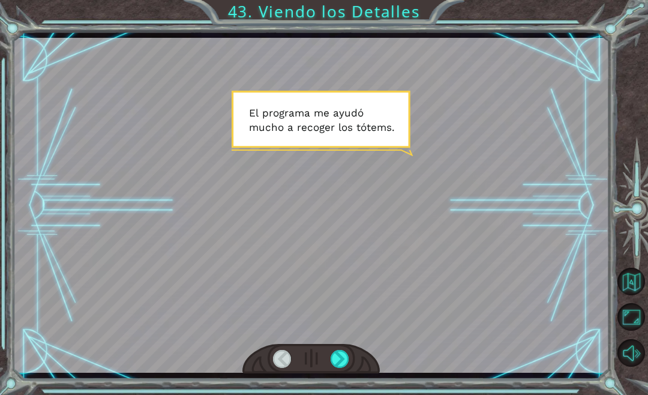
click at [346, 362] on div at bounding box center [340, 359] width 19 height 18
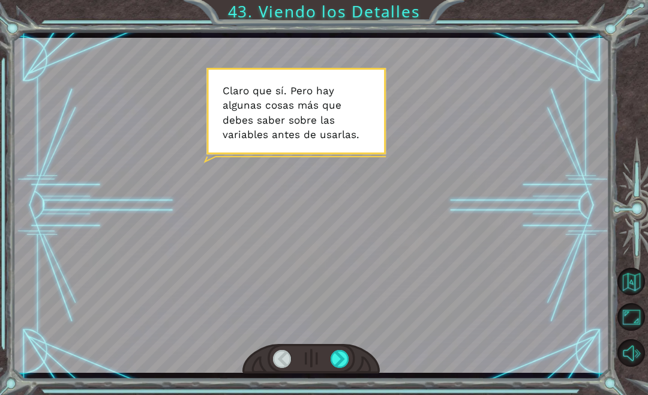
click at [349, 361] on div at bounding box center [340, 359] width 19 height 18
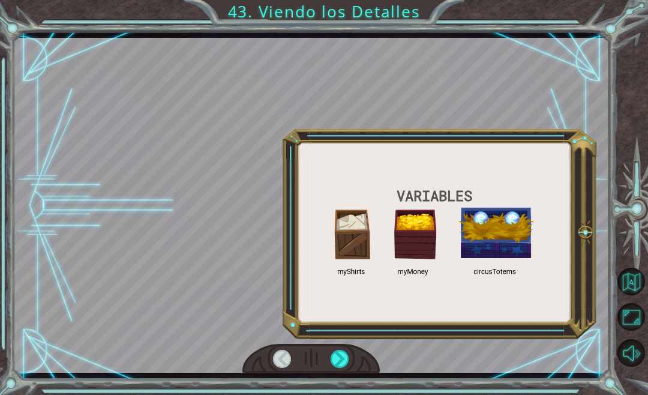
click at [348, 368] on div at bounding box center [340, 359] width 19 height 18
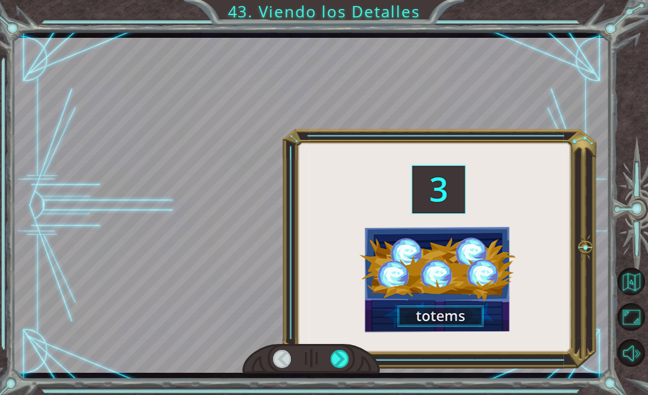
click at [348, 368] on div at bounding box center [340, 359] width 19 height 18
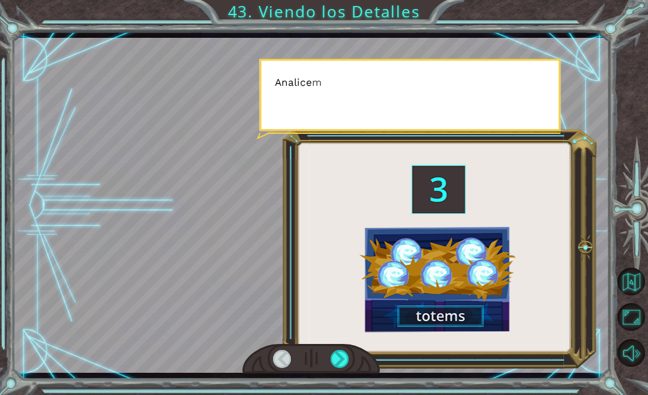
click at [348, 361] on div at bounding box center [340, 359] width 19 height 18
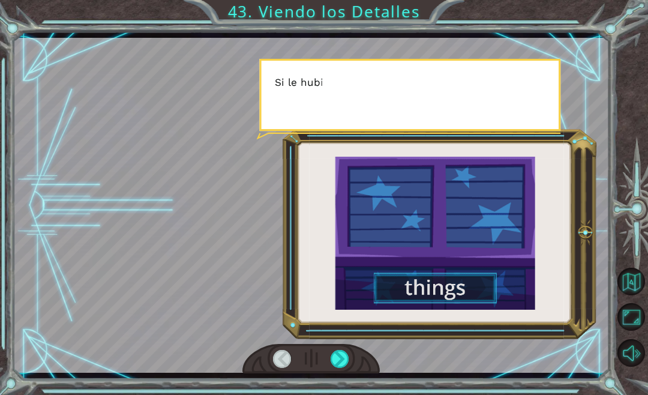
click at [349, 367] on div at bounding box center [340, 359] width 19 height 18
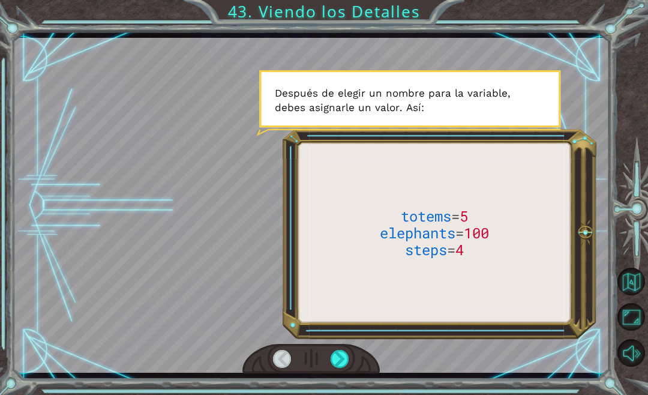
click at [356, 360] on div at bounding box center [310, 359] width 137 height 30
click at [349, 358] on div at bounding box center [340, 359] width 19 height 18
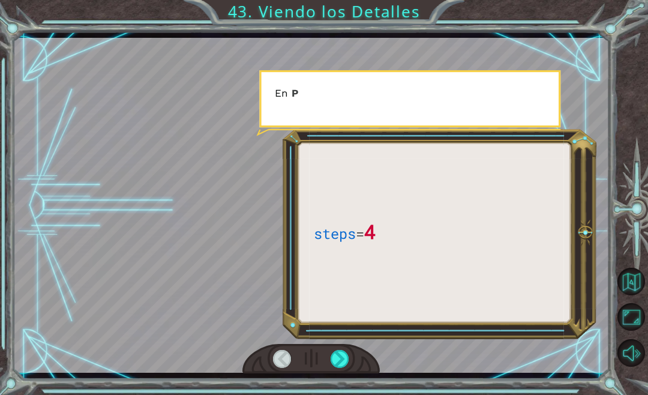
click at [348, 365] on div at bounding box center [340, 359] width 19 height 18
click at [346, 368] on div at bounding box center [340, 359] width 19 height 18
click at [349, 368] on div at bounding box center [340, 359] width 19 height 18
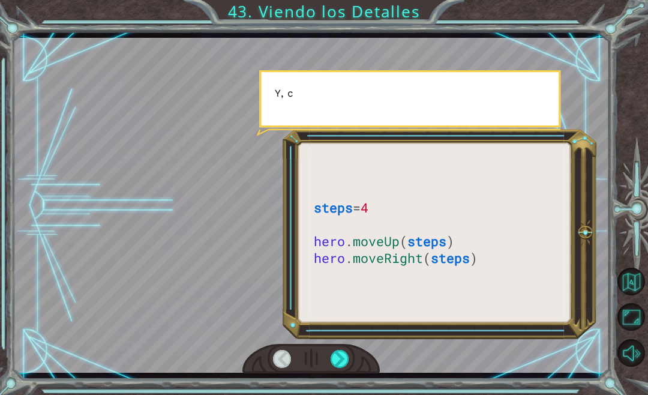
click at [349, 368] on div at bounding box center [340, 359] width 19 height 18
click at [348, 362] on div at bounding box center [340, 359] width 19 height 18
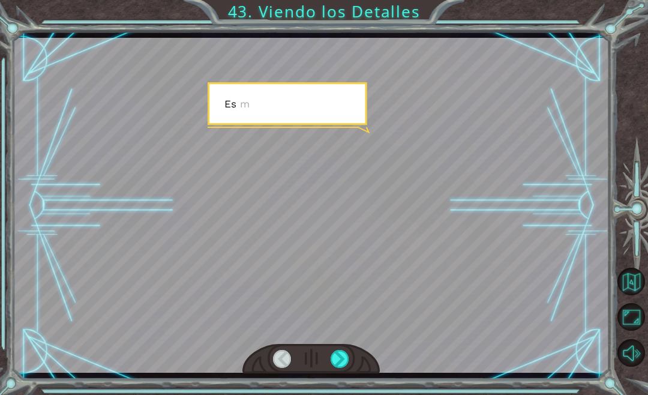
click at [349, 358] on div at bounding box center [340, 359] width 19 height 18
click at [348, 359] on div at bounding box center [340, 359] width 19 height 18
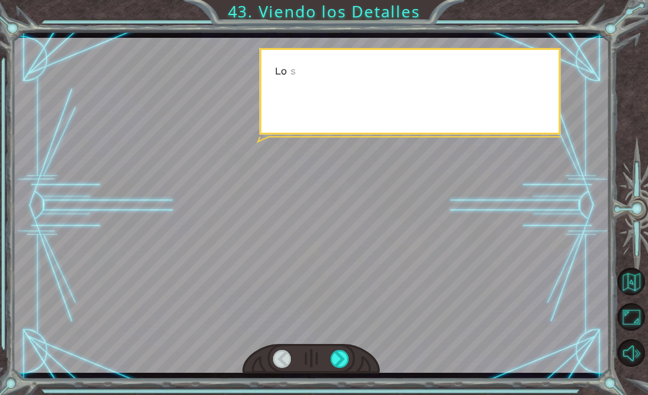
click at [358, 355] on div at bounding box center [310, 359] width 137 height 30
click at [346, 368] on div at bounding box center [340, 359] width 19 height 18
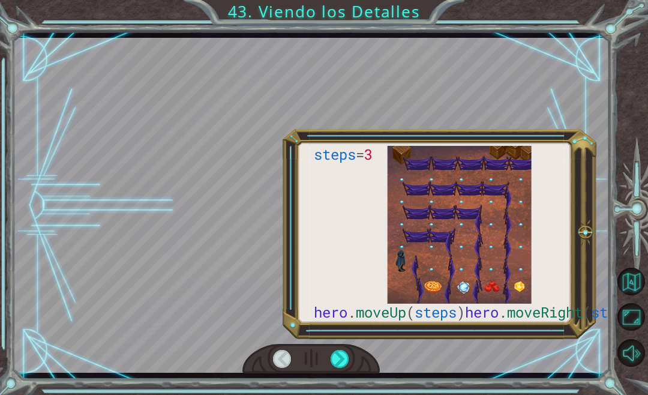
click at [349, 366] on div at bounding box center [340, 359] width 19 height 18
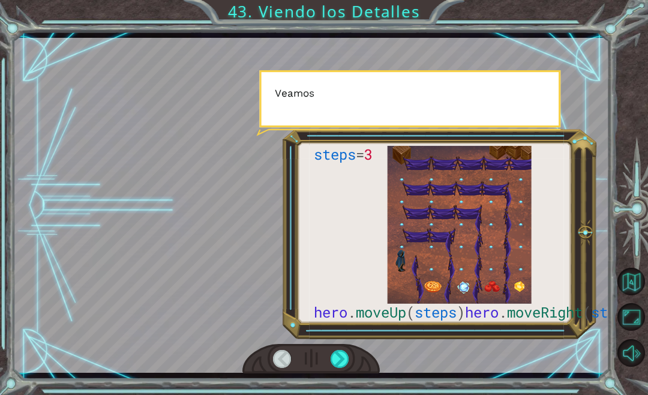
click at [343, 368] on div at bounding box center [340, 359] width 19 height 18
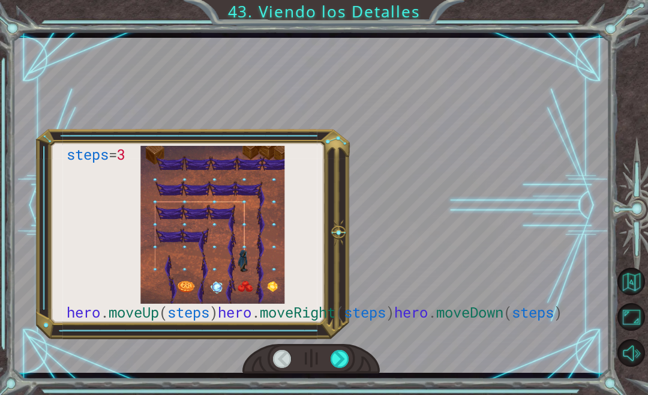
click at [342, 368] on div at bounding box center [340, 359] width 19 height 18
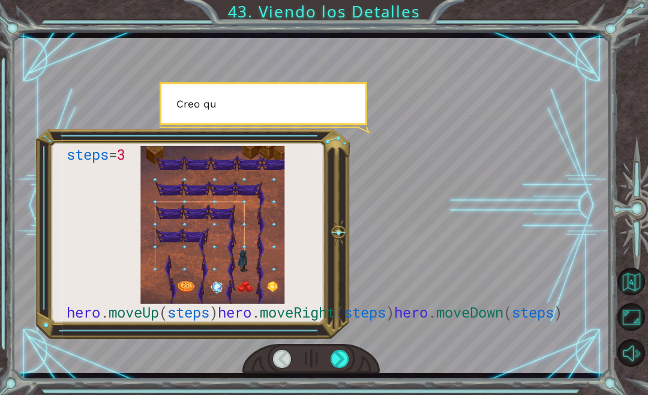
click at [344, 367] on div at bounding box center [340, 359] width 19 height 18
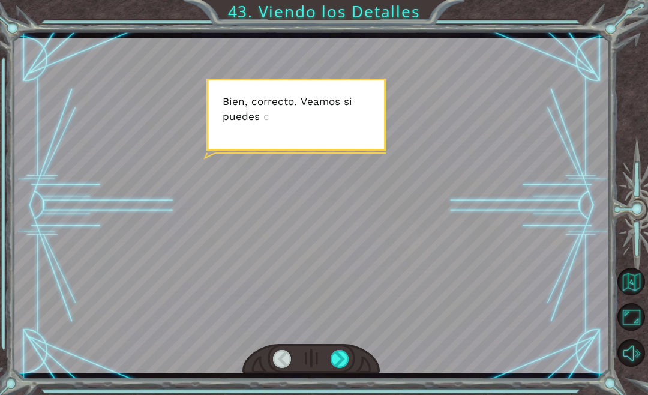
click at [349, 359] on div at bounding box center [340, 359] width 19 height 18
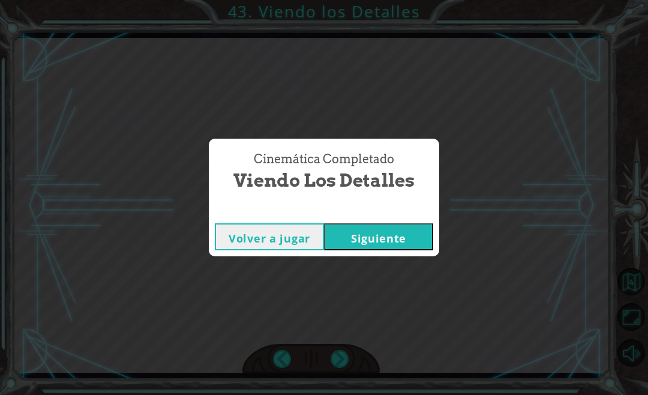
click at [345, 366] on div "Cinemática Completado Viendo los Detalles Volver a jugar [GEOGRAPHIC_DATA]" at bounding box center [324, 197] width 648 height 395
click at [404, 226] on div "Volver a jugar [GEOGRAPHIC_DATA]" at bounding box center [324, 236] width 230 height 39
click at [382, 250] on button "Siguiente" at bounding box center [378, 236] width 109 height 27
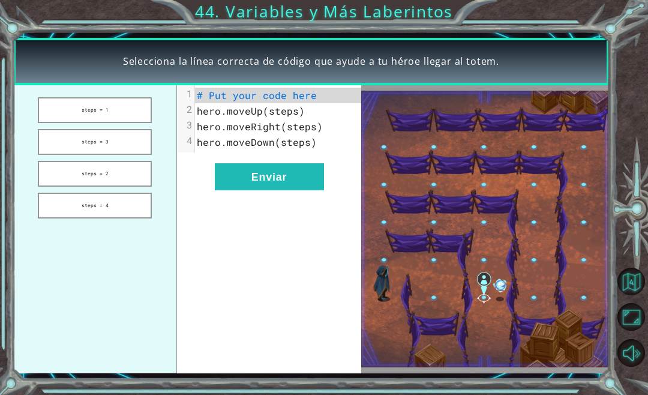
click at [114, 174] on button "steps = 2" at bounding box center [95, 174] width 114 height 26
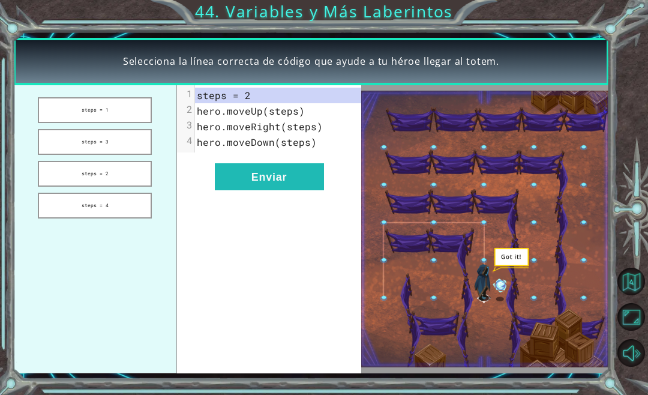
click at [285, 184] on button "Enviar" at bounding box center [269, 176] width 109 height 27
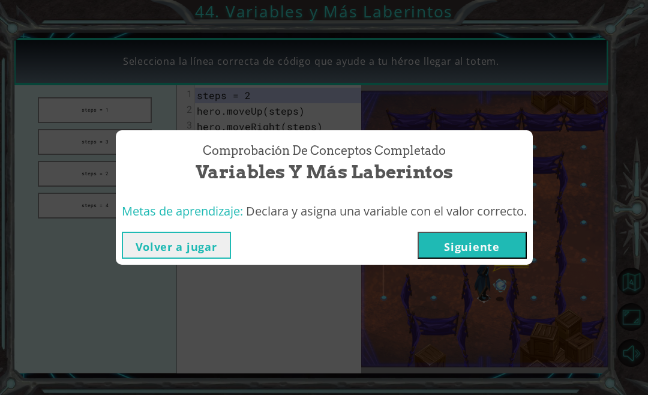
click at [487, 238] on button "Siguiente" at bounding box center [472, 245] width 109 height 27
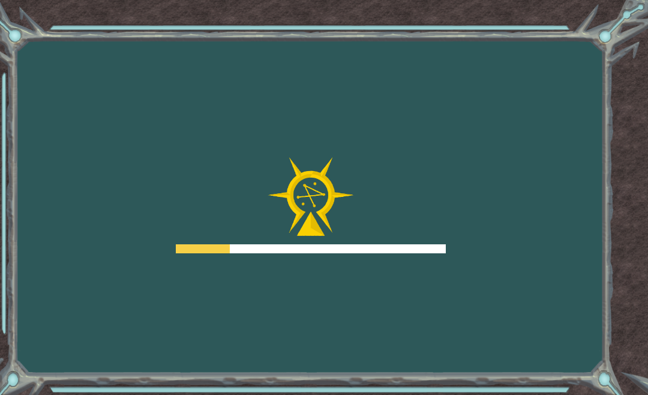
click at [472, 265] on div "Goals Error cargando del servidor Deberás unirte a un curso para jugar a este n…" at bounding box center [324, 197] width 648 height 395
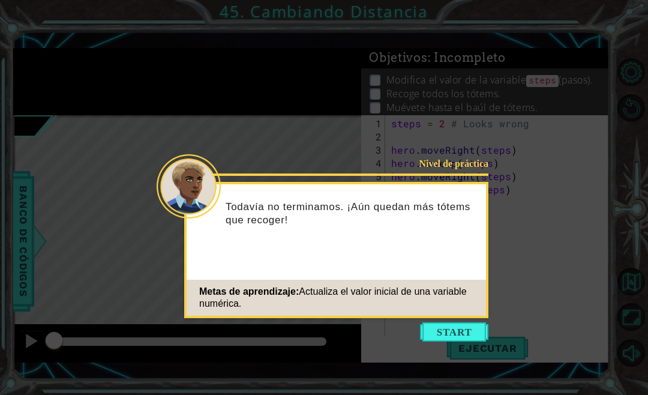
click at [454, 332] on button "Start" at bounding box center [454, 331] width 68 height 19
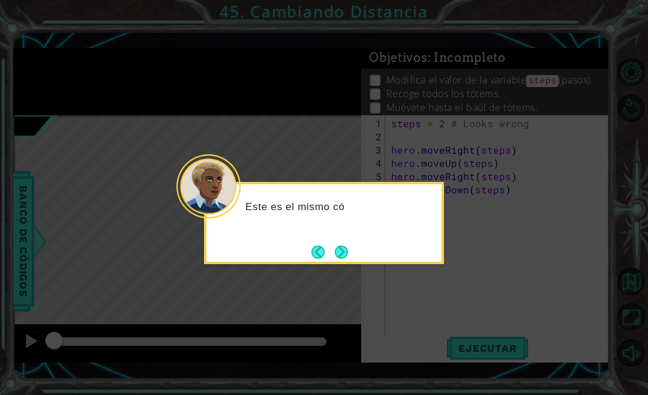
click at [347, 251] on button "Next" at bounding box center [341, 252] width 20 height 20
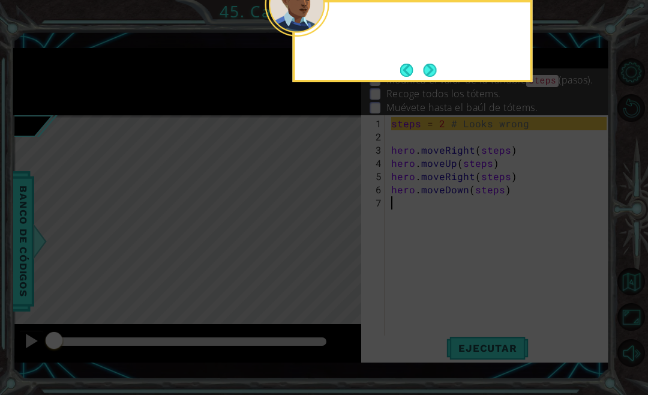
click at [338, 262] on icon at bounding box center [324, 91] width 648 height 632
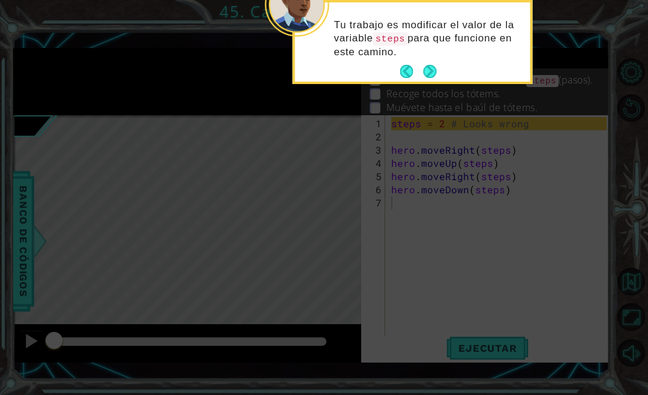
click at [437, 74] on button "Next" at bounding box center [430, 72] width 14 height 14
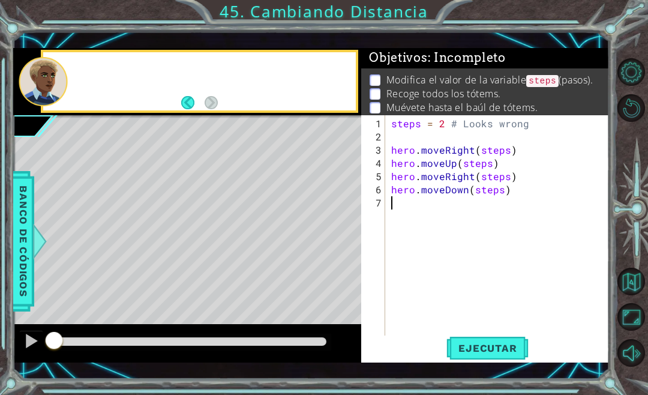
click at [436, 65] on span ": Incompleto" at bounding box center [467, 57] width 78 height 14
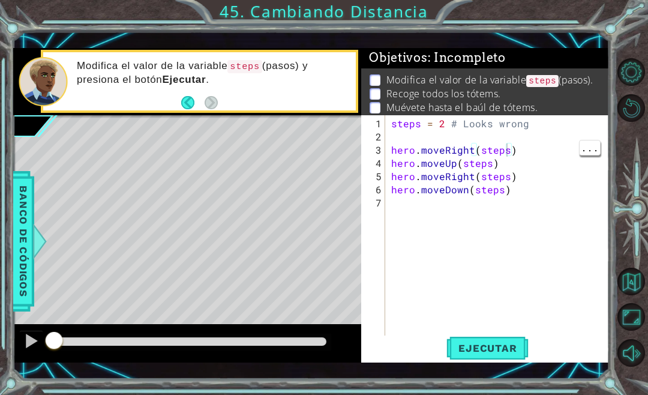
click at [504, 152] on div "steps = 2 # Looks wrong hero . moveRight ( steps ) hero . moveUp ( steps ) hero…" at bounding box center [501, 242] width 224 height 251
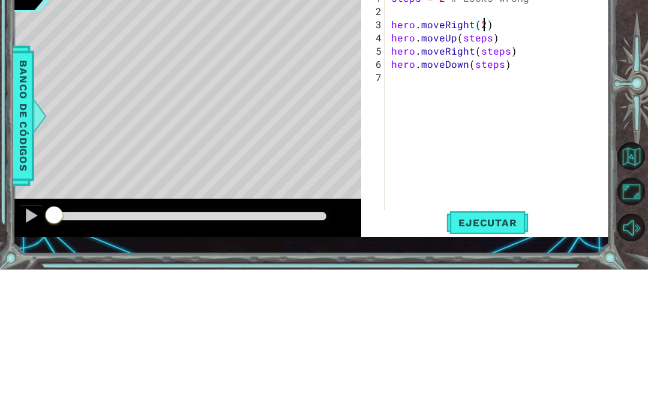
scroll to position [16, 22]
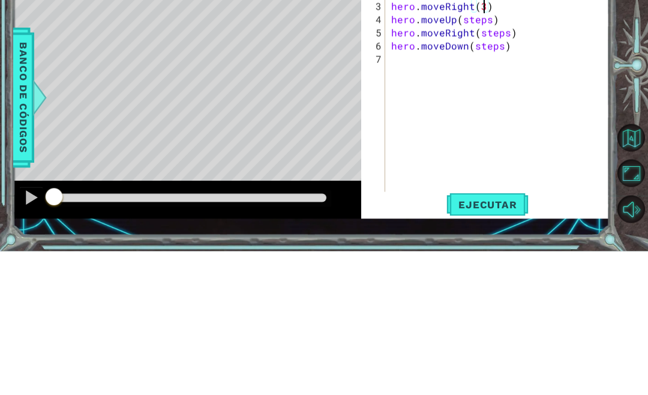
click at [488, 117] on div "steps = 2 # Looks wrong hero . moveRight ( 3 ) hero . moveUp ( steps ) hero . m…" at bounding box center [501, 242] width 224 height 251
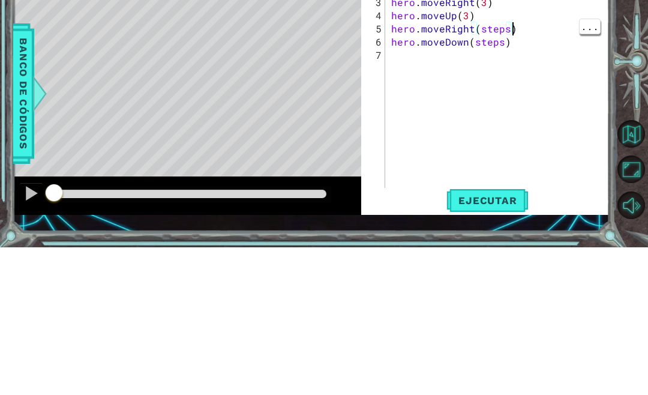
click at [511, 117] on div "steps = 2 # Looks wrong hero . moveRight ( 3 ) hero . moveUp ( 3 ) hero . moveR…" at bounding box center [501, 242] width 224 height 251
click at [505, 117] on div "steps = 2 # Looks wrong hero . moveRight ( 3 ) hero . moveUp ( 3 ) hero . moveR…" at bounding box center [501, 242] width 224 height 251
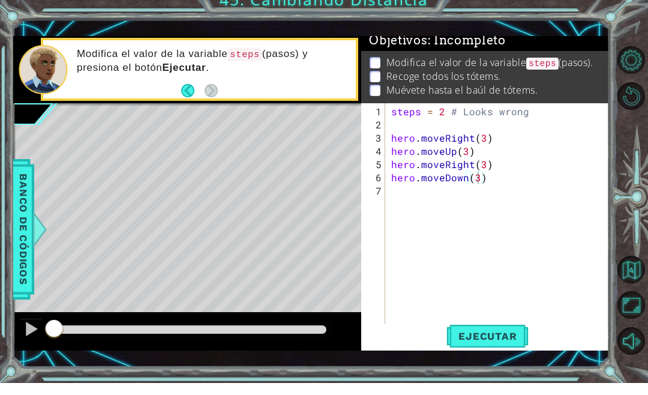
click at [495, 342] on span "Ejecutar" at bounding box center [487, 348] width 82 height 12
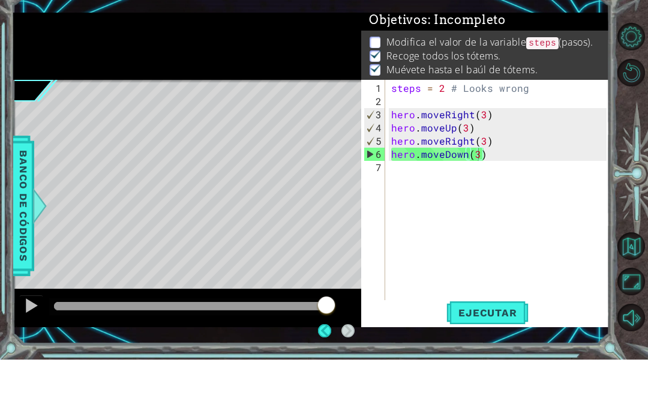
scroll to position [3, 0]
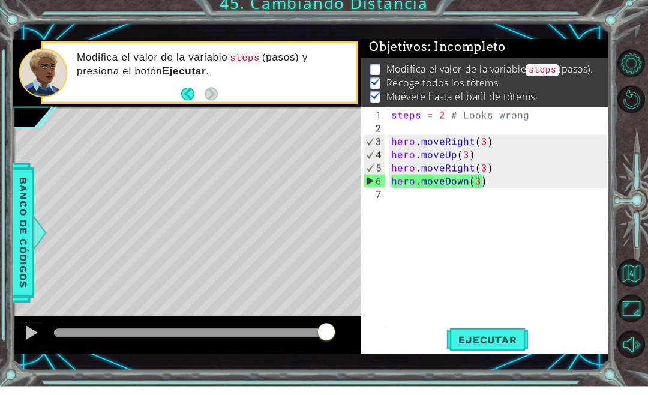
click at [494, 342] on span "Ejecutar" at bounding box center [487, 348] width 82 height 12
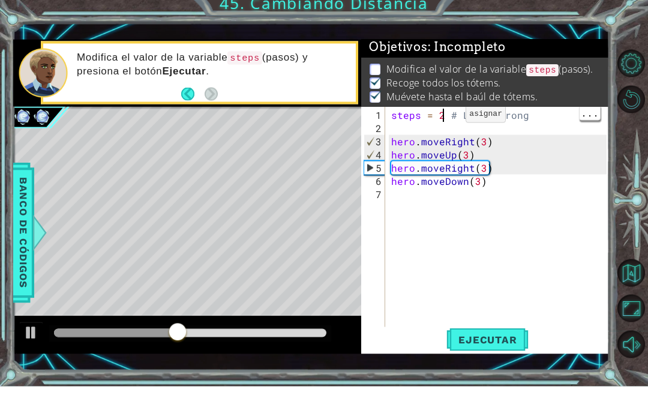
click at [445, 119] on div "steps = 2 # Looks wrong hero . moveRight ( 3 ) hero . moveUp ( 3 ) hero . moveR…" at bounding box center [501, 242] width 224 height 251
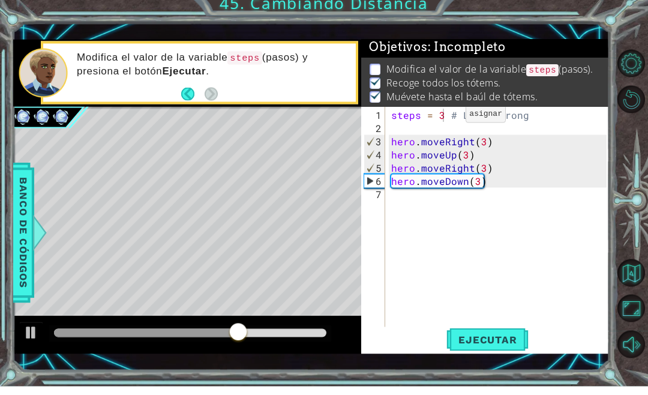
type textarea "abcde fg"
click at [493, 350] on button "Ejecutar" at bounding box center [487, 347] width 82 height 25
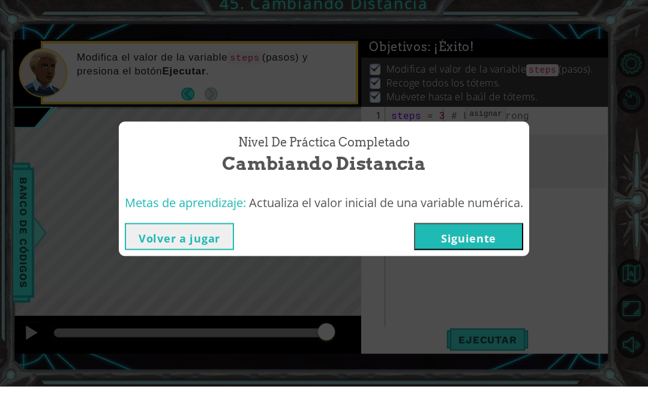
click at [447, 238] on button "Siguiente" at bounding box center [468, 245] width 109 height 27
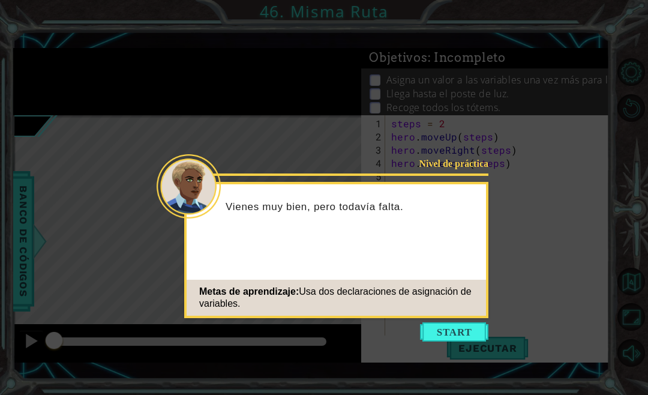
click at [463, 338] on button "Start" at bounding box center [454, 331] width 68 height 19
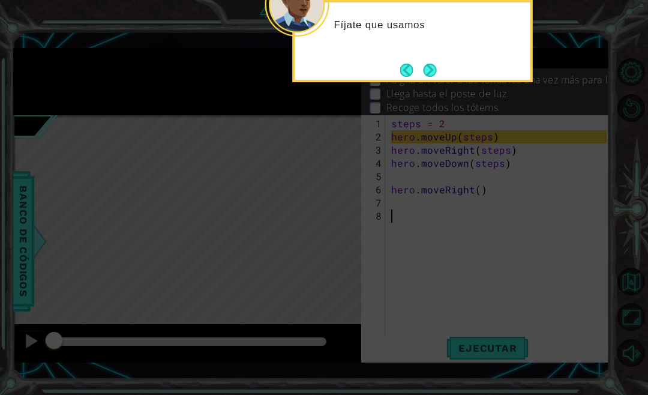
click at [437, 74] on button "Next" at bounding box center [430, 70] width 19 height 19
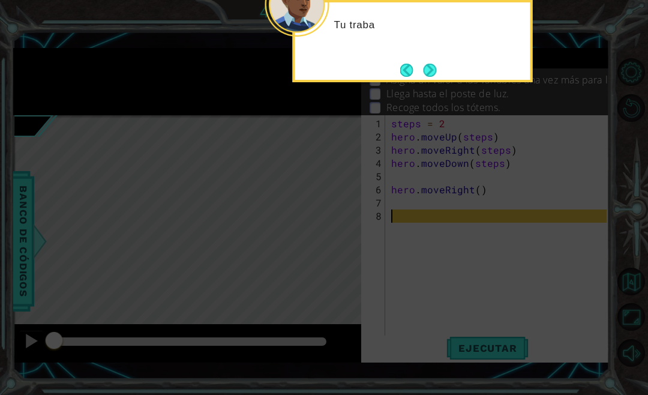
click at [436, 67] on button "Next" at bounding box center [429, 69] width 15 height 15
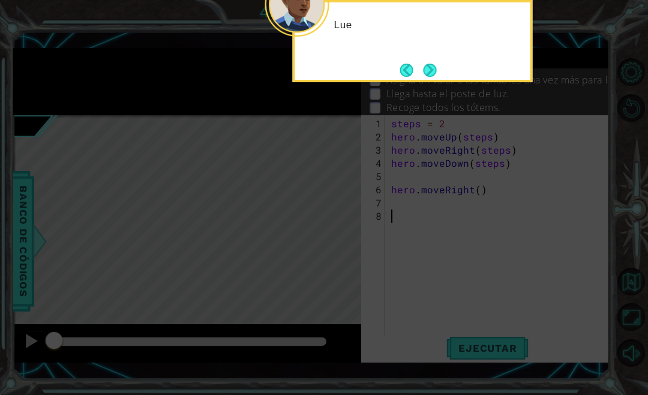
click at [437, 70] on button "Next" at bounding box center [429, 69] width 15 height 15
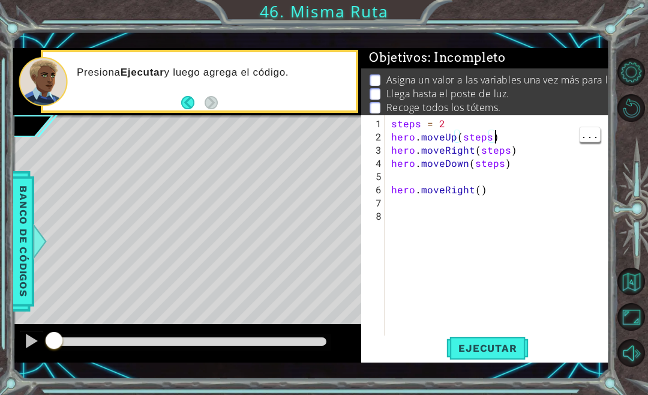
click at [494, 143] on div "steps = 2 hero . moveUp ( steps ) hero . moveRight ( steps ) hero . moveDown ( …" at bounding box center [501, 242] width 224 height 251
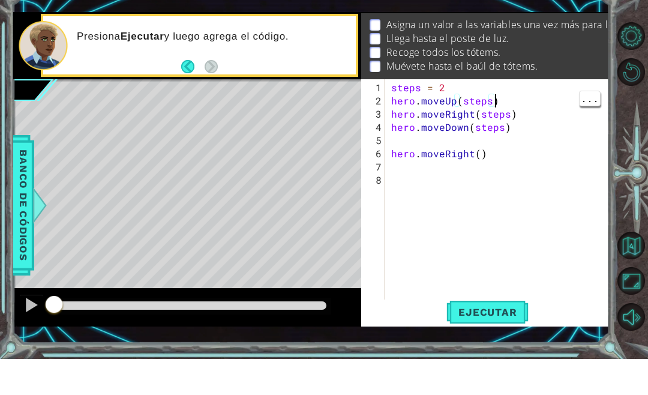
scroll to position [19, 0]
click at [487, 117] on div "steps = 2 hero . moveUp ( steps ) hero . moveRight ( steps ) hero . moveDown ( …" at bounding box center [501, 242] width 224 height 251
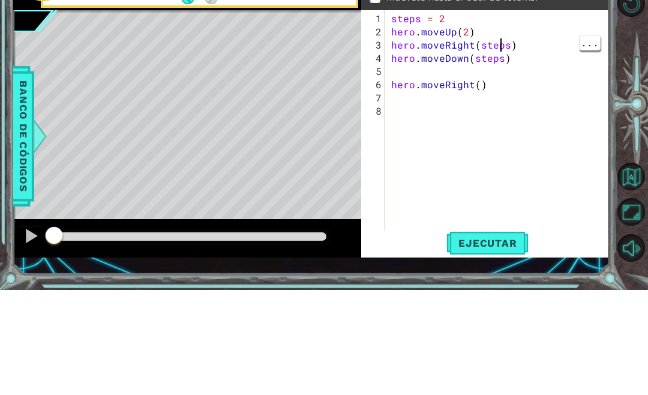
click at [509, 117] on div "steps = 2 hero . moveUp ( 2 ) hero . moveRight ( steps ) hero . moveDown ( step…" at bounding box center [501, 242] width 224 height 251
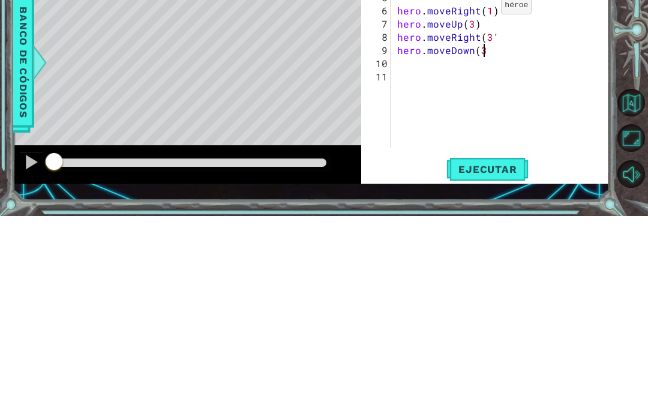
scroll to position [16, 108]
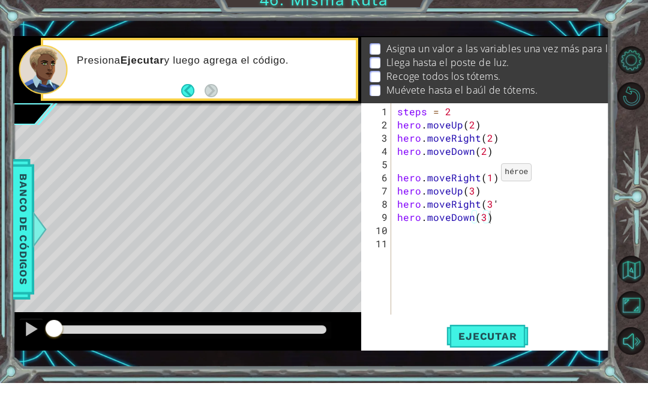
click at [496, 342] on span "Ejecutar" at bounding box center [487, 348] width 82 height 12
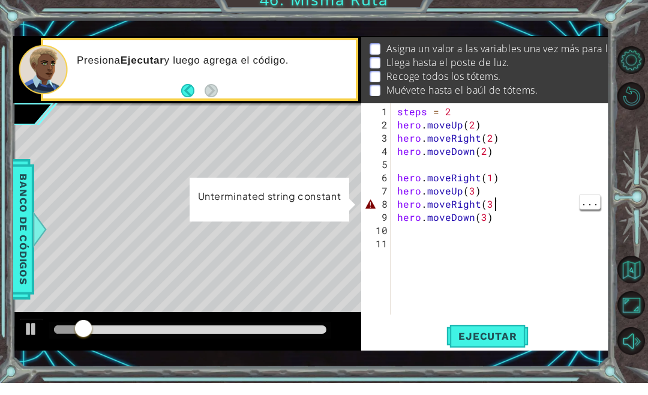
click at [510, 203] on div "steps = 2 hero . moveUp ( 2 ) hero . moveRight ( 2 ) hero . moveDown ( 2 ) hero…" at bounding box center [504, 236] width 218 height 238
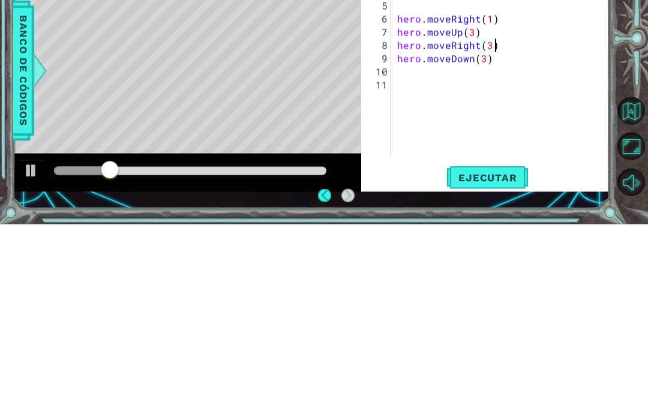
scroll to position [16, 22]
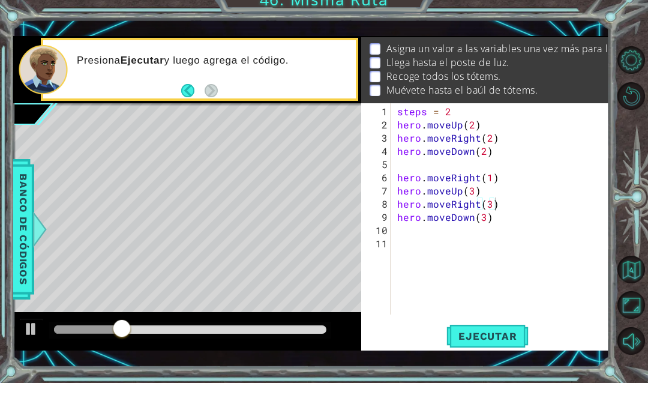
click at [488, 342] on span "Ejecutar" at bounding box center [487, 348] width 82 height 12
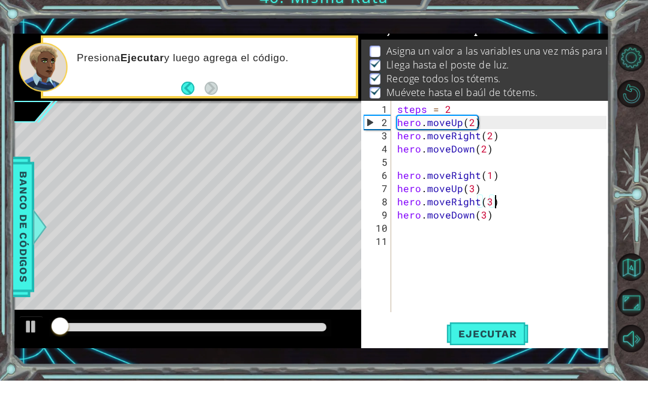
scroll to position [10, 0]
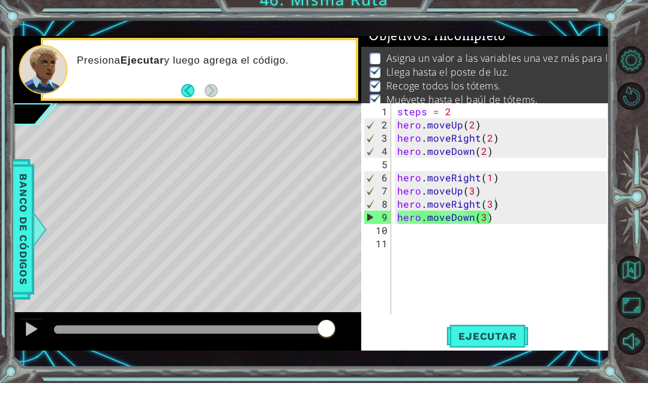
click at [496, 342] on span "Ejecutar" at bounding box center [487, 348] width 82 height 12
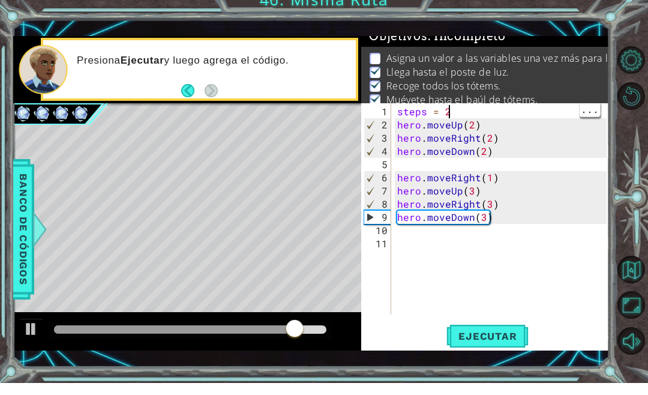
click at [482, 117] on div "steps = 2 hero . moveUp ( 2 ) hero . moveRight ( 2 ) hero . moveDown ( 2 ) hero…" at bounding box center [504, 236] width 218 height 238
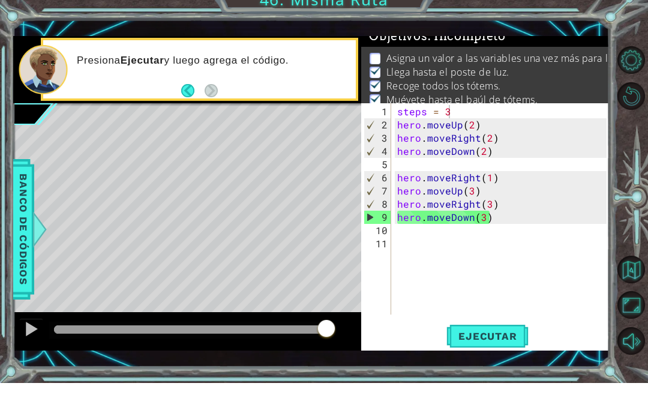
click at [496, 342] on span "Ejecutar" at bounding box center [487, 348] width 82 height 12
click at [435, 91] on p "Recoge todos los tótems." at bounding box center [443, 97] width 115 height 13
click at [469, 105] on p "Muévete hasta el baúl de tótems." at bounding box center [462, 111] width 152 height 13
click at [525, 117] on div "steps = 3 hero . moveUp ( 2 ) hero . moveRight ( 2 ) hero . moveDown ( 2 ) hero…" at bounding box center [504, 236] width 218 height 238
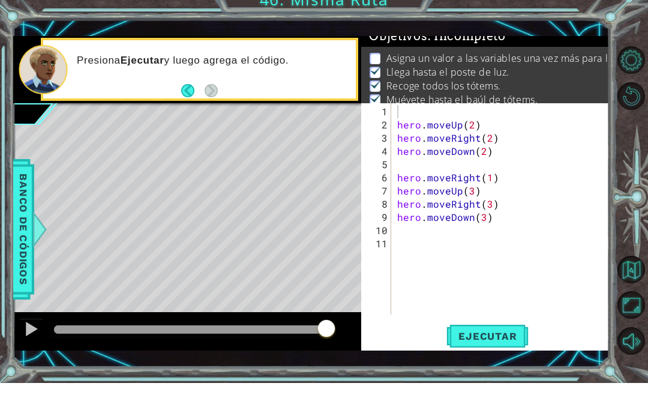
click at [503, 342] on span "Ejecutar" at bounding box center [487, 348] width 82 height 12
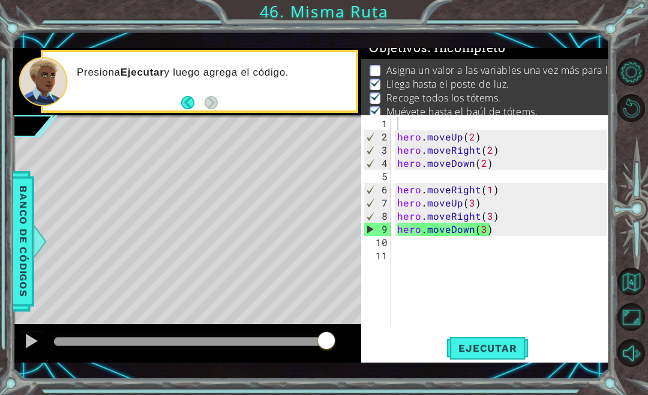
scroll to position [0, 0]
click at [514, 346] on button "Ejecutar" at bounding box center [487, 347] width 82 height 25
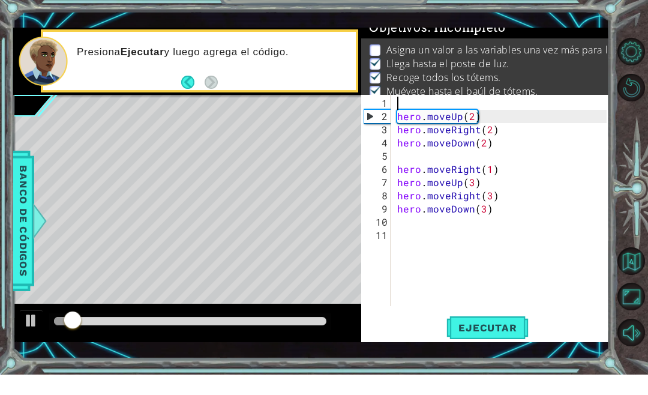
click at [590, 105] on li "Muévete hasta el baúl de tótems." at bounding box center [487, 112] width 235 height 14
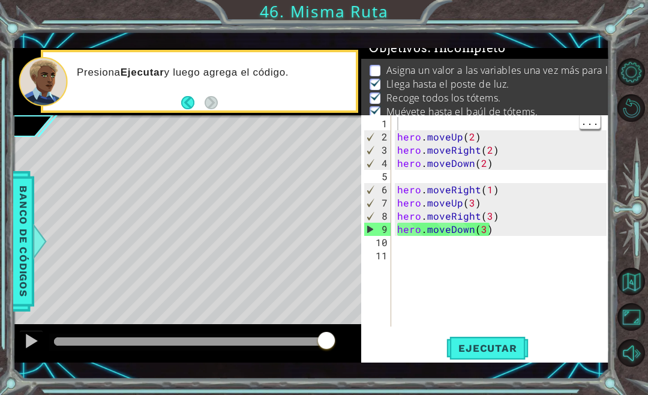
click at [505, 129] on div "hero . moveUp ( 2 ) hero . moveRight ( 2 ) hero . moveDown ( 2 ) hero . moveRig…" at bounding box center [504, 236] width 218 height 238
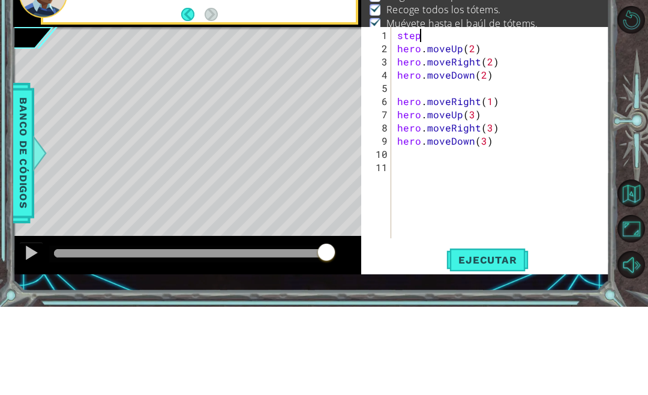
scroll to position [16, 44]
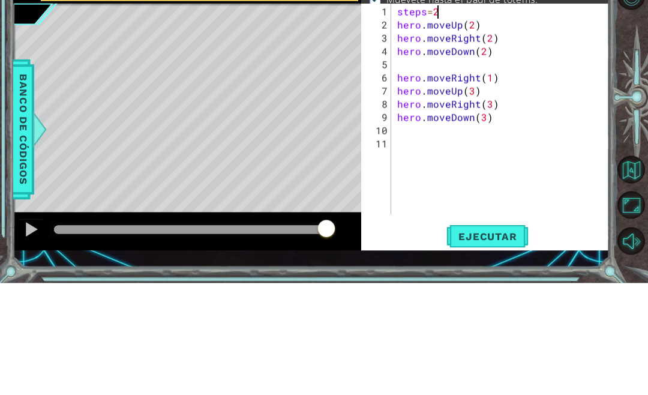
click at [461, 117] on div "steps = 2 hero . moveUp ( 2 ) hero . moveRight ( 2 ) hero . moveDown ( 2 ) hero…" at bounding box center [504, 236] width 218 height 238
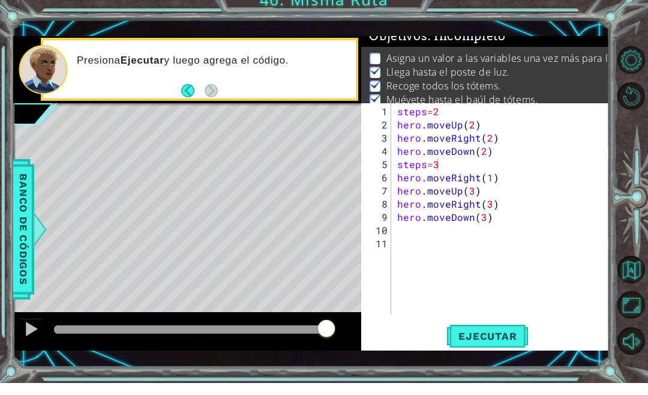
type textarea "abcde fg"
click at [491, 342] on span "Ejecutar" at bounding box center [487, 348] width 82 height 12
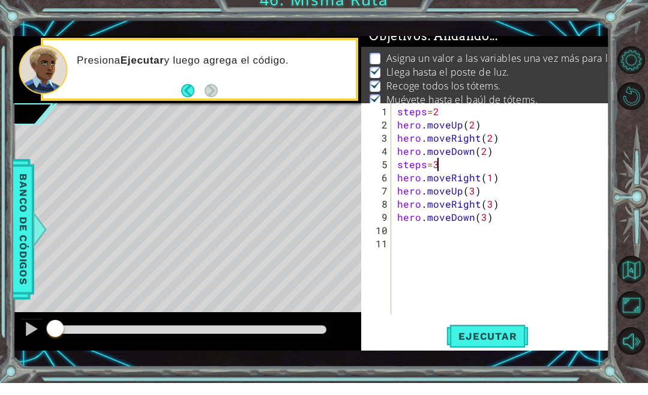
scroll to position [16, 47]
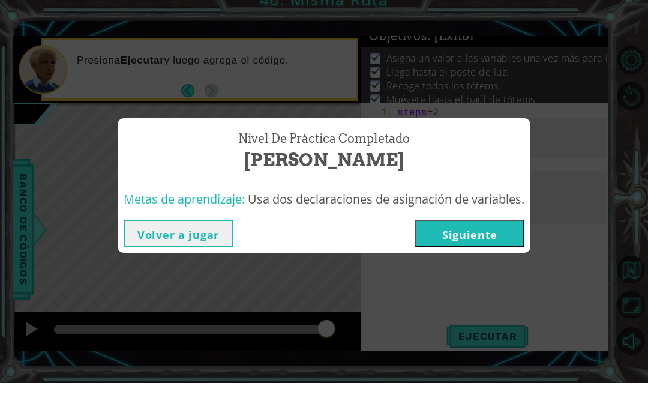
click at [475, 234] on button "Siguiente" at bounding box center [469, 245] width 109 height 27
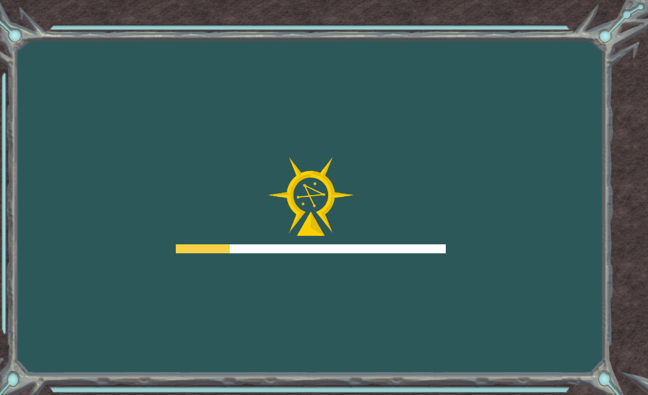
click at [497, 229] on div "Goals Error cargando del servidor Deberás unirte a un curso para jugar a este n…" at bounding box center [324, 197] width 648 height 395
click at [482, 230] on div "Goals Error cargando del servidor Deberás unirte a un curso para jugar a este n…" at bounding box center [324, 197] width 648 height 395
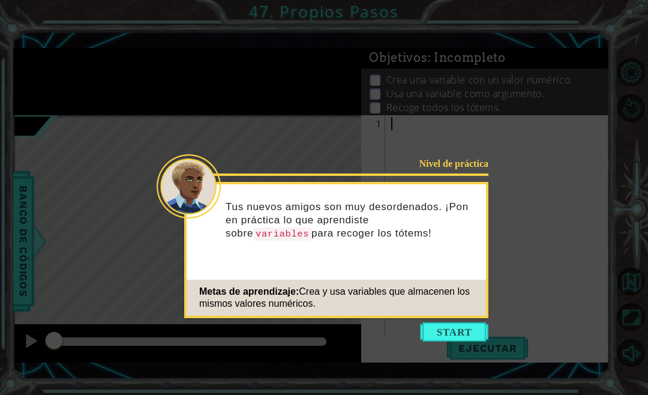
click at [471, 331] on button "Start" at bounding box center [454, 331] width 68 height 19
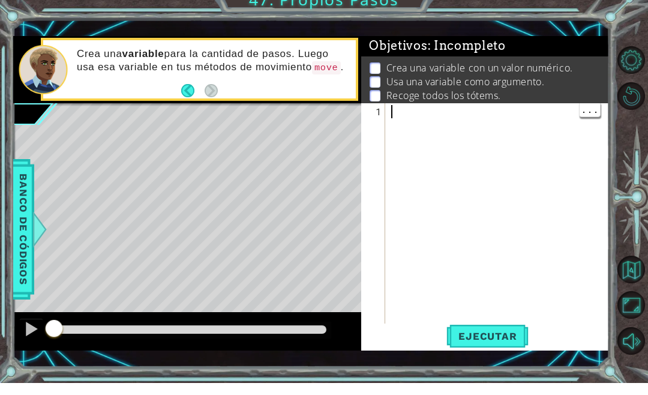
click at [416, 117] on div at bounding box center [501, 242] width 224 height 251
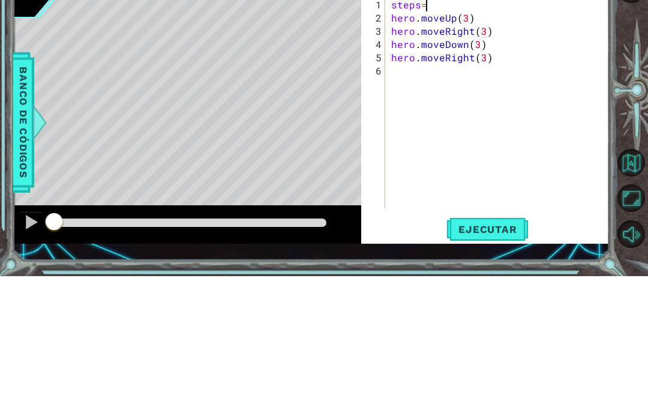
scroll to position [16, 50]
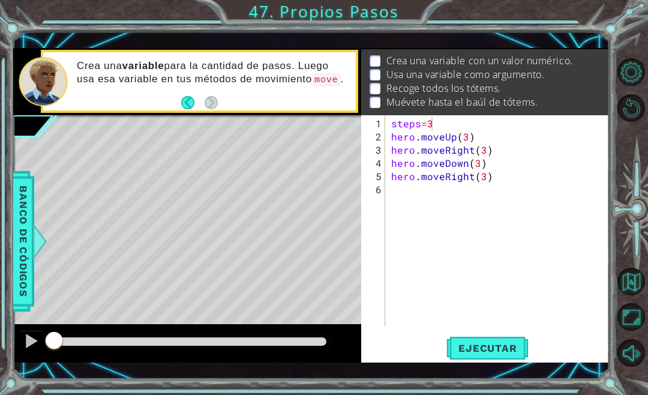
click at [510, 346] on span "Ejecutar" at bounding box center [487, 348] width 82 height 12
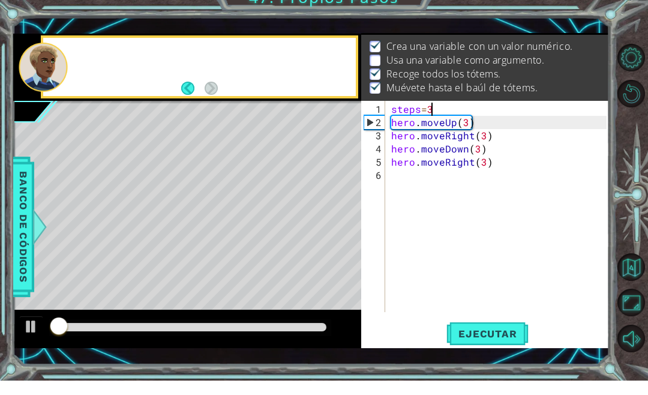
scroll to position [10, 0]
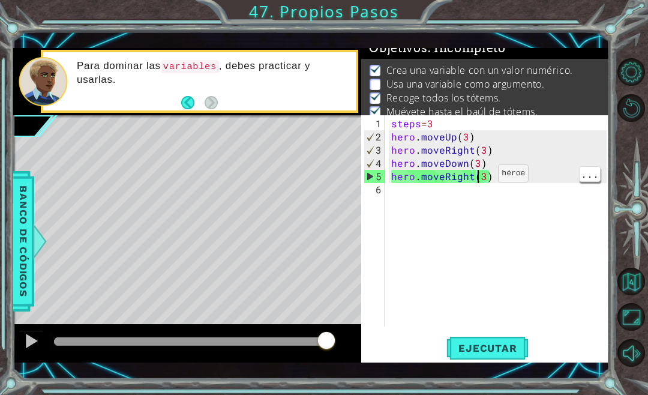
click at [478, 178] on div "steps = 3 hero . moveUp ( 3 ) hero . moveRight ( 3 ) hero . moveDown ( 3 ) hero…" at bounding box center [501, 236] width 224 height 238
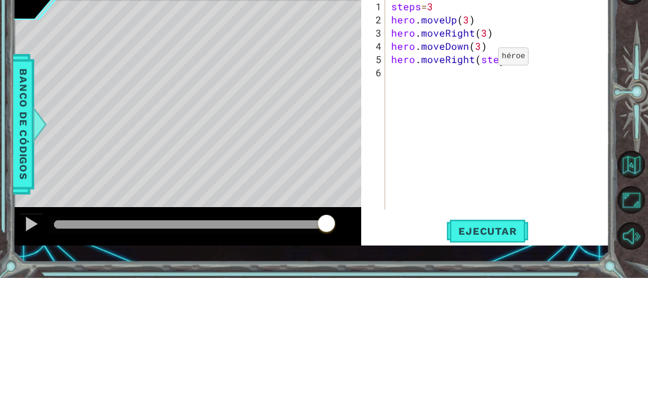
scroll to position [16, 44]
click at [469, 117] on div "steps = 3 hero . moveUp ( 3 ) hero . moveRight ( 3 ) hero . moveDown ( 3 ) hero…" at bounding box center [501, 236] width 224 height 238
click at [473, 117] on div "steps = 3 hero . moveUp ( 3 ) hero . moveRight ( 3 ) hero . moveDown ( 3 ) hero…" at bounding box center [501, 236] width 224 height 238
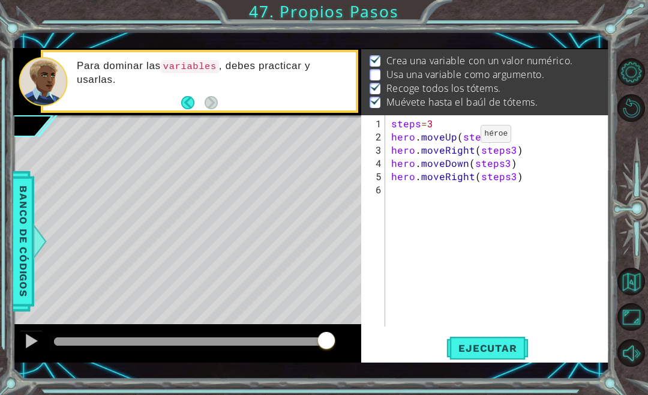
click at [502, 347] on span "Ejecutar" at bounding box center [487, 348] width 82 height 12
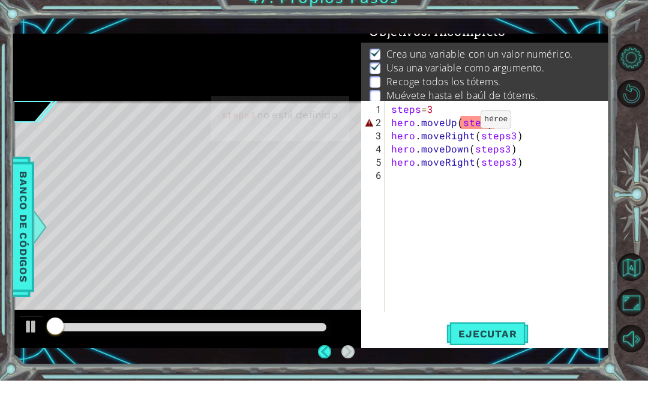
scroll to position [10, 0]
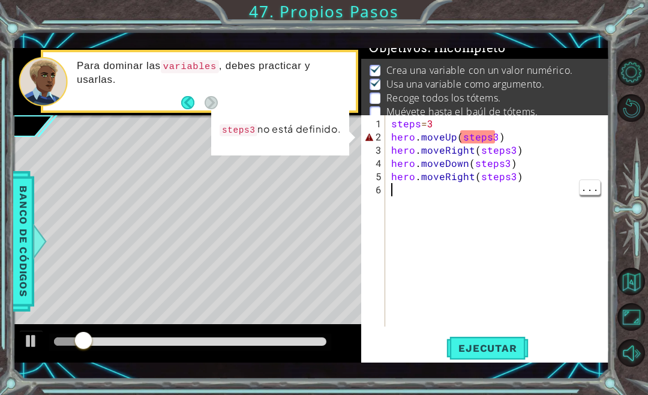
click at [497, 134] on div "steps = 3 hero . moveUp ( steps3 ) hero . moveRight ( steps3 ) hero . moveDown …" at bounding box center [501, 236] width 224 height 238
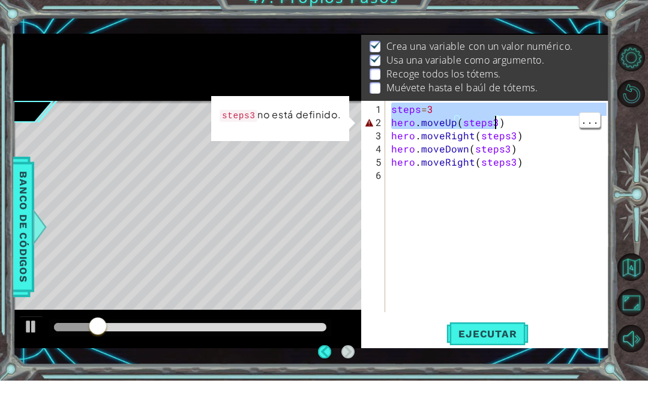
scroll to position [19, 0]
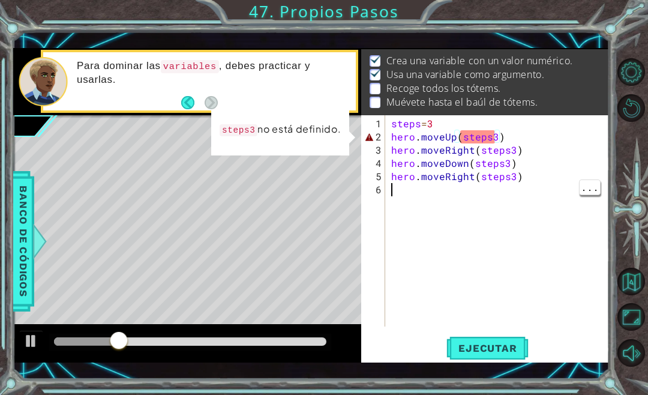
click at [524, 254] on div "steps = 3 hero . moveUp ( steps3 ) hero . moveRight ( steps3 ) hero . moveDown …" at bounding box center [501, 236] width 224 height 238
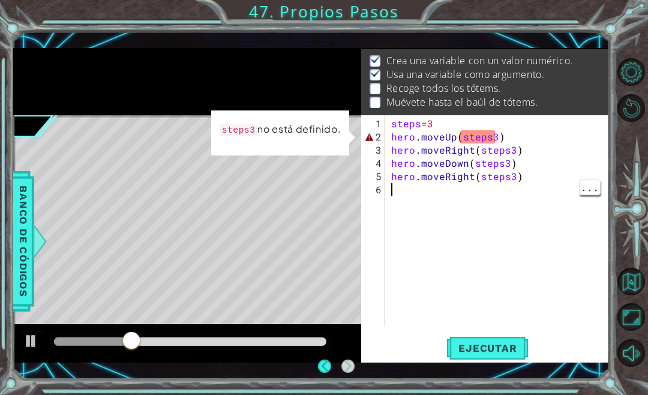
scroll to position [0, 0]
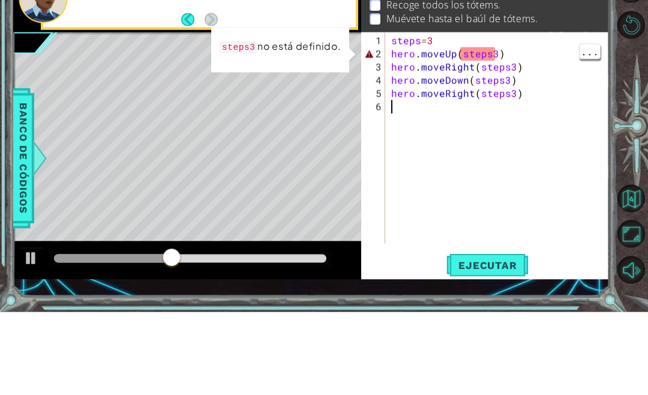
click at [490, 117] on div "steps = 3 hero . moveUp ( steps3 ) hero . moveRight ( steps3 ) hero . moveDown …" at bounding box center [501, 236] width 224 height 238
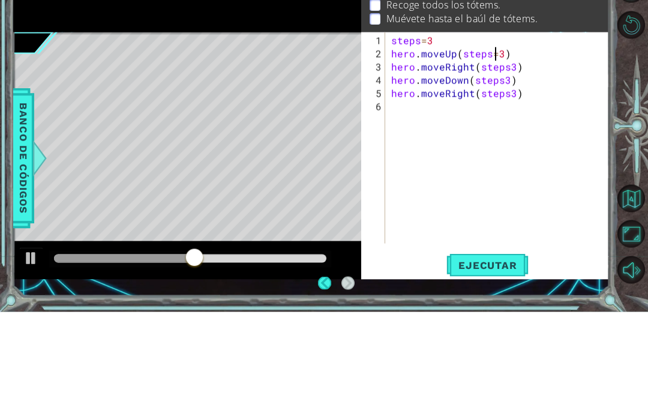
scroll to position [16, 22]
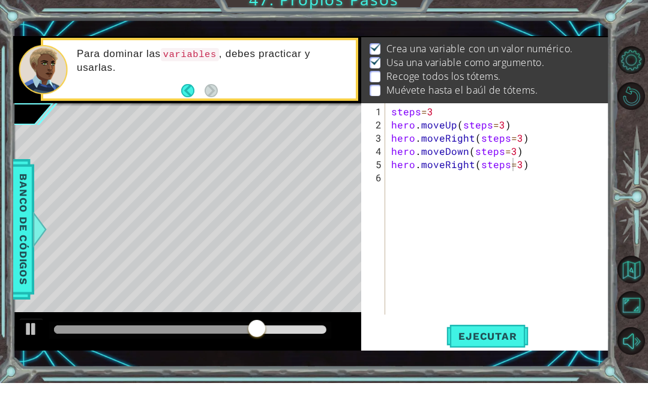
click at [499, 342] on span "Ejecutar" at bounding box center [487, 348] width 82 height 12
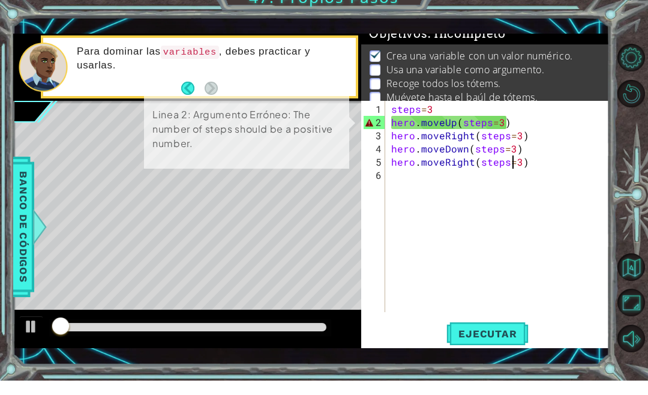
scroll to position [10, 0]
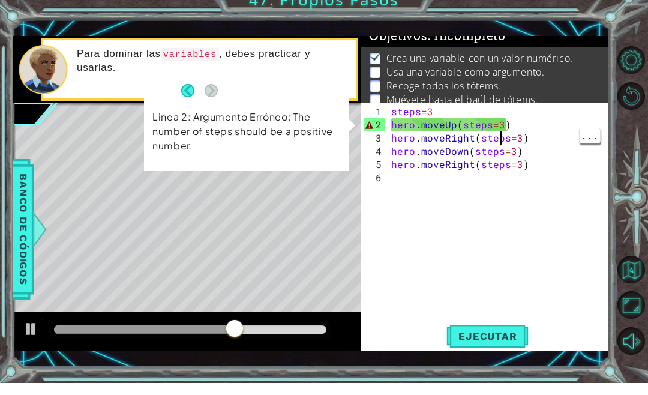
click at [499, 131] on div "steps = 3 hero . moveUp ( steps = 3 ) hero . moveRight ( steps = 3 ) hero . mov…" at bounding box center [501, 236] width 224 height 238
click at [416, 117] on div "steps = 3 hero . moveUp ( steps = 3 ) hero . moveRight ( steps = 3 ) hero . mov…" at bounding box center [501, 236] width 224 height 238
click at [576, 78] on li "Usa una variable como argumento." at bounding box center [487, 84] width 235 height 14
click at [591, 77] on li "Usa una variable como argumento." at bounding box center [487, 84] width 235 height 14
click at [553, 287] on div "steps = 3 hero . moveUp ( steps = 3 ) hero . moveRight ( steps = 3 ) hero . mov…" at bounding box center [501, 236] width 224 height 238
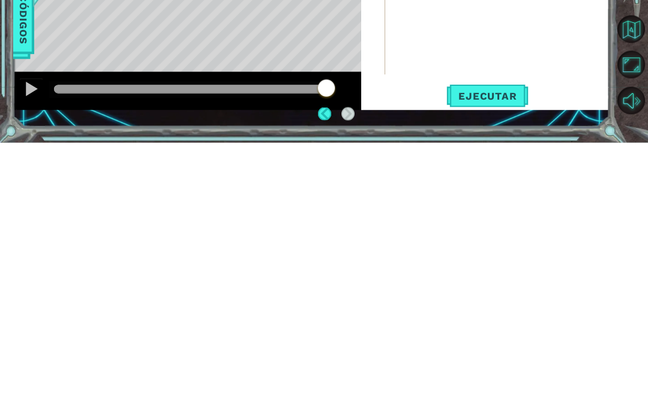
scroll to position [12, 0]
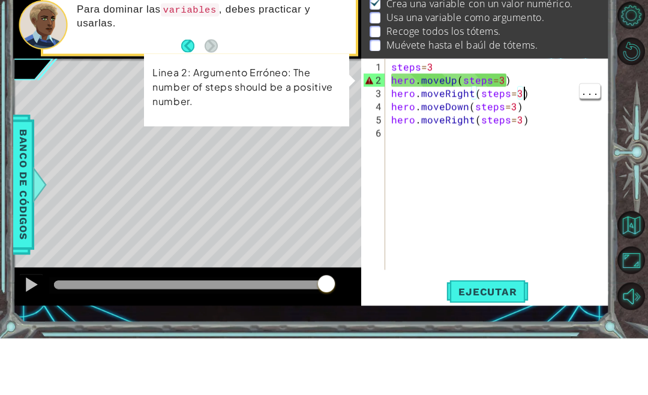
click at [524, 117] on div "steps = 3 hero . moveUp ( steps = 3 ) hero . moveRight ( steps = 3 ) hero . mov…" at bounding box center [501, 236] width 224 height 238
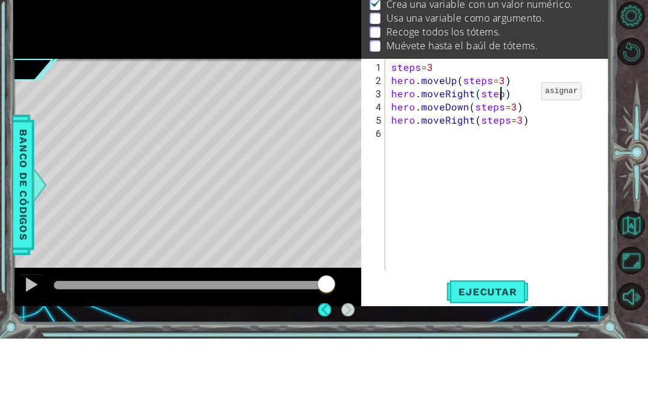
scroll to position [16, 27]
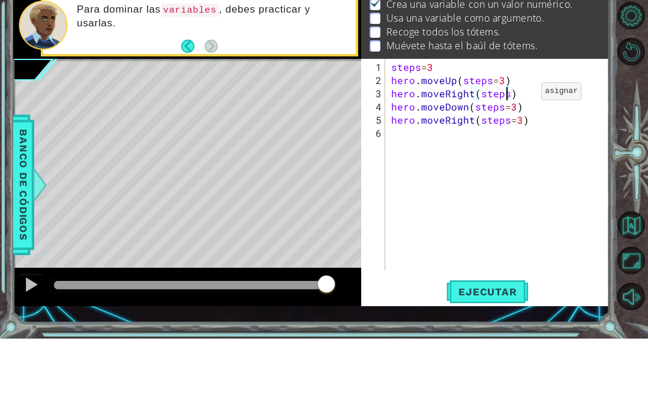
type textarea "abcde fg"
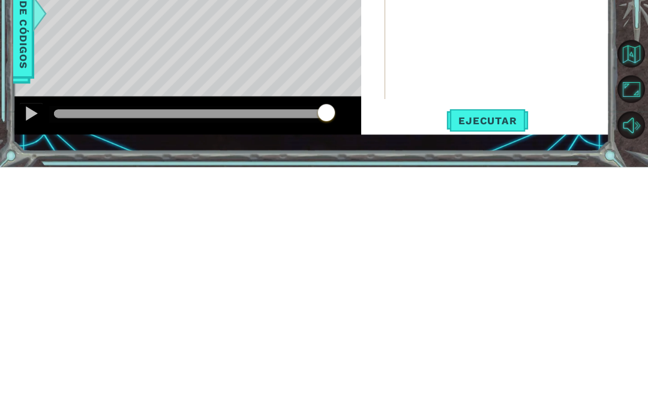
click at [503, 335] on button "Ejecutar" at bounding box center [487, 347] width 82 height 25
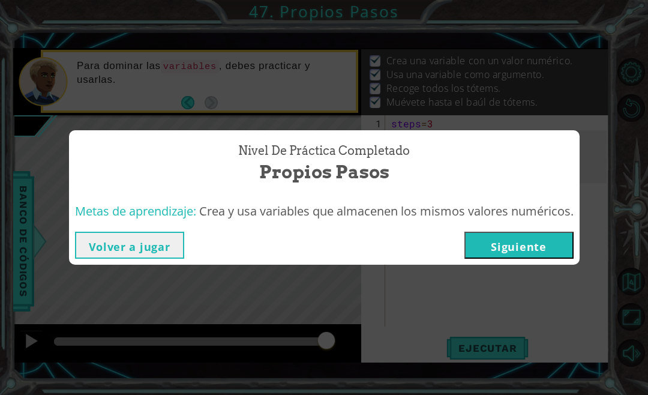
click at [499, 253] on button "Siguiente" at bounding box center [518, 245] width 109 height 27
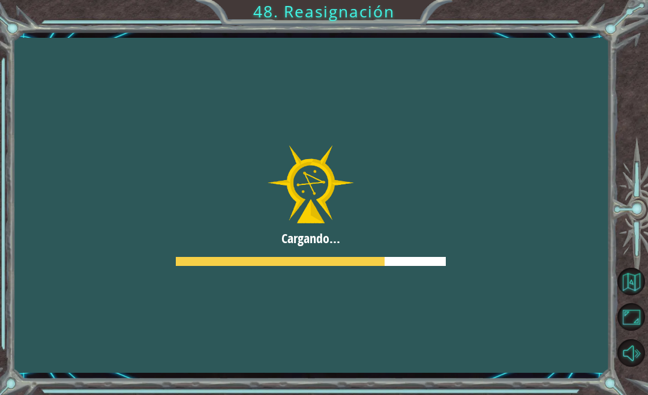
click at [496, 250] on div at bounding box center [311, 205] width 596 height 335
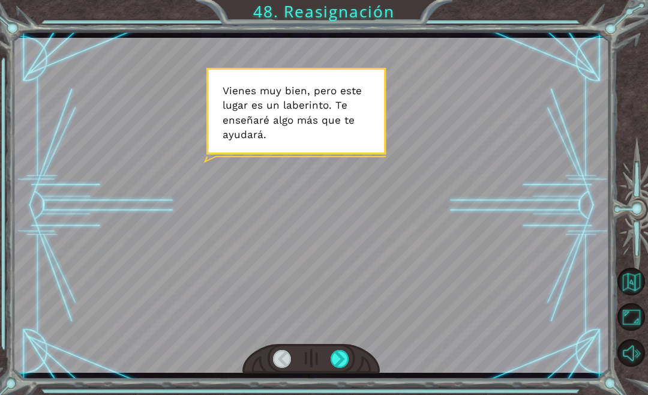
click at [343, 368] on div at bounding box center [340, 359] width 19 height 18
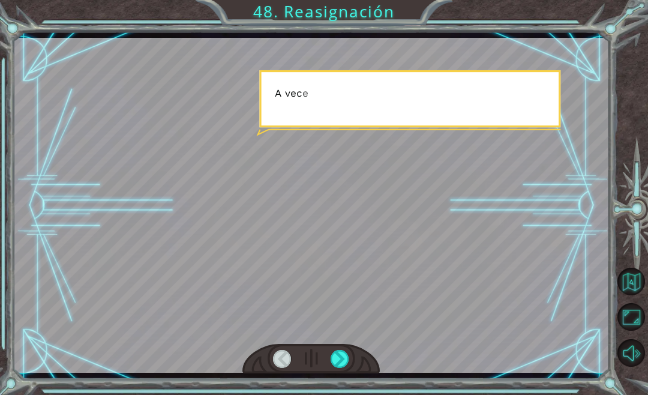
click at [335, 362] on div at bounding box center [340, 359] width 19 height 18
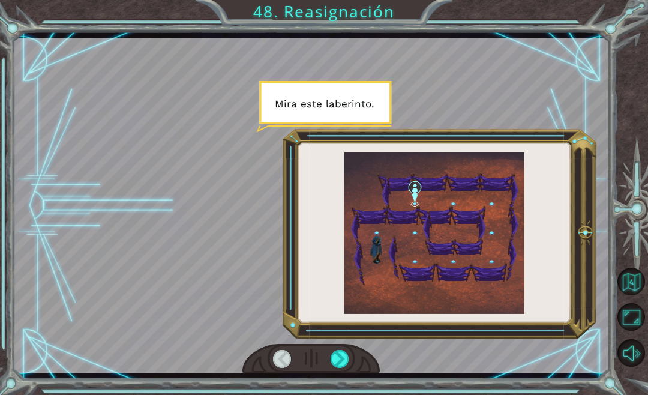
click at [338, 368] on div at bounding box center [340, 359] width 19 height 18
click at [341, 368] on div at bounding box center [340, 359] width 19 height 18
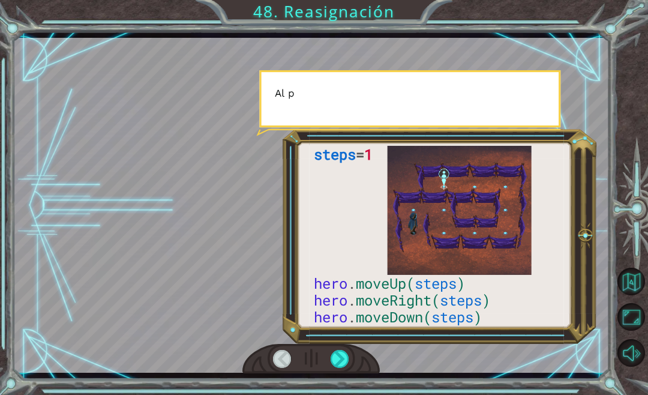
click at [341, 367] on div at bounding box center [340, 359] width 19 height 18
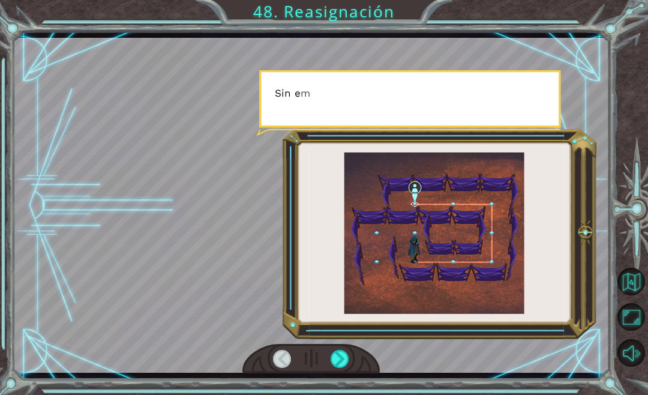
click at [344, 365] on div at bounding box center [340, 359] width 19 height 18
click at [347, 368] on div at bounding box center [340, 359] width 19 height 18
click at [357, 373] on div at bounding box center [310, 359] width 137 height 30
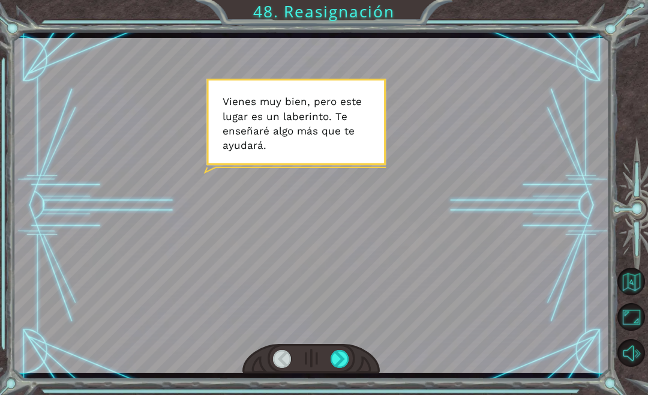
click at [343, 365] on div at bounding box center [340, 359] width 19 height 18
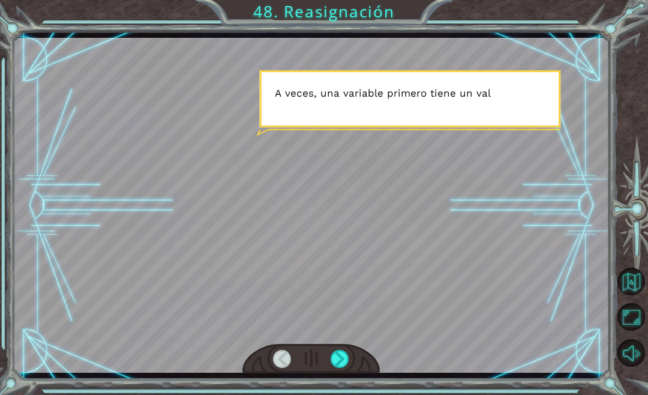
click at [340, 368] on div at bounding box center [340, 359] width 19 height 18
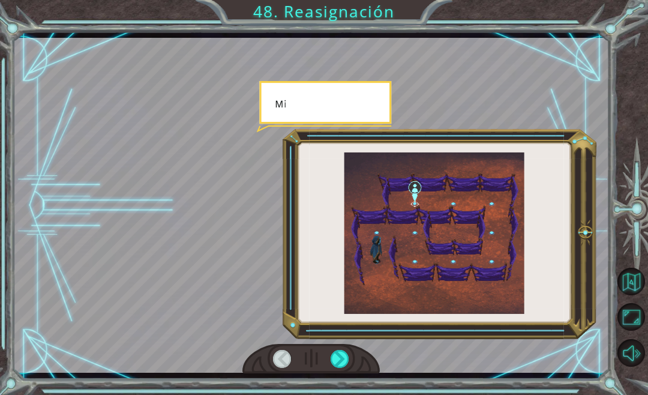
click at [341, 368] on div at bounding box center [340, 359] width 19 height 18
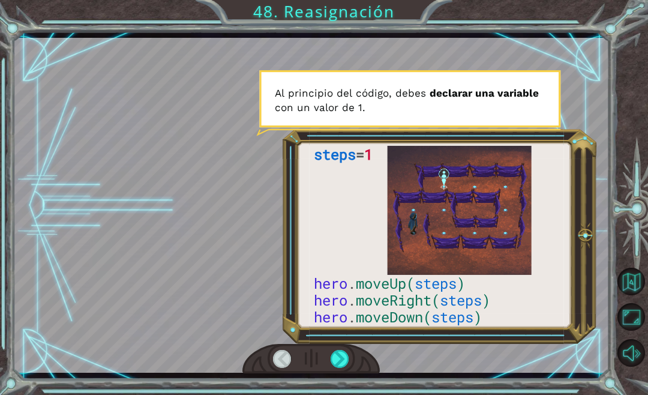
click at [347, 361] on div at bounding box center [340, 359] width 19 height 18
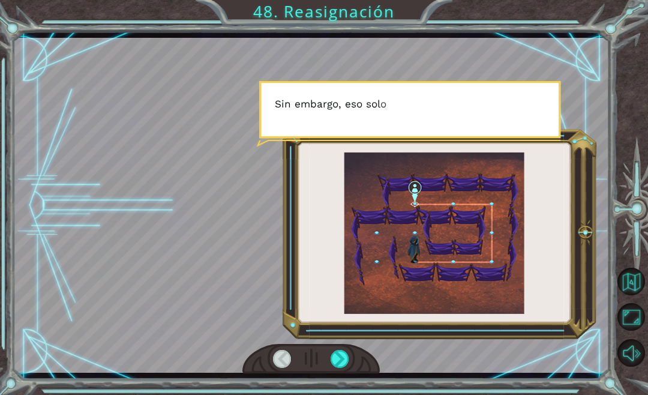
click at [338, 365] on div at bounding box center [340, 359] width 19 height 18
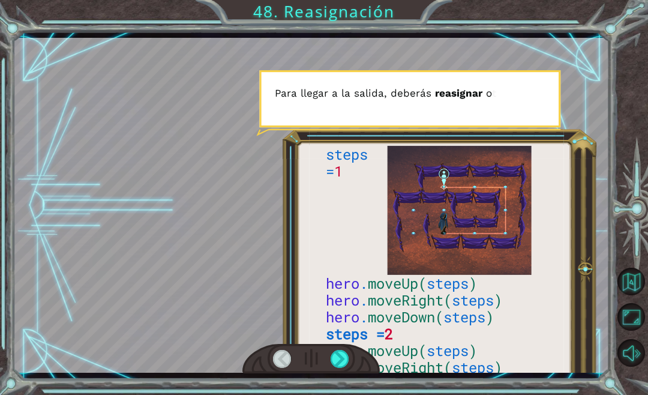
click at [343, 364] on div at bounding box center [340, 359] width 19 height 18
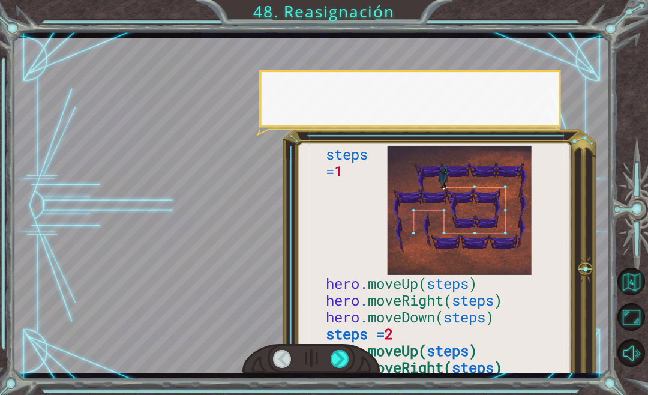
click at [348, 360] on div at bounding box center [340, 359] width 19 height 18
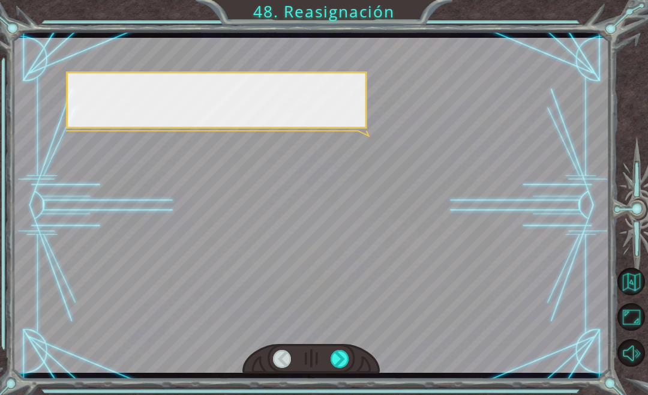
click at [348, 356] on div at bounding box center [340, 359] width 19 height 18
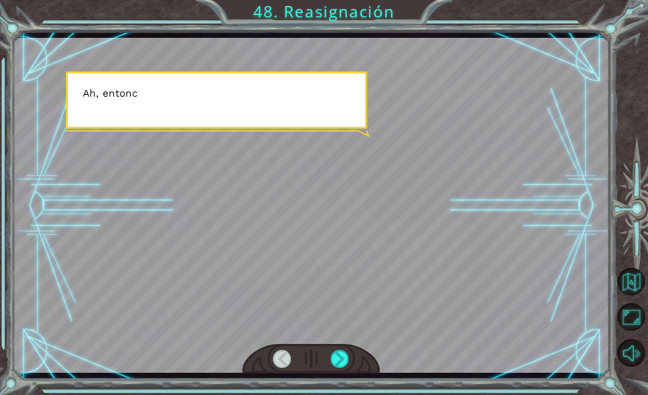
click at [346, 366] on div at bounding box center [340, 359] width 19 height 18
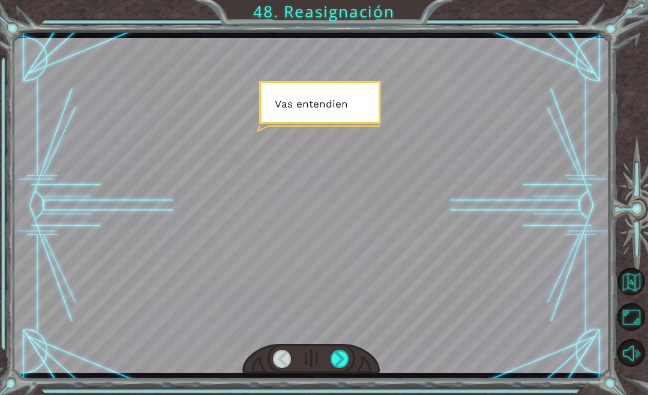
click at [343, 368] on div at bounding box center [340, 359] width 19 height 18
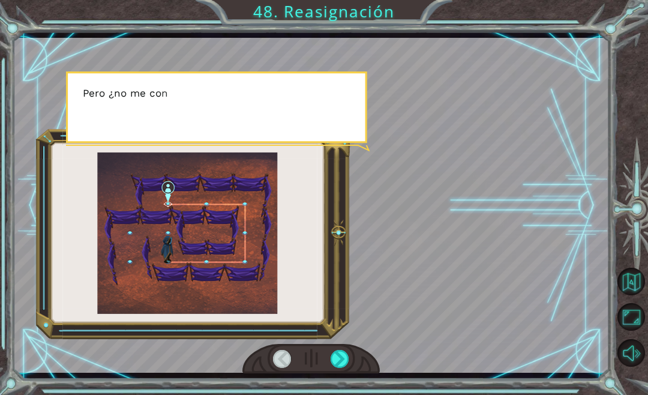
click at [345, 366] on div at bounding box center [340, 359] width 19 height 18
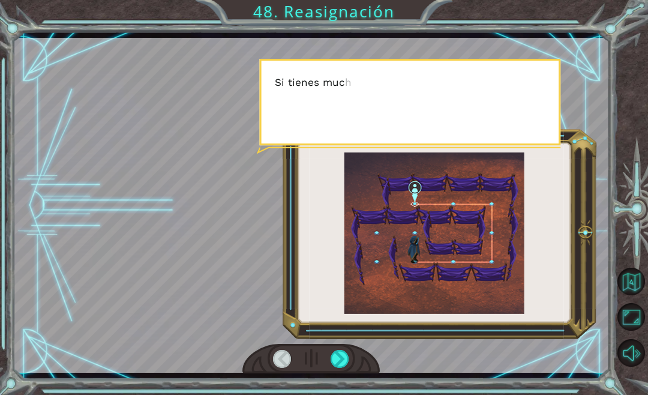
click at [345, 368] on div at bounding box center [340, 359] width 19 height 18
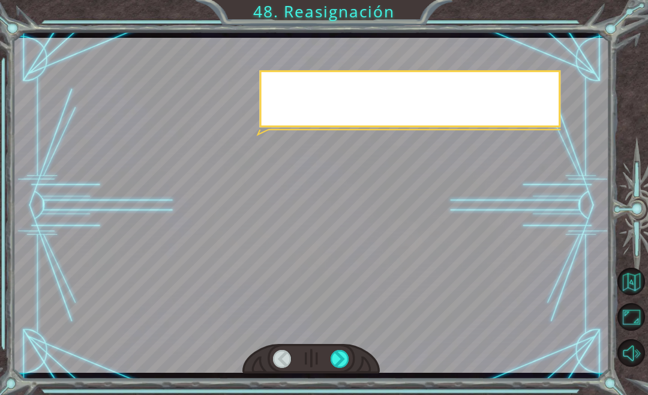
click at [345, 368] on div at bounding box center [340, 359] width 19 height 18
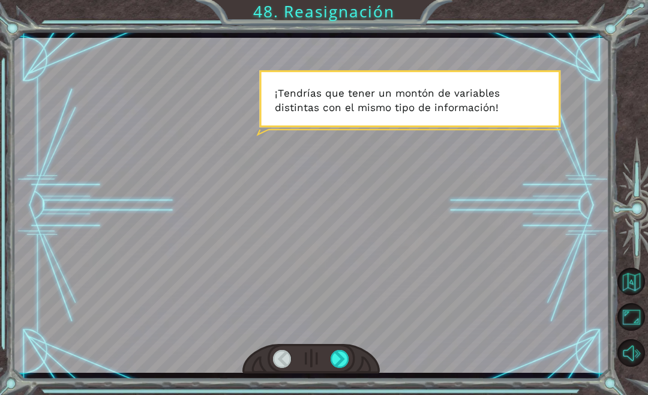
click at [347, 365] on div at bounding box center [340, 359] width 19 height 18
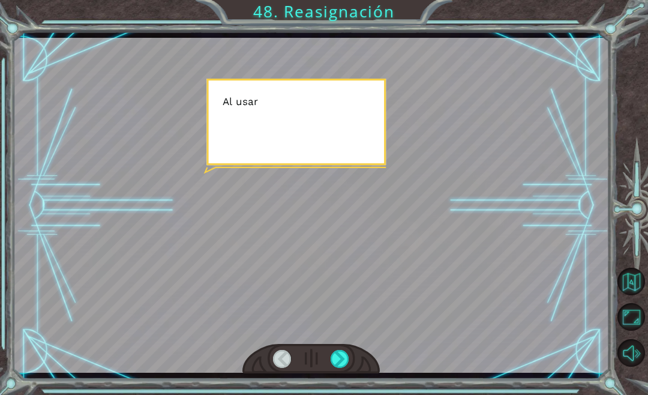
click at [347, 361] on div at bounding box center [340, 359] width 19 height 18
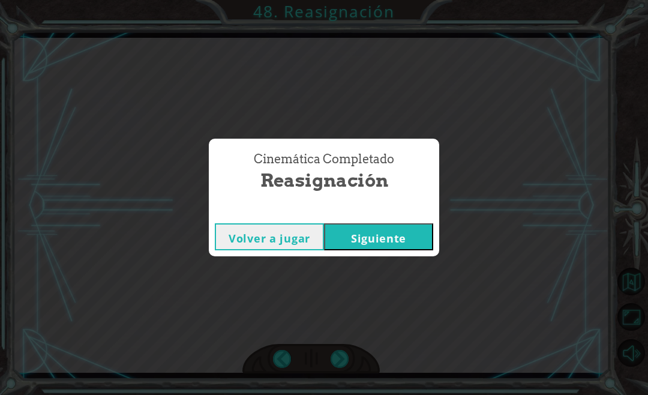
click at [345, 363] on div "Cinemática Completado Reasignación Volver a jugar Siguiente" at bounding box center [324, 197] width 648 height 395
click at [400, 250] on button "Siguiente" at bounding box center [378, 236] width 109 height 27
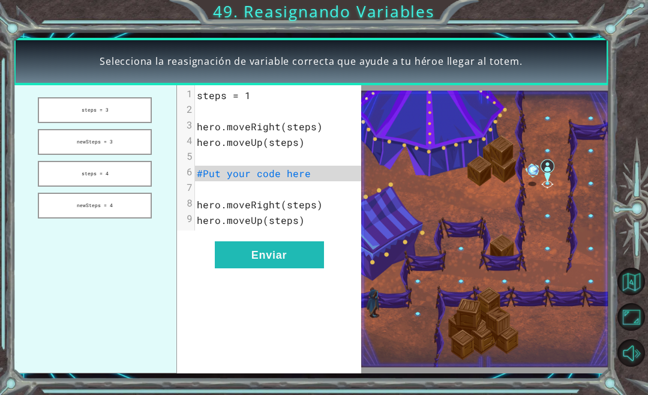
click at [111, 155] on button "newSteps = 3" at bounding box center [95, 142] width 114 height 26
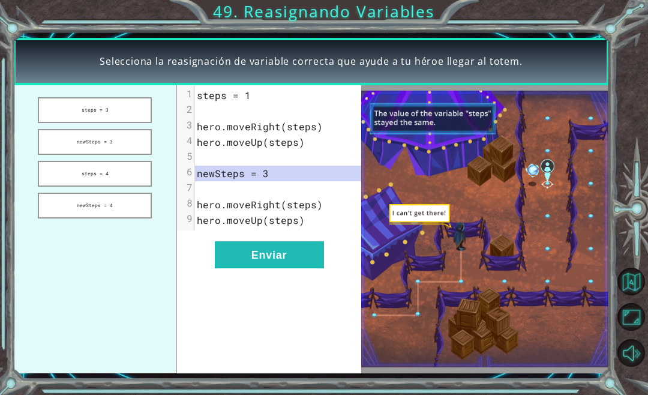
click at [285, 256] on button "Enviar" at bounding box center [269, 254] width 109 height 27
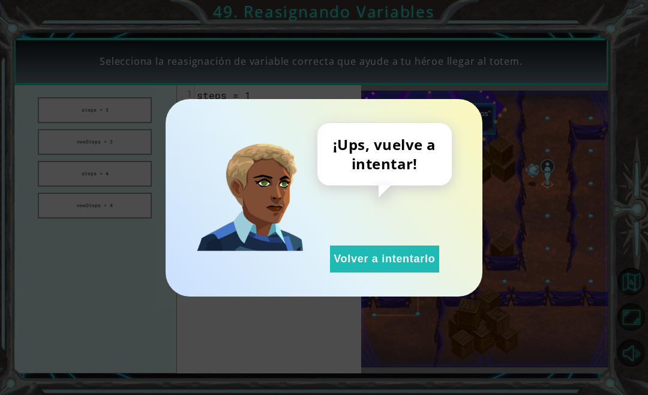
click at [403, 265] on button "Volver a intentarlo" at bounding box center [384, 258] width 109 height 27
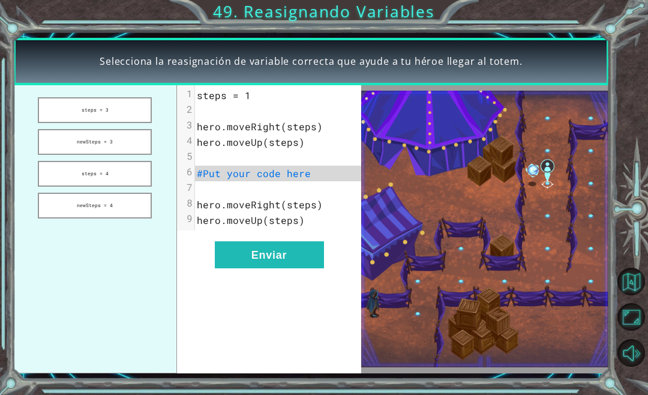
click at [115, 122] on button "steps = 3" at bounding box center [95, 110] width 114 height 26
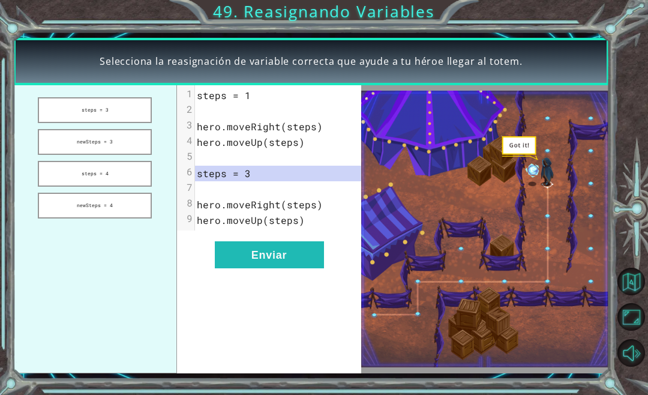
click at [293, 265] on button "Enviar" at bounding box center [269, 254] width 109 height 27
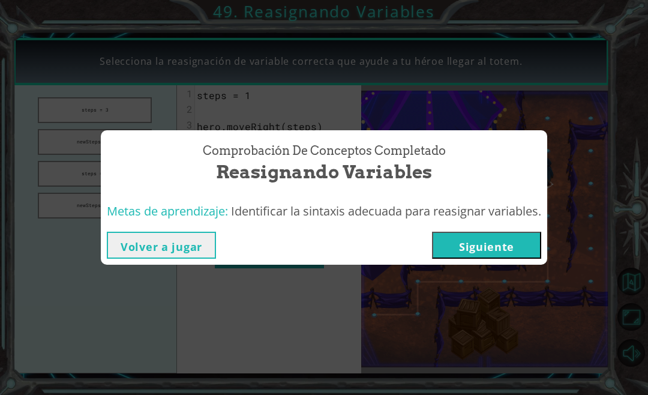
click at [488, 259] on button "Siguiente" at bounding box center [486, 245] width 109 height 27
